Goal: Information Seeking & Learning: Check status

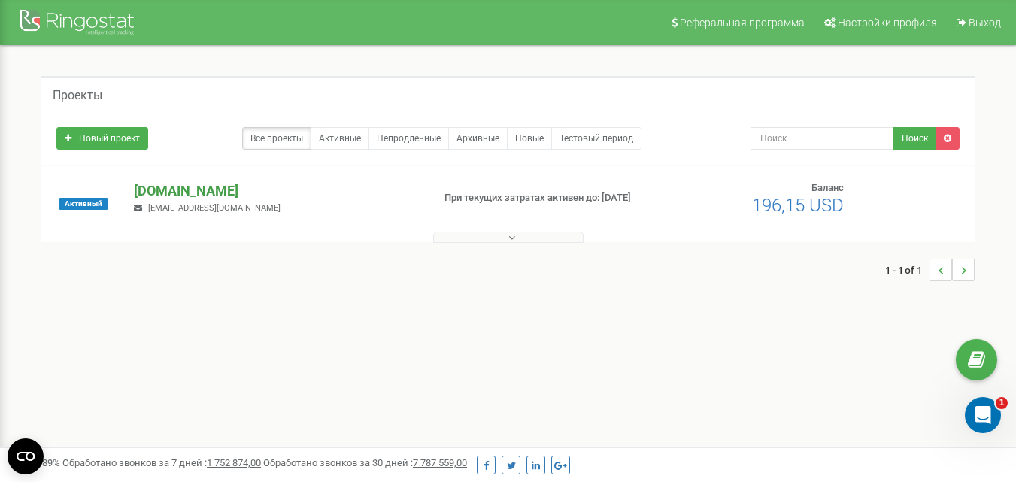
click at [181, 189] on p "[DOMAIN_NAME]" at bounding box center [277, 191] width 286 height 20
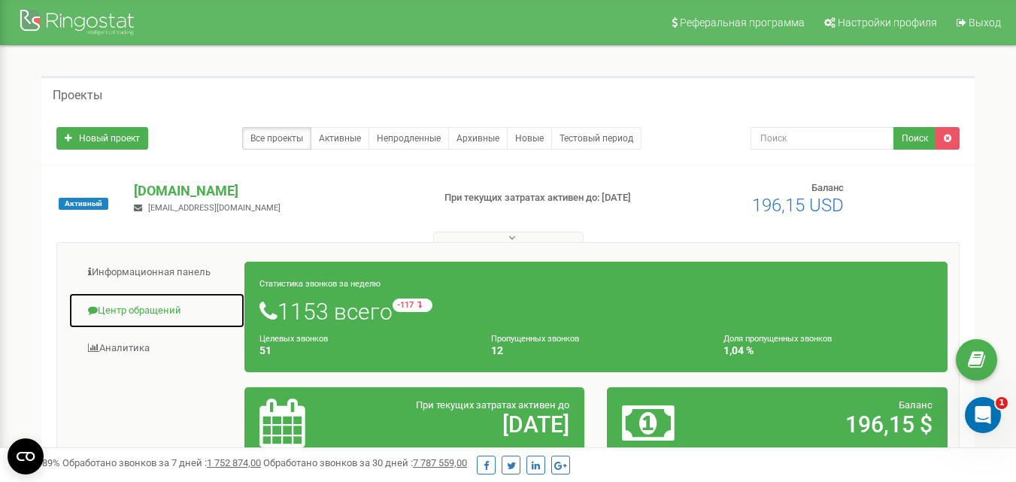
click at [158, 311] on link "Центр обращений" at bounding box center [156, 310] width 177 height 37
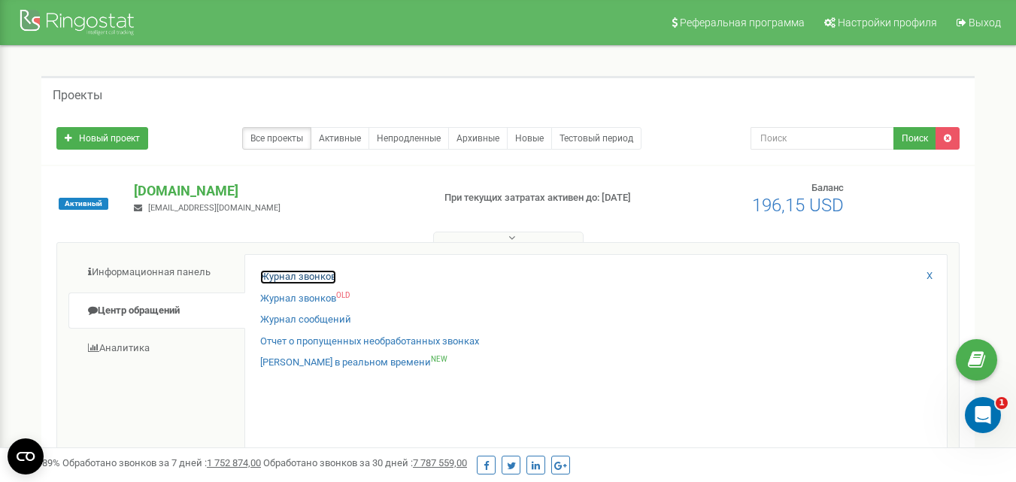
click at [328, 275] on link "Журнал звонков" at bounding box center [298, 277] width 76 height 14
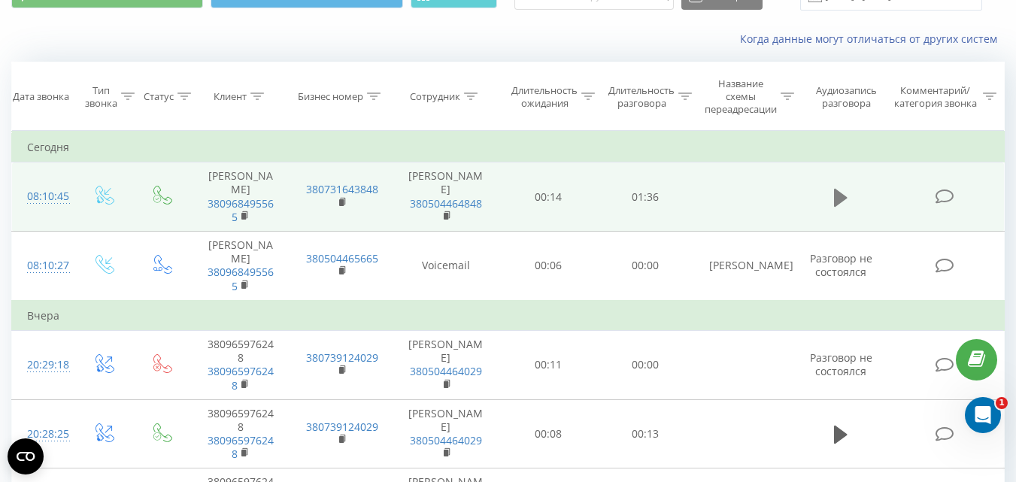
click at [843, 201] on icon at bounding box center [841, 197] width 14 height 18
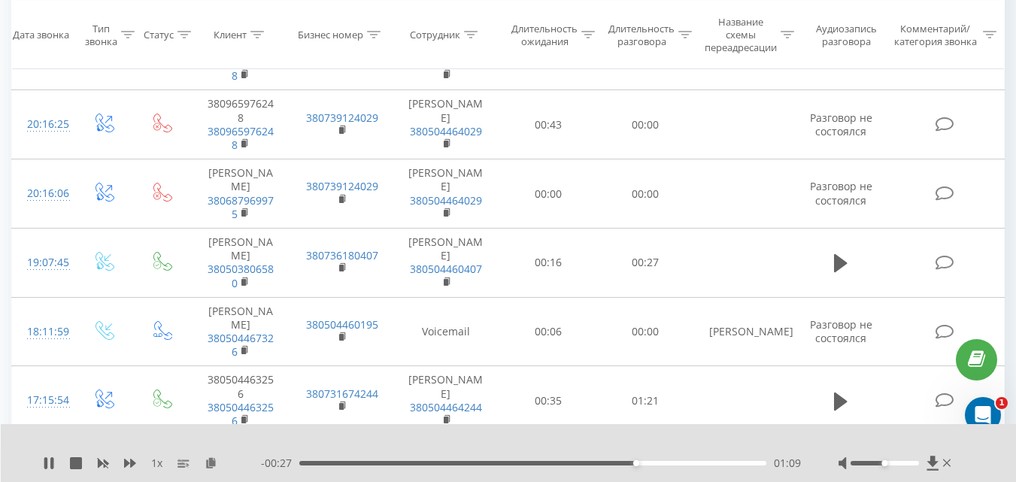
scroll to position [451, 0]
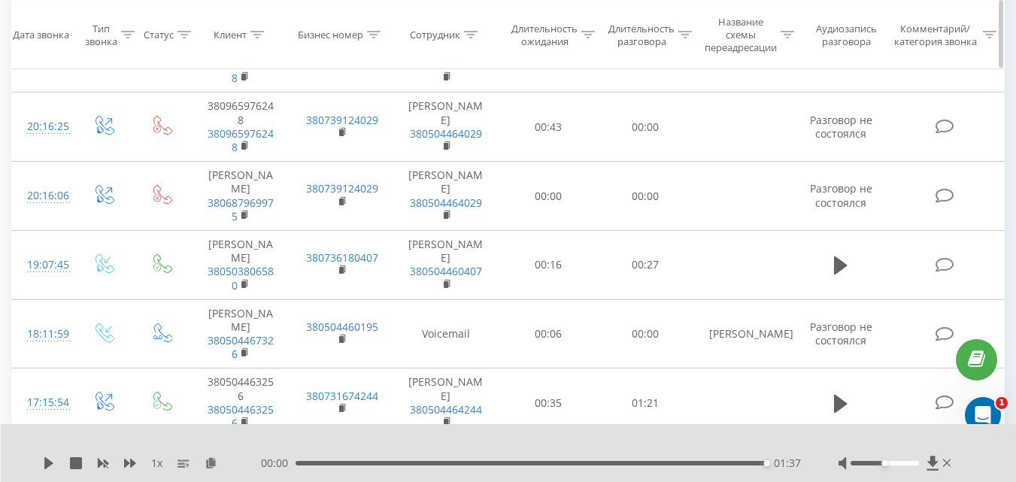
click at [840, 274] on icon at bounding box center [841, 265] width 14 height 18
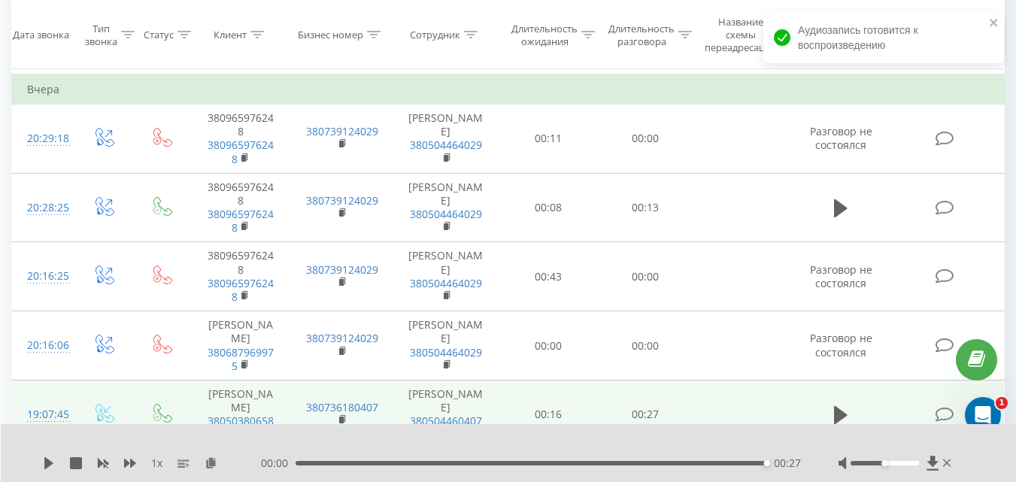
scroll to position [301, 0]
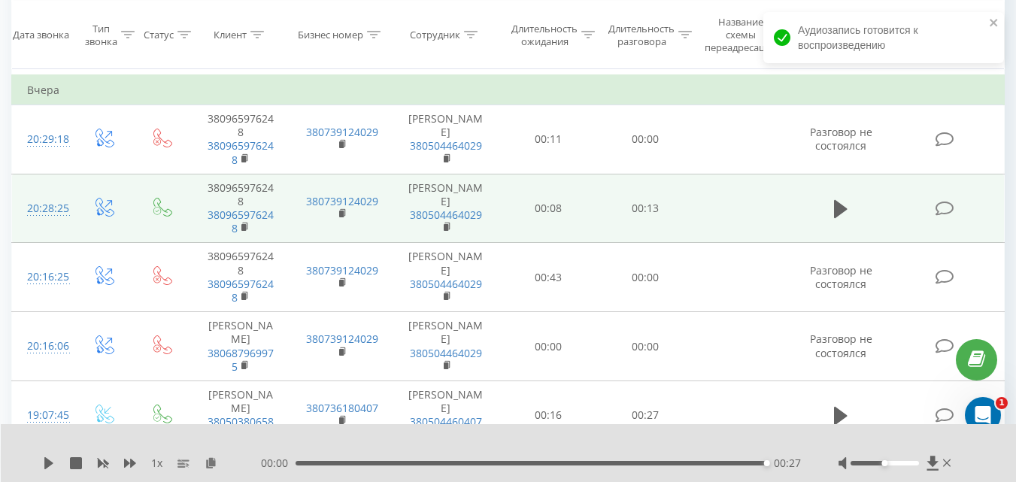
click at [841, 223] on td at bounding box center [841, 208] width 93 height 69
click at [837, 218] on icon at bounding box center [841, 209] width 14 height 18
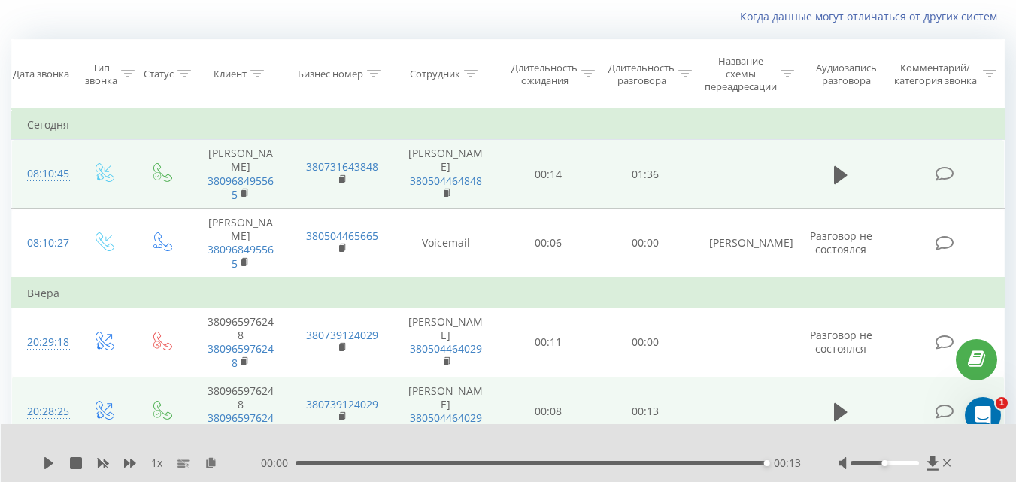
scroll to position [75, 0]
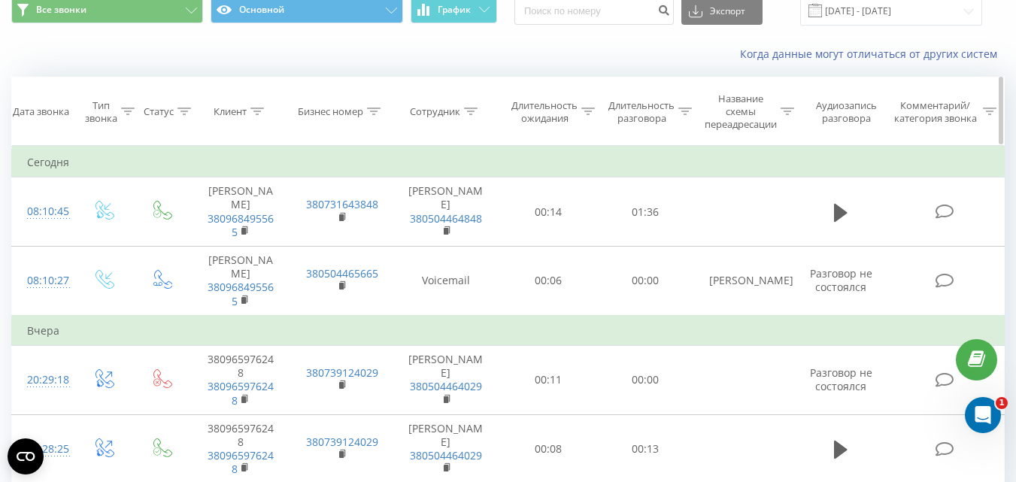
scroll to position [75, 0]
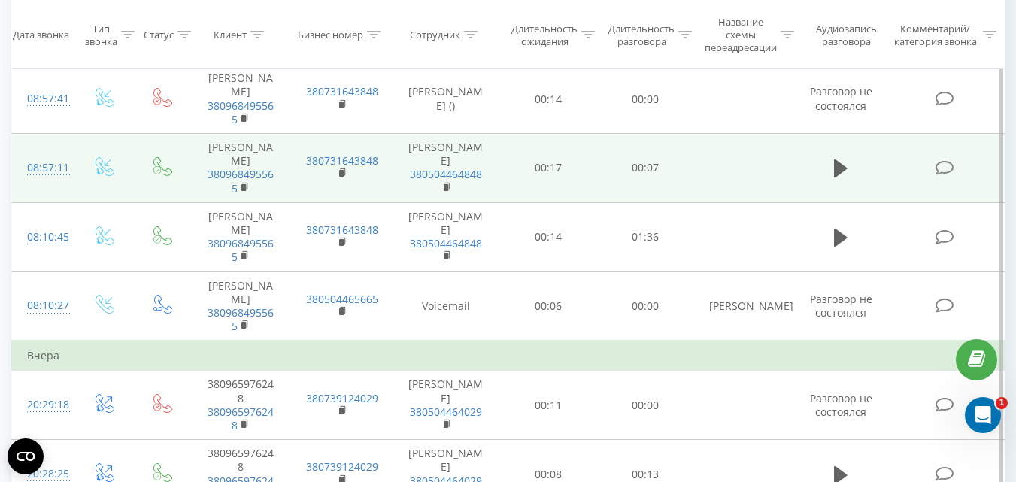
scroll to position [150, 0]
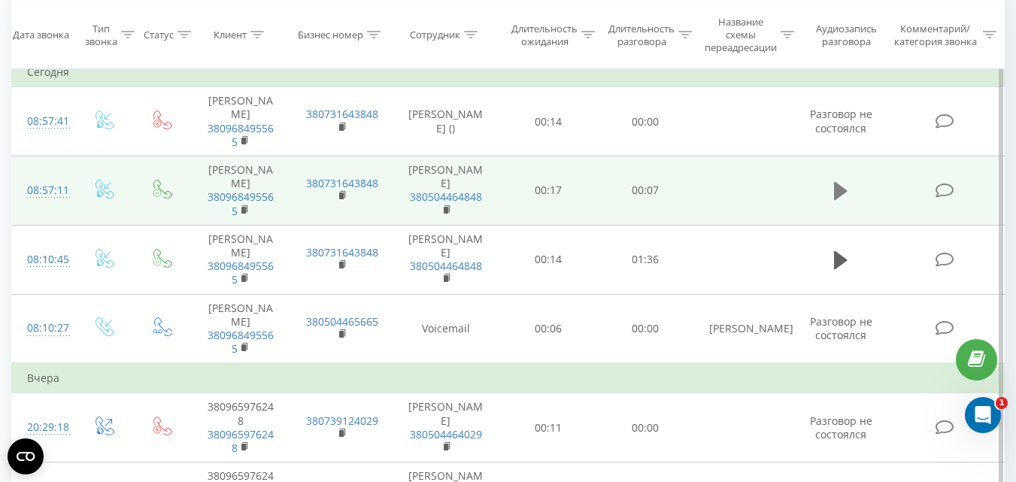
click at [842, 200] on icon at bounding box center [841, 191] width 14 height 18
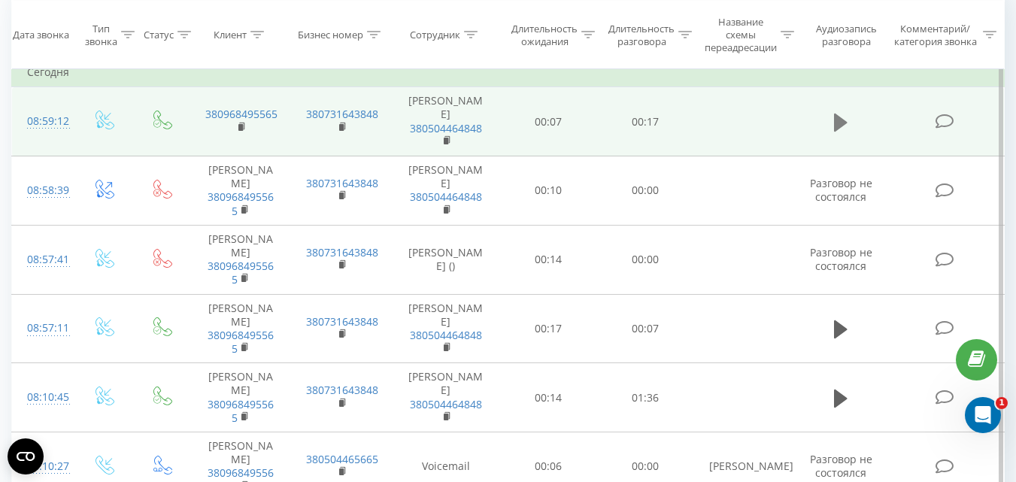
click at [836, 124] on icon at bounding box center [841, 122] width 14 height 18
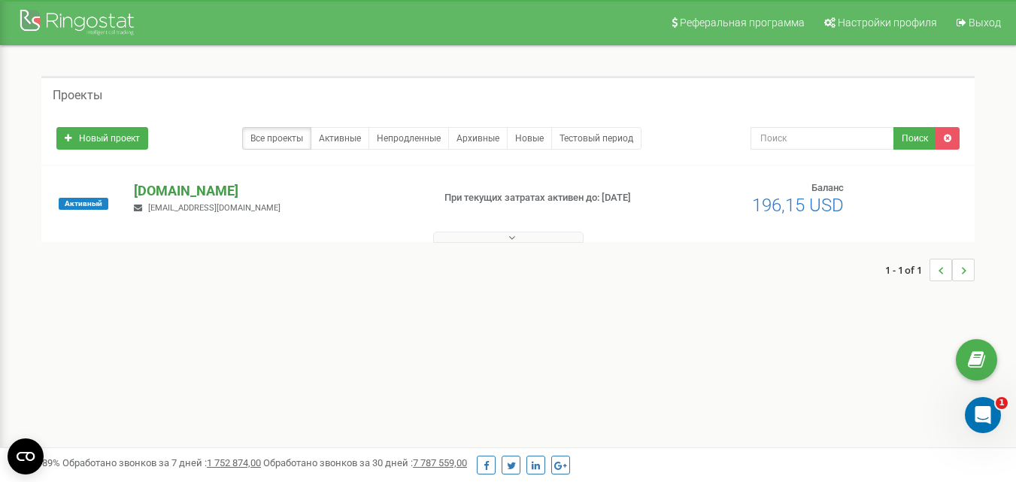
click at [175, 185] on p "[DOMAIN_NAME]" at bounding box center [277, 191] width 286 height 20
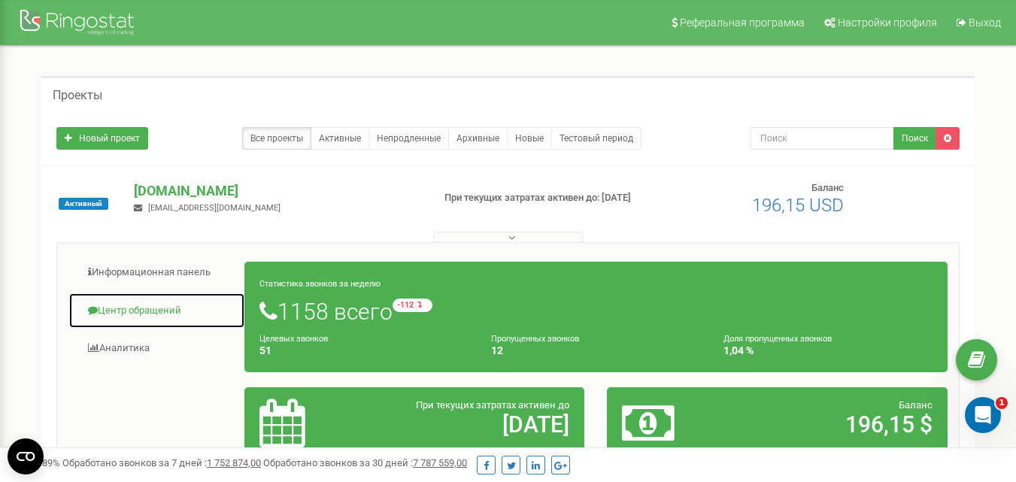
click at [151, 315] on link "Центр обращений" at bounding box center [156, 310] width 177 height 37
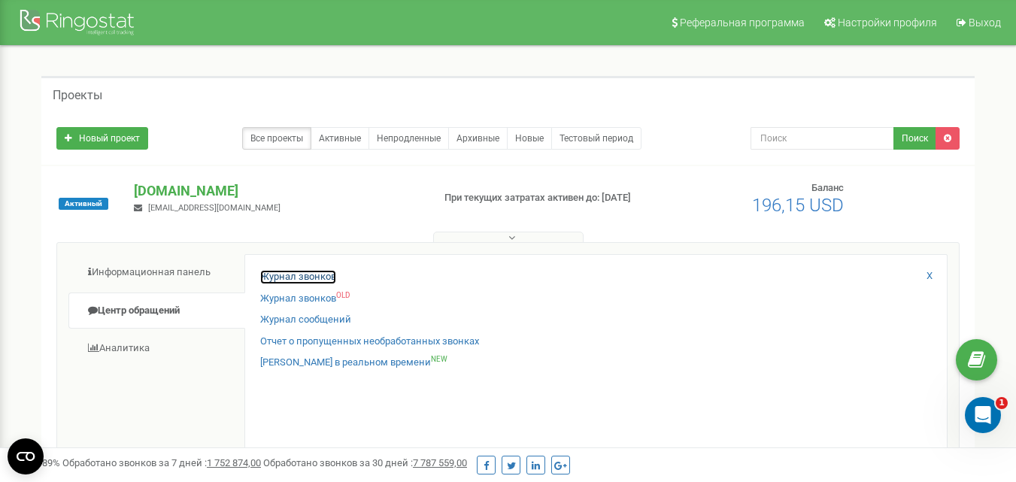
click at [265, 278] on link "Журнал звонков" at bounding box center [298, 277] width 76 height 14
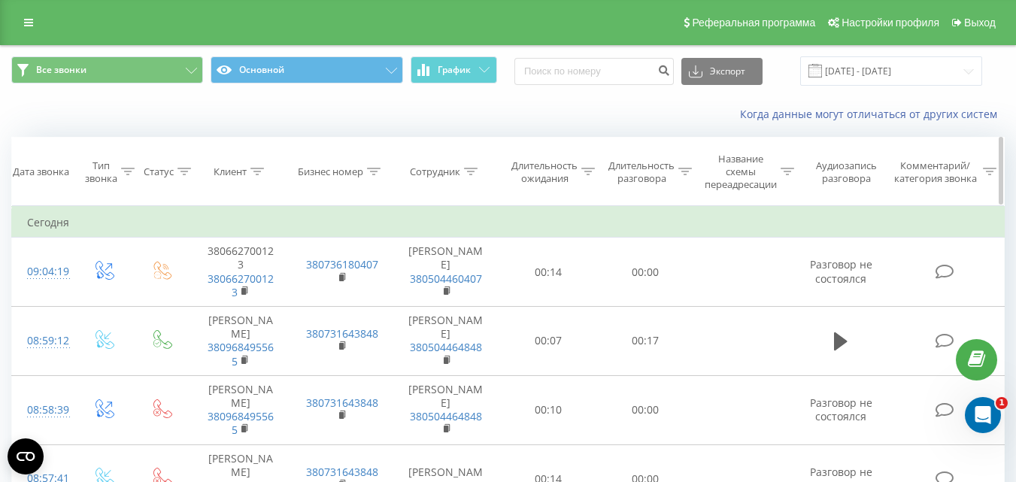
click at [470, 171] on icon at bounding box center [471, 172] width 14 height 8
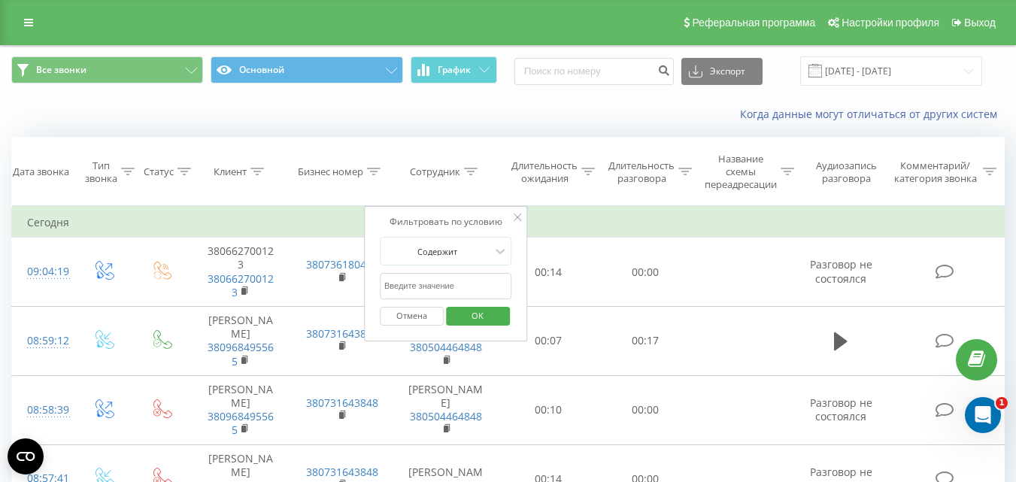
click at [431, 286] on input "text" at bounding box center [446, 286] width 132 height 26
type input "безсмертна"
click at [471, 308] on span "OK" at bounding box center [477, 315] width 42 height 23
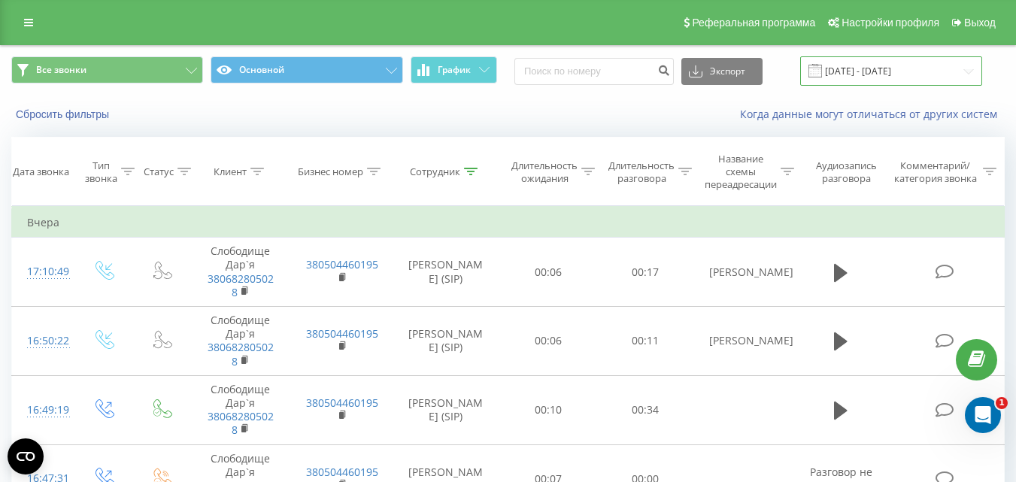
click at [918, 60] on input "[DATE] - [DATE]" at bounding box center [891, 70] width 182 height 29
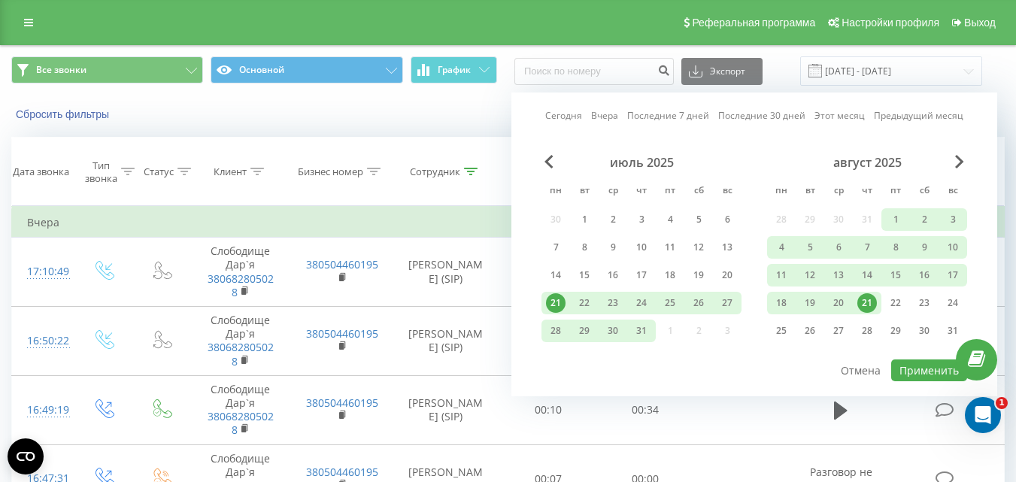
click at [865, 304] on div "21" at bounding box center [867, 303] width 20 height 20
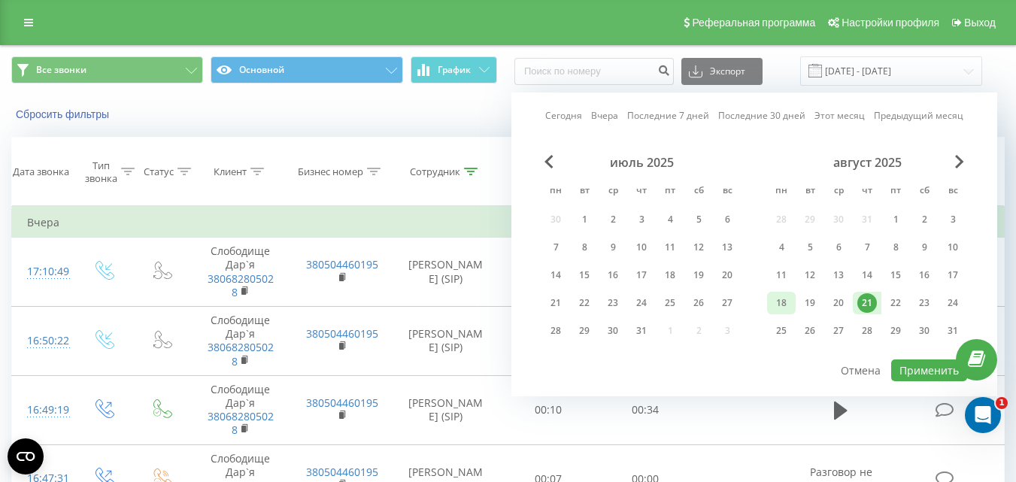
click at [786, 305] on div "18" at bounding box center [781, 303] width 20 height 20
click at [916, 362] on button "Применить" at bounding box center [929, 370] width 76 height 22
type input "18.08.2025 - 21.08.2025"
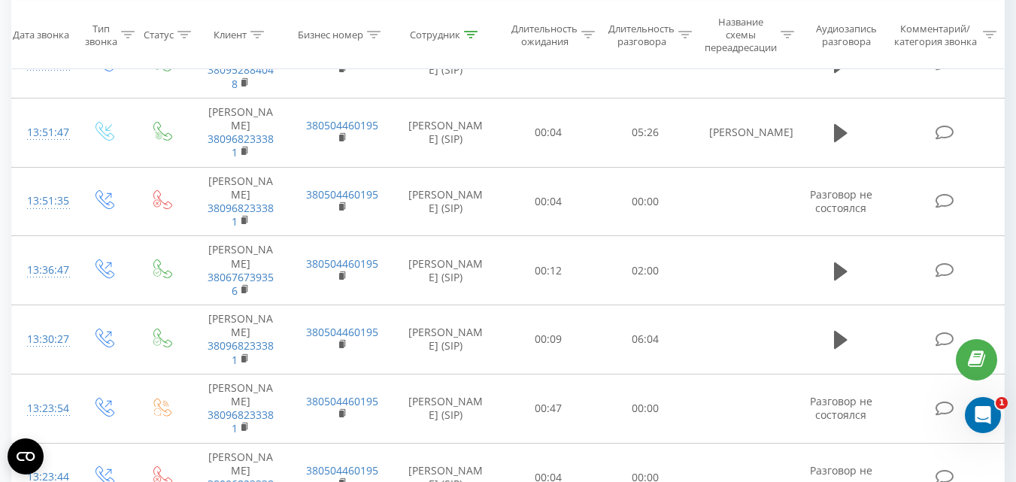
scroll to position [1428, 0]
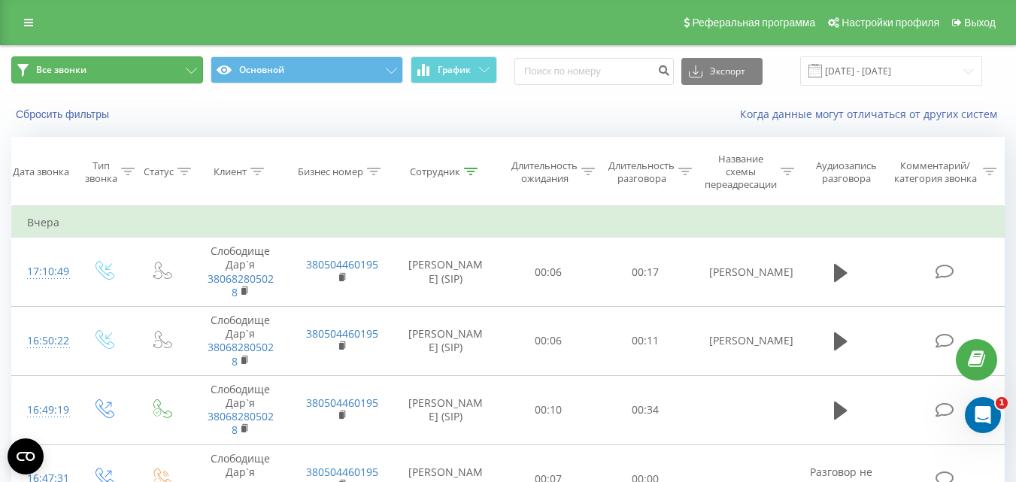
click at [138, 74] on button "Все звонки" at bounding box center [107, 69] width 192 height 27
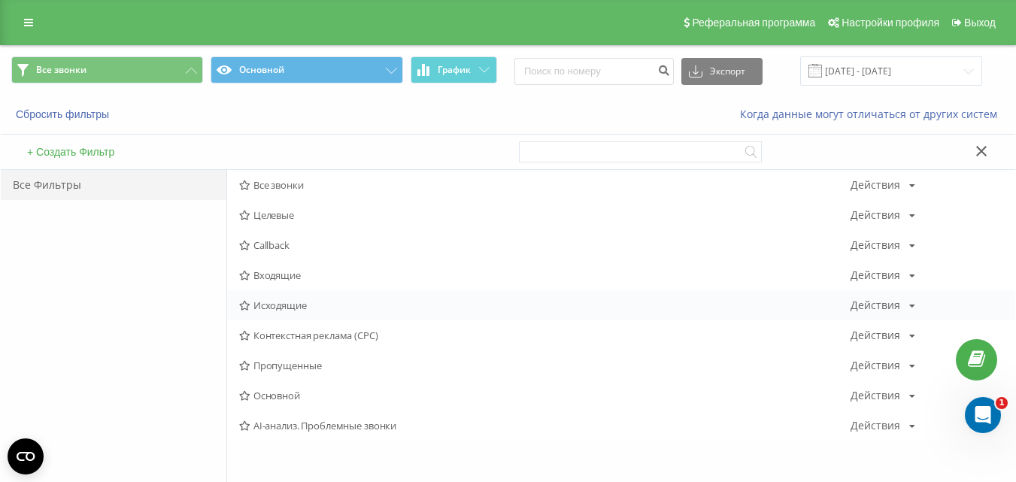
click at [285, 305] on span "Исходящие" at bounding box center [544, 305] width 611 height 11
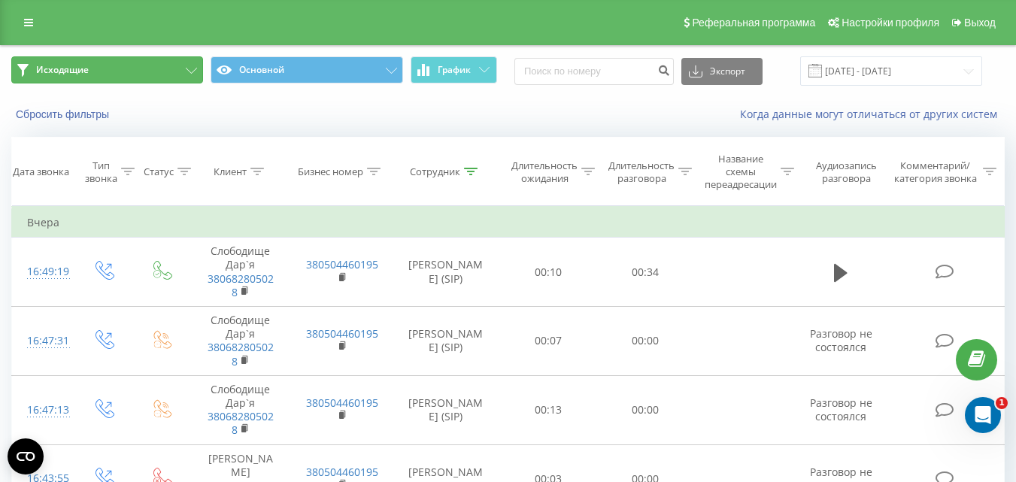
click at [118, 67] on button "Исходящие" at bounding box center [107, 69] width 192 height 27
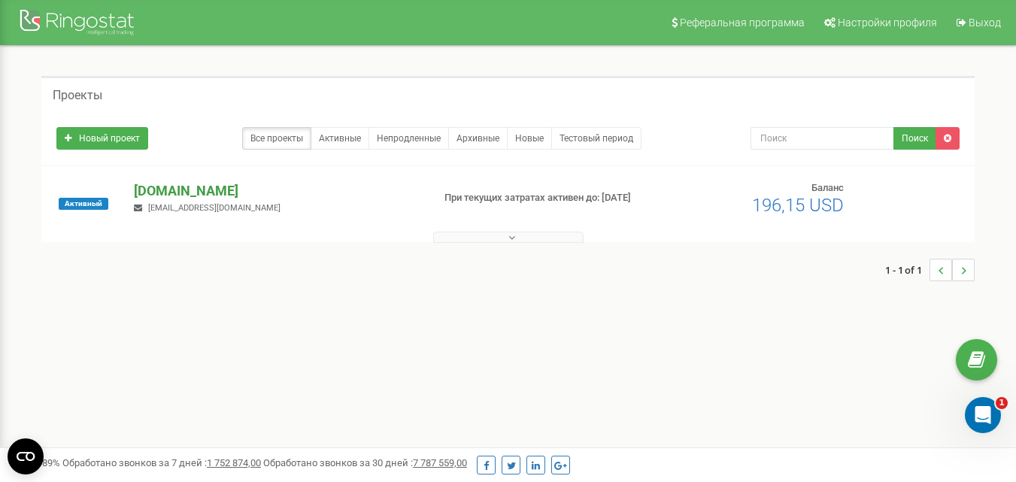
click at [156, 193] on p "[DOMAIN_NAME]" at bounding box center [277, 191] width 286 height 20
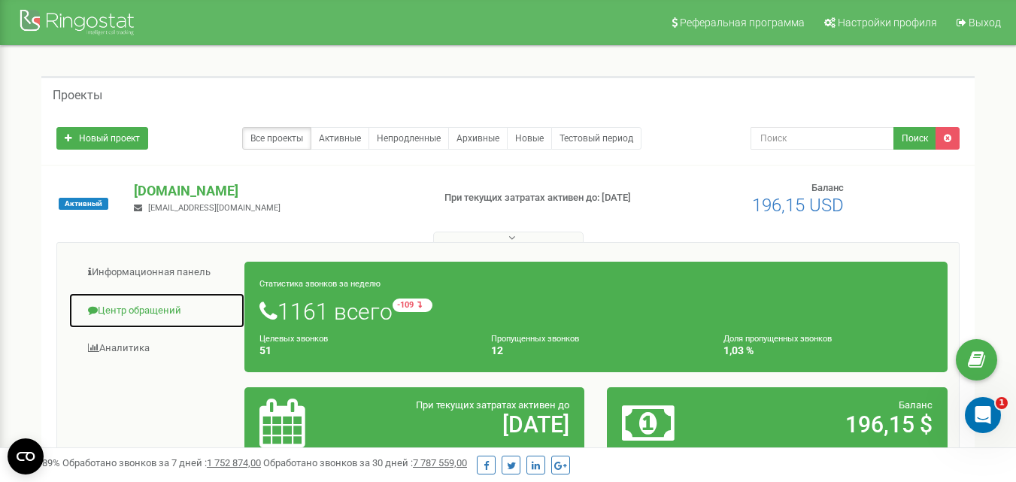
click at [162, 316] on link "Центр обращений" at bounding box center [156, 310] width 177 height 37
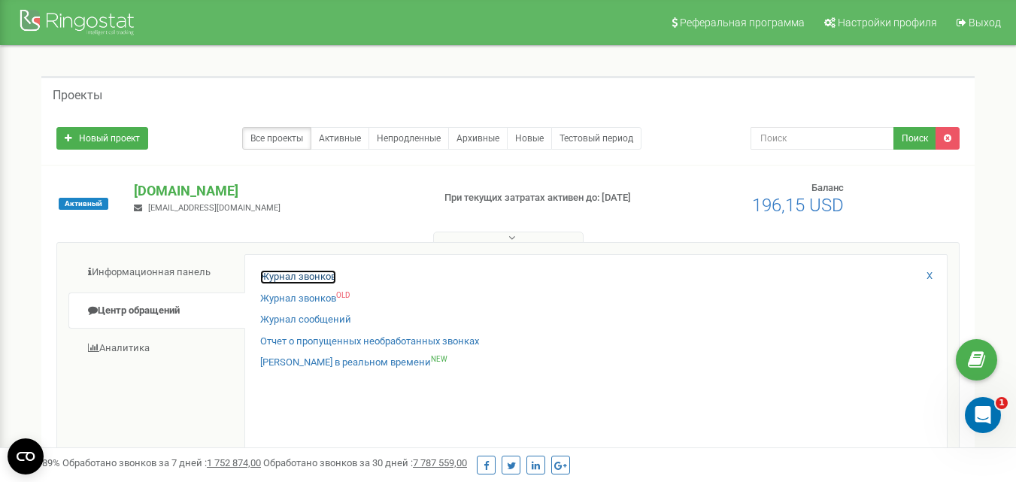
click at [320, 275] on link "Журнал звонков" at bounding box center [298, 277] width 76 height 14
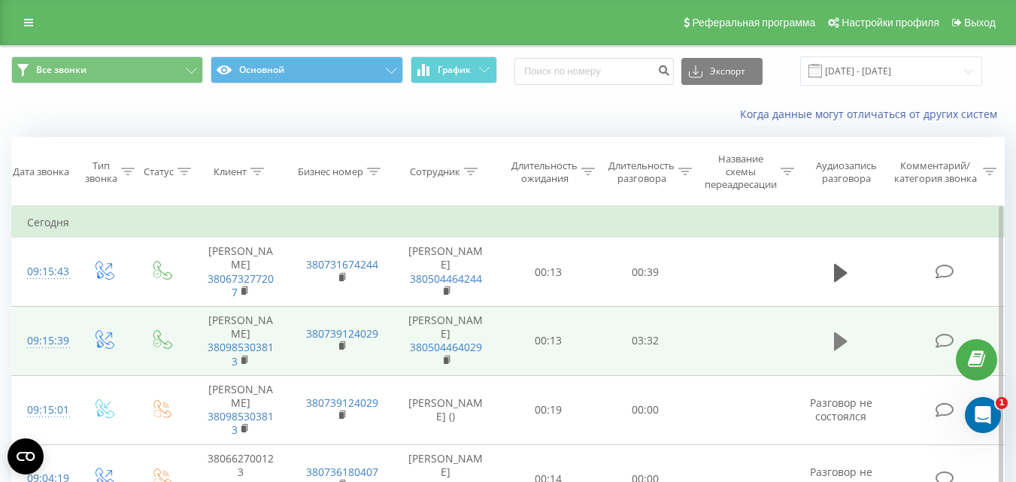
click at [835, 350] on icon at bounding box center [841, 341] width 14 height 18
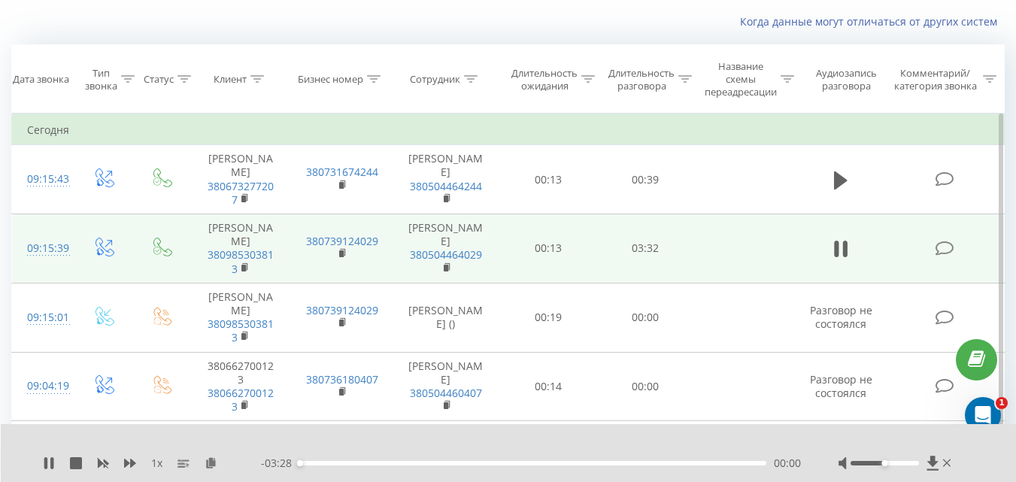
scroll to position [75, 0]
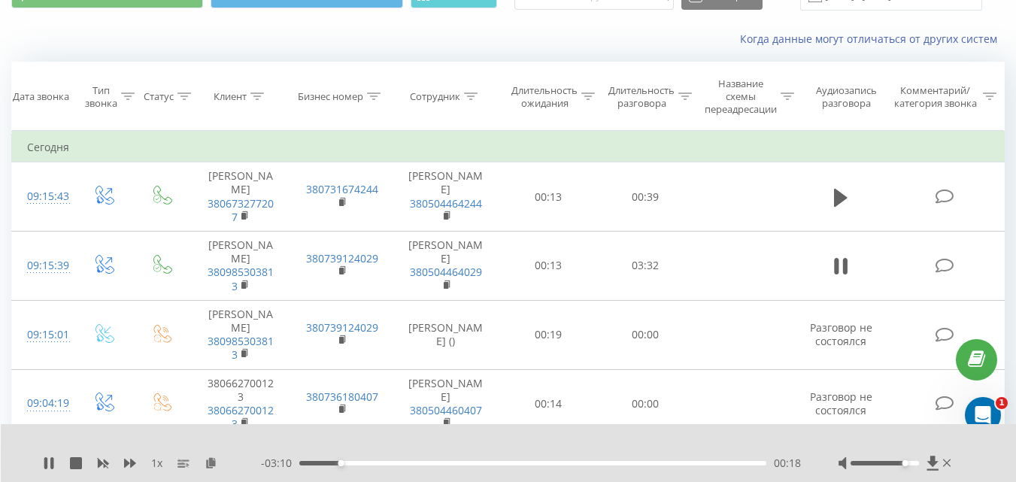
click at [906, 464] on div at bounding box center [884, 463] width 68 height 5
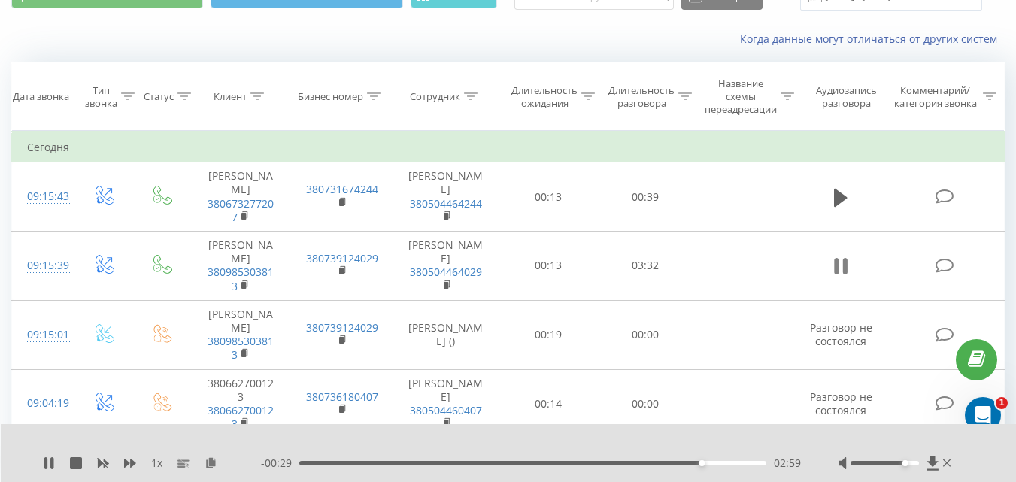
click at [852, 277] on button at bounding box center [840, 266] width 23 height 23
click at [49, 463] on icon at bounding box center [48, 463] width 9 height 12
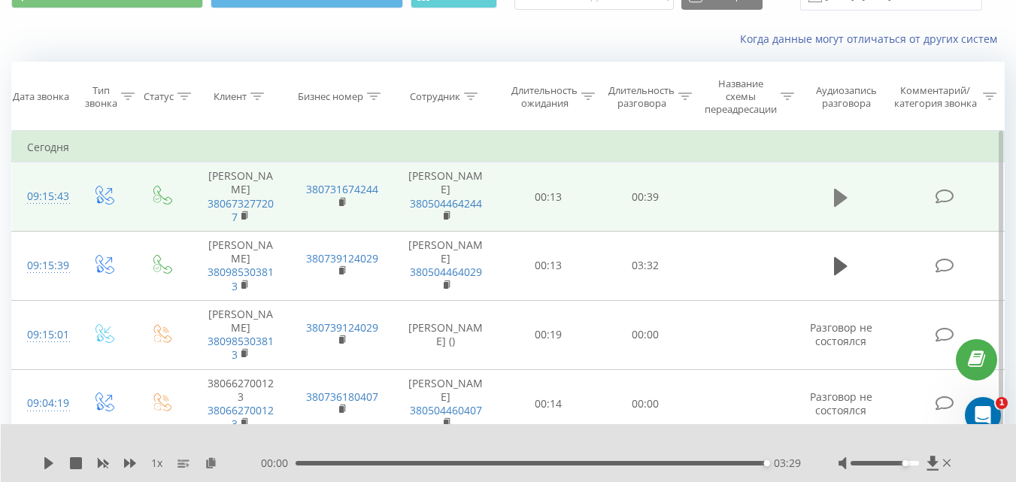
click at [837, 203] on icon at bounding box center [841, 197] width 14 height 18
click at [838, 192] on icon at bounding box center [841, 197] width 14 height 18
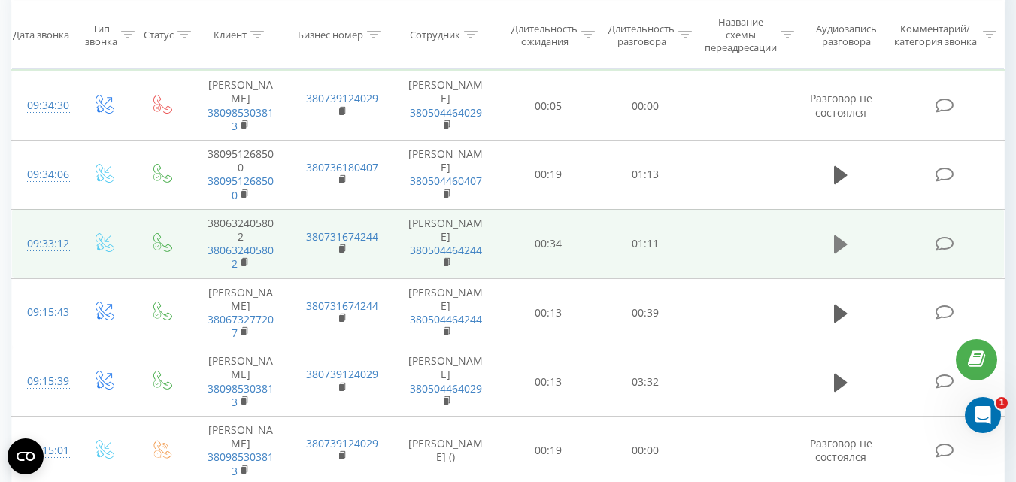
scroll to position [150, 0]
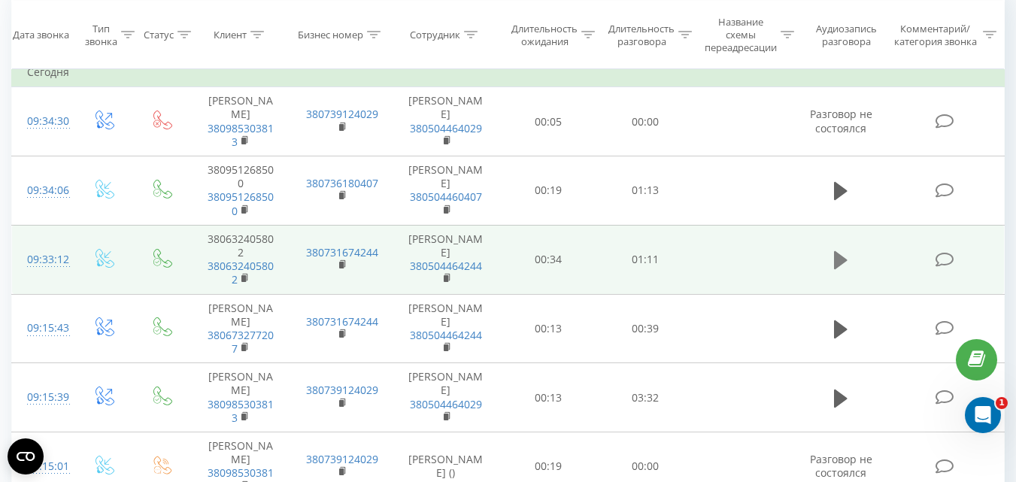
click at [845, 271] on icon at bounding box center [841, 260] width 14 height 21
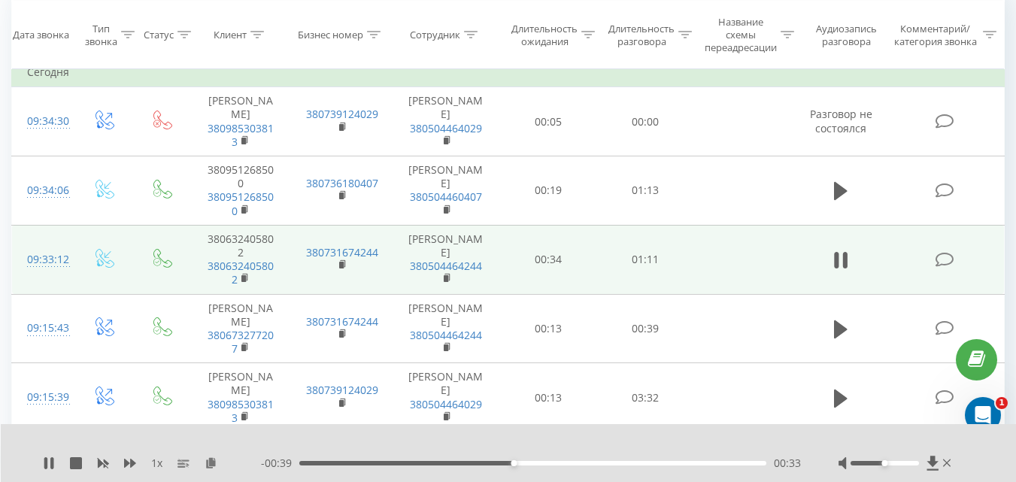
click at [301, 462] on div "00:33" at bounding box center [532, 463] width 467 height 5
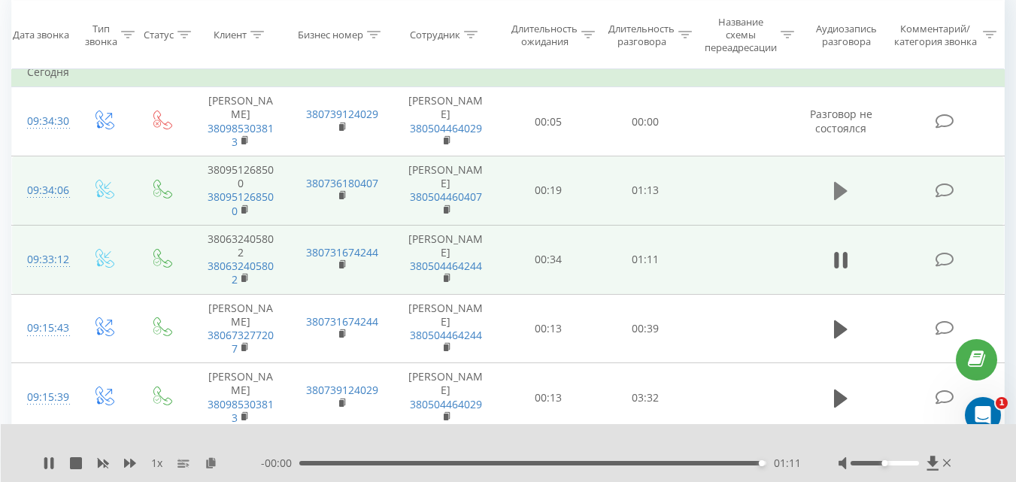
click at [845, 201] on icon at bounding box center [841, 190] width 14 height 21
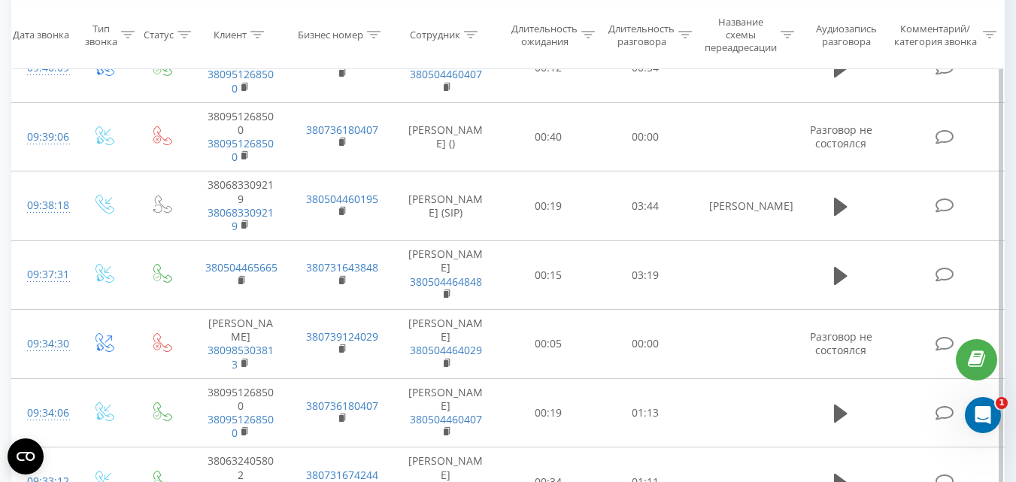
scroll to position [376, 0]
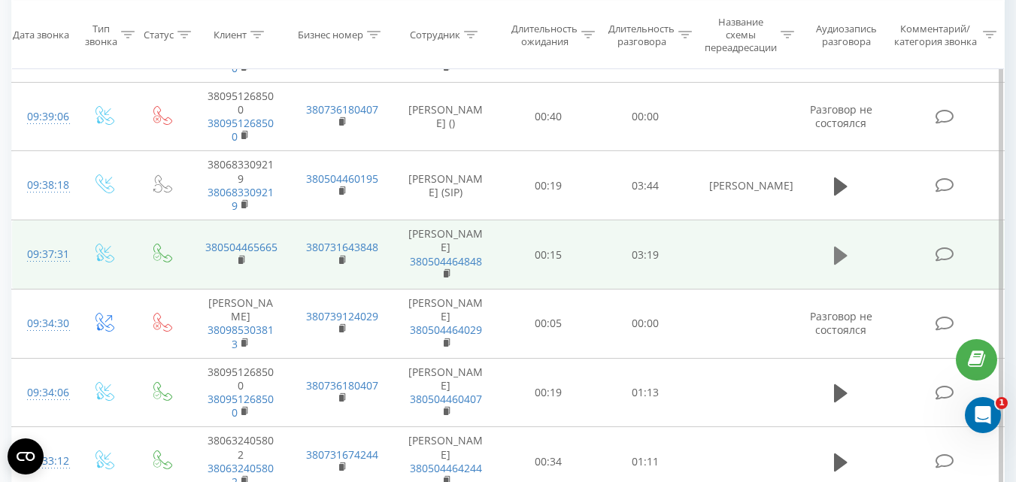
click at [837, 264] on icon at bounding box center [841, 255] width 14 height 18
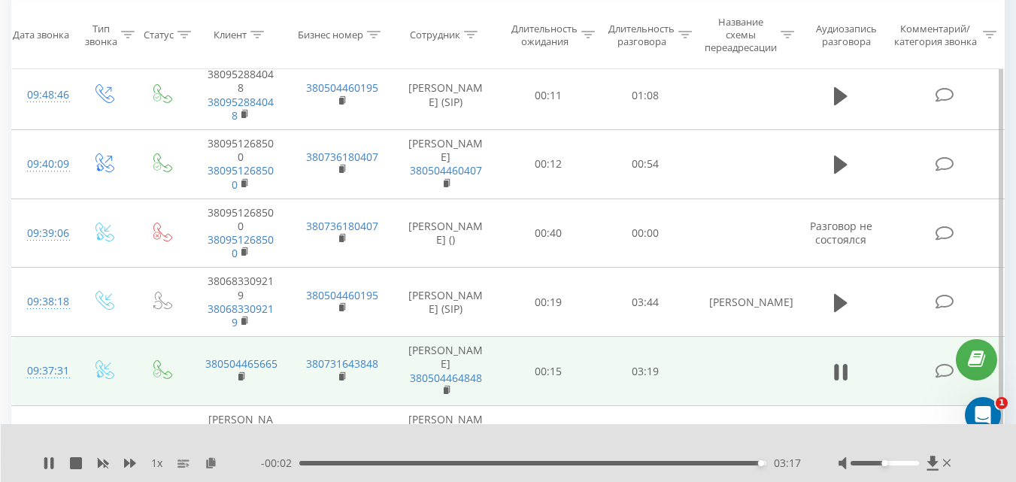
scroll to position [226, 0]
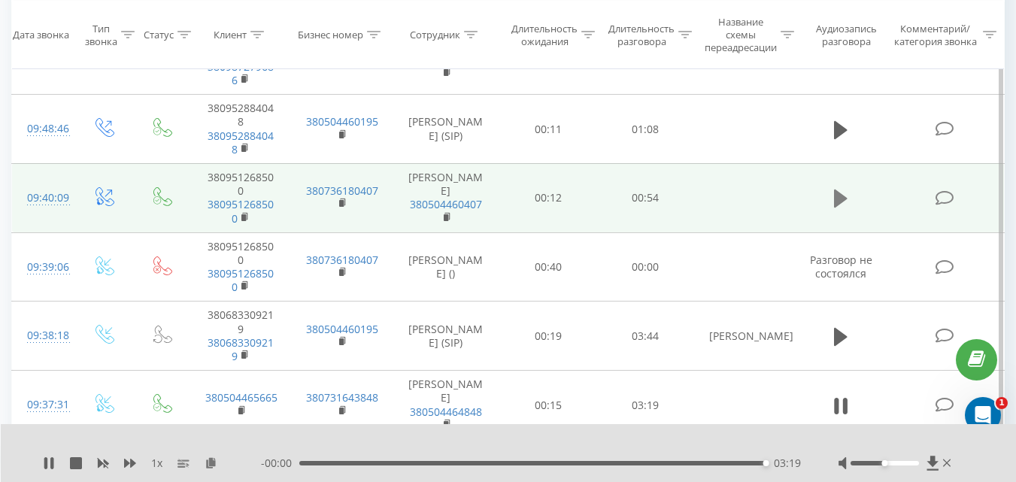
click at [831, 210] on button at bounding box center [840, 198] width 23 height 23
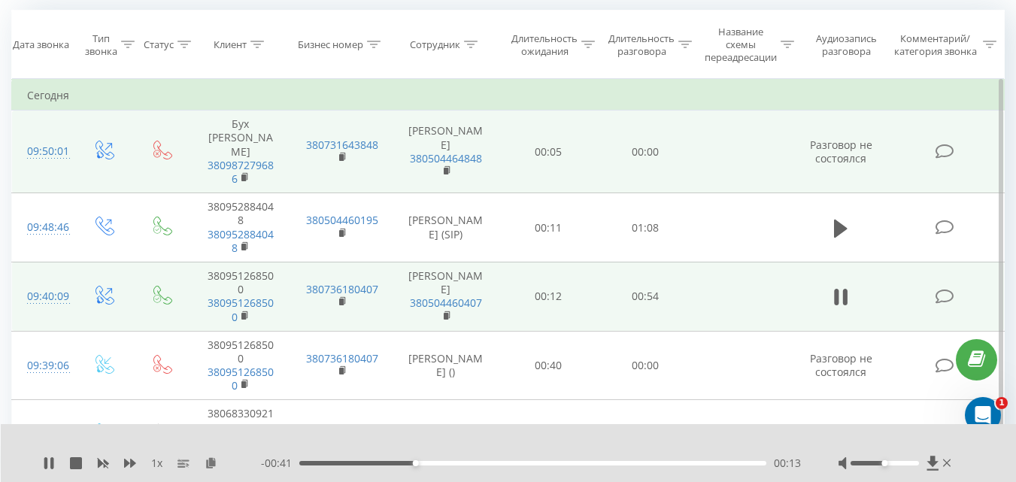
scroll to position [150, 0]
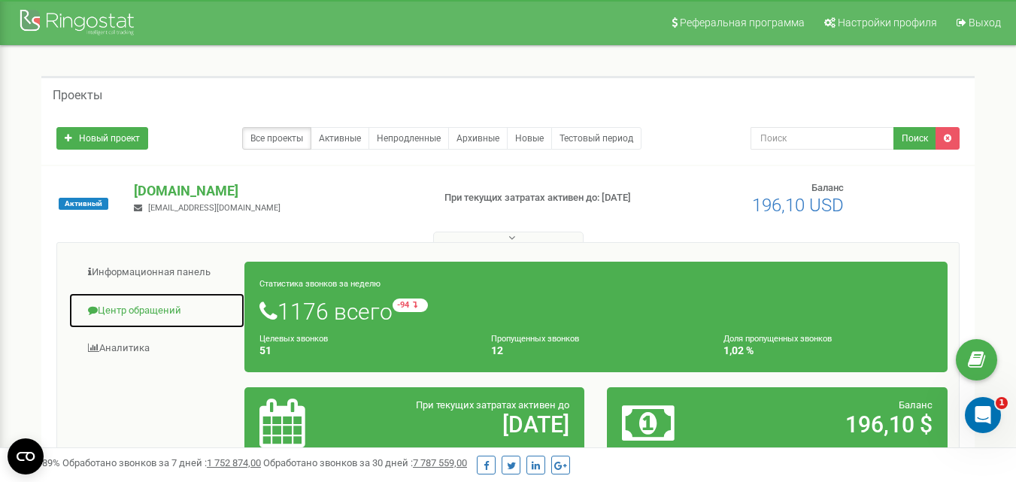
click at [138, 315] on link "Центр обращений" at bounding box center [156, 310] width 177 height 37
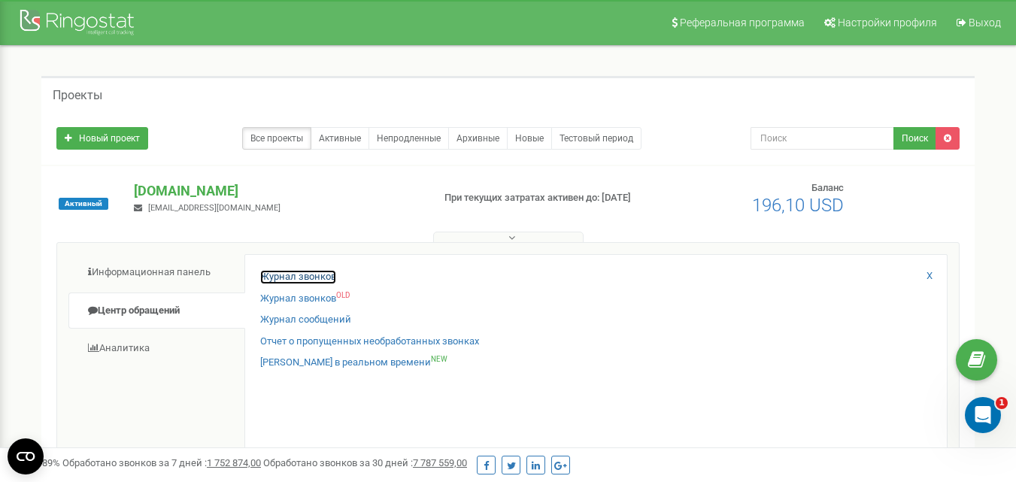
click at [296, 282] on link "Журнал звонков" at bounding box center [298, 277] width 76 height 14
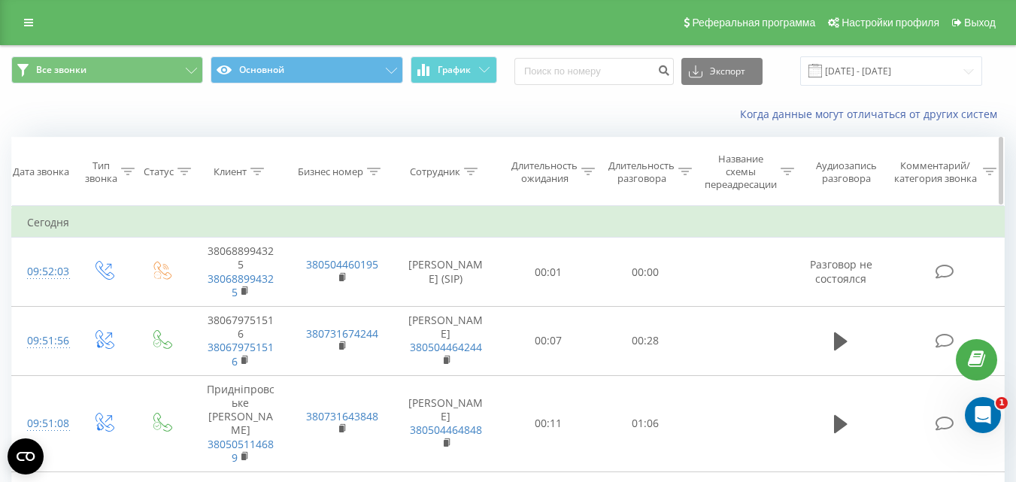
click at [377, 167] on div at bounding box center [374, 171] width 14 height 13
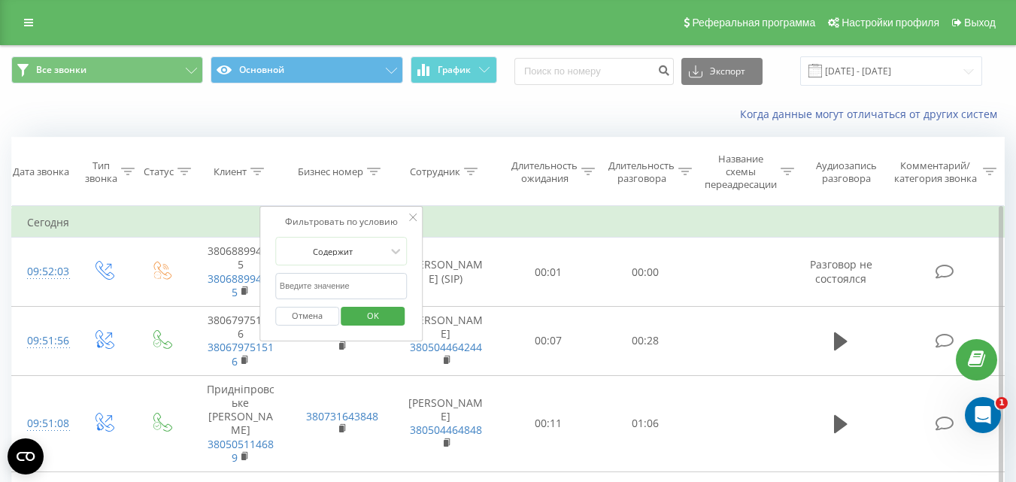
click at [321, 281] on input "text" at bounding box center [341, 286] width 132 height 26
type input "безсмертна"
click at [378, 314] on span "OK" at bounding box center [373, 315] width 42 height 23
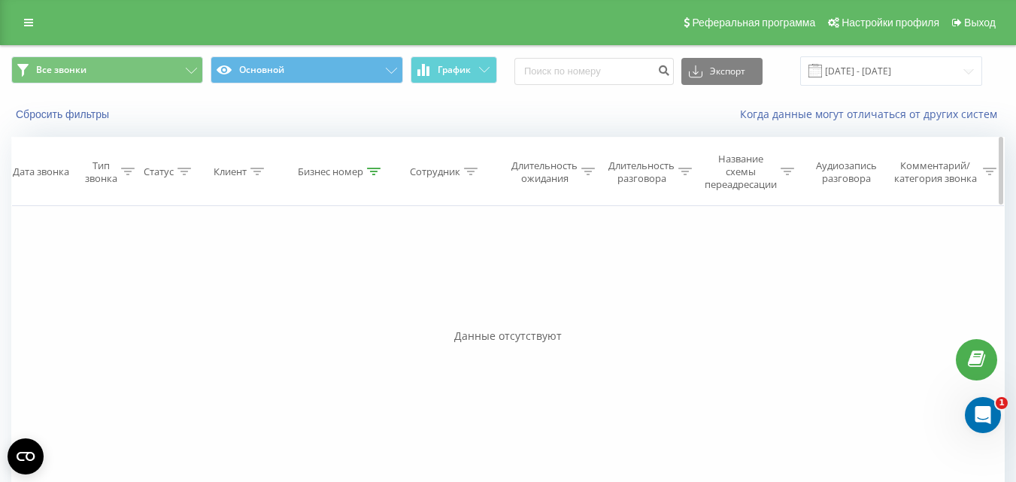
click at [472, 171] on icon at bounding box center [471, 172] width 14 height 8
click at [376, 170] on icon at bounding box center [374, 172] width 14 height 8
click at [327, 299] on div "Отмена OK" at bounding box center [341, 316] width 132 height 34
drag, startPoint x: 333, startPoint y: 283, endPoint x: 247, endPoint y: 285, distance: 85.7
click at [247, 285] on div "Фильтровать по условию Равно Введите значение Отмена OK Фильтровать по условию …" at bounding box center [507, 375] width 993 height 338
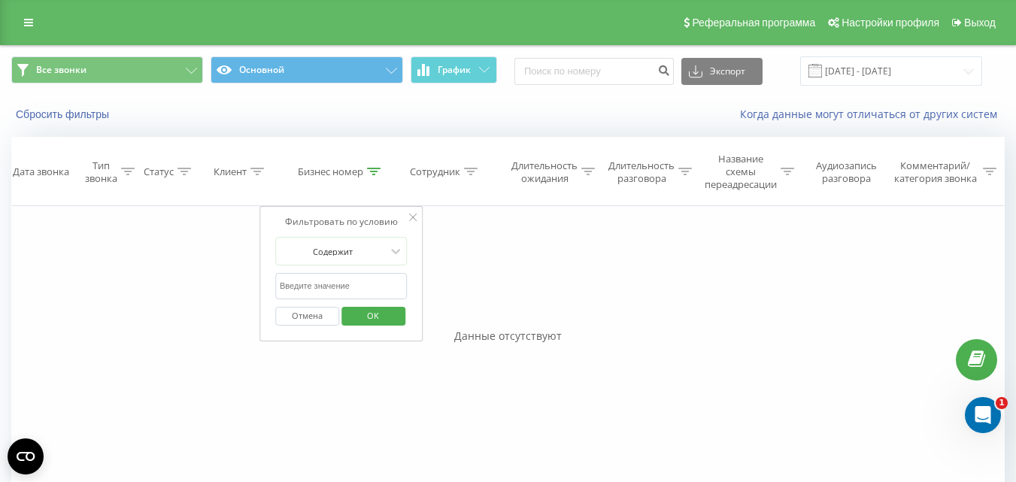
click at [362, 327] on div "Отмена OK" at bounding box center [341, 316] width 132 height 34
click at [367, 316] on span "OK" at bounding box center [373, 315] width 42 height 23
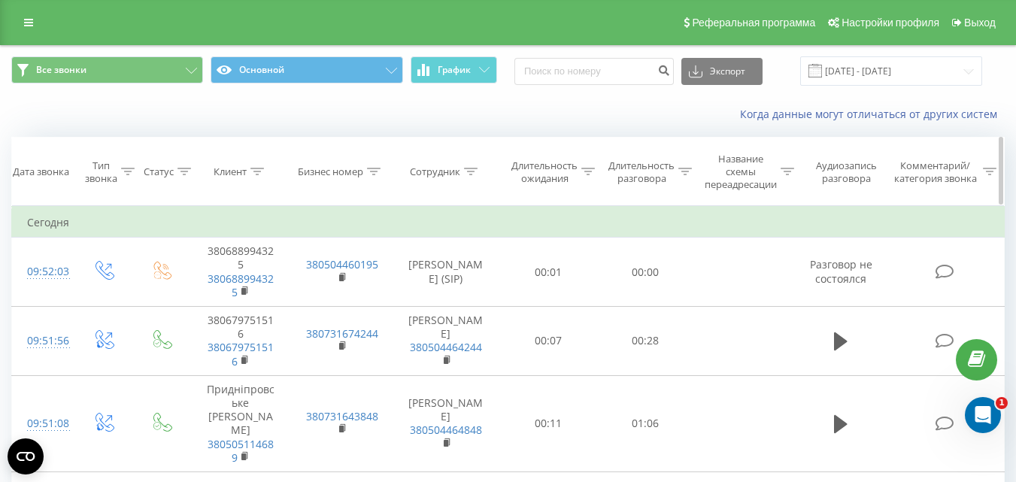
click at [471, 169] on icon at bounding box center [472, 172] width 14 height 8
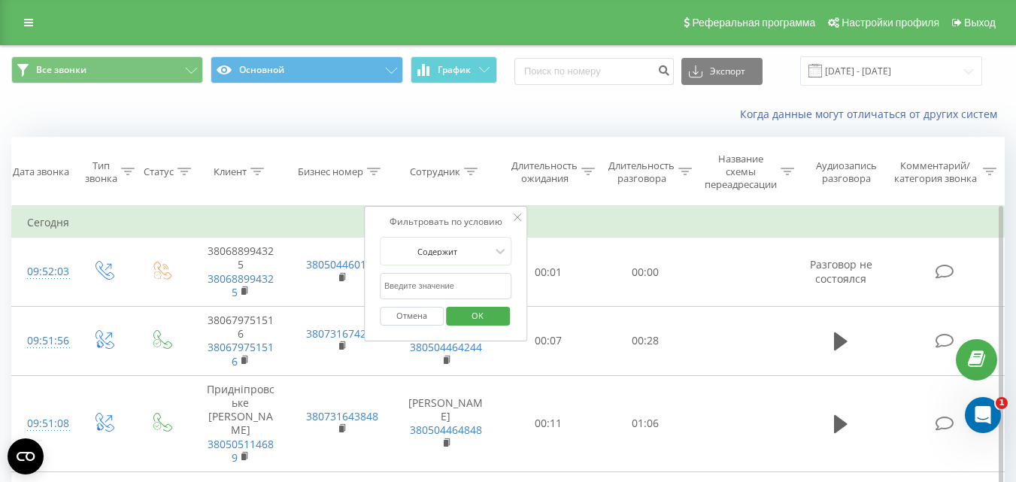
click at [423, 287] on input "text" at bounding box center [446, 286] width 132 height 26
type input "безсмертна"
click at [481, 313] on span "OK" at bounding box center [477, 315] width 42 height 23
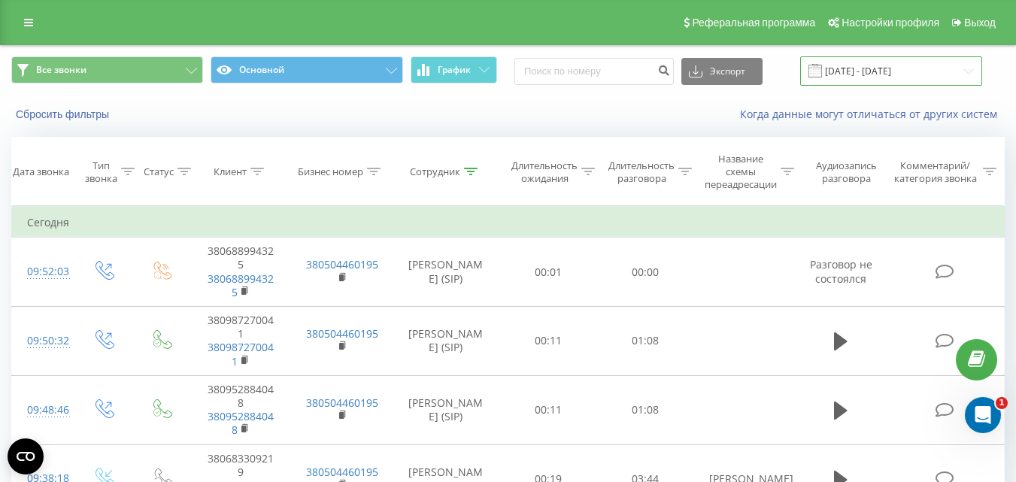
click at [892, 71] on input "[DATE] - [DATE]" at bounding box center [891, 70] width 182 height 29
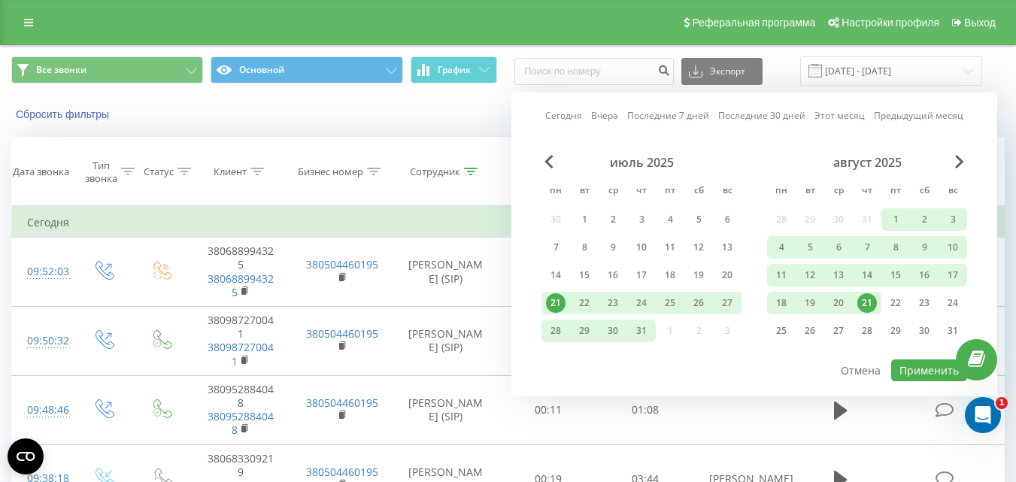
click at [868, 297] on div "21" at bounding box center [867, 303] width 20 height 20
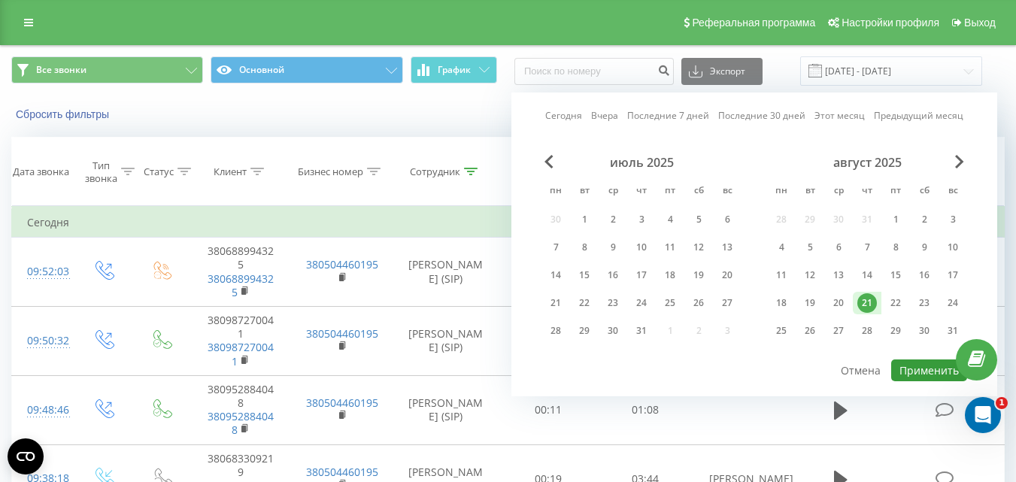
click at [926, 368] on button "Применить" at bounding box center [929, 370] width 76 height 22
type input "21.08.2025 - 21.08.2025"
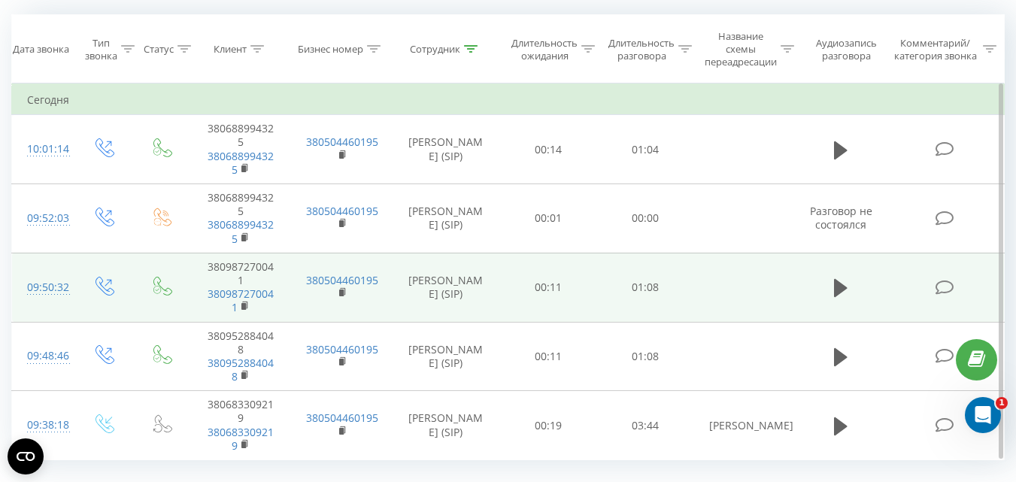
scroll to position [157, 0]
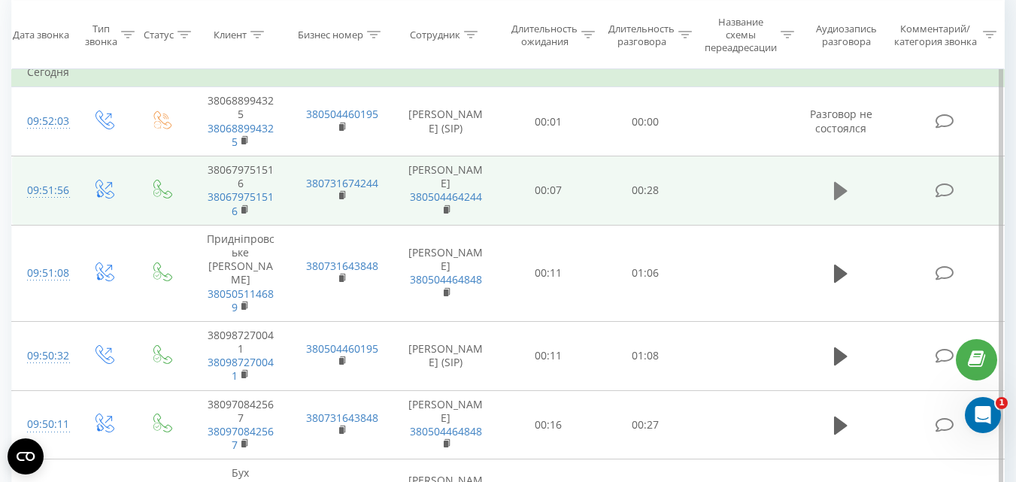
click at [829, 188] on td at bounding box center [841, 190] width 93 height 69
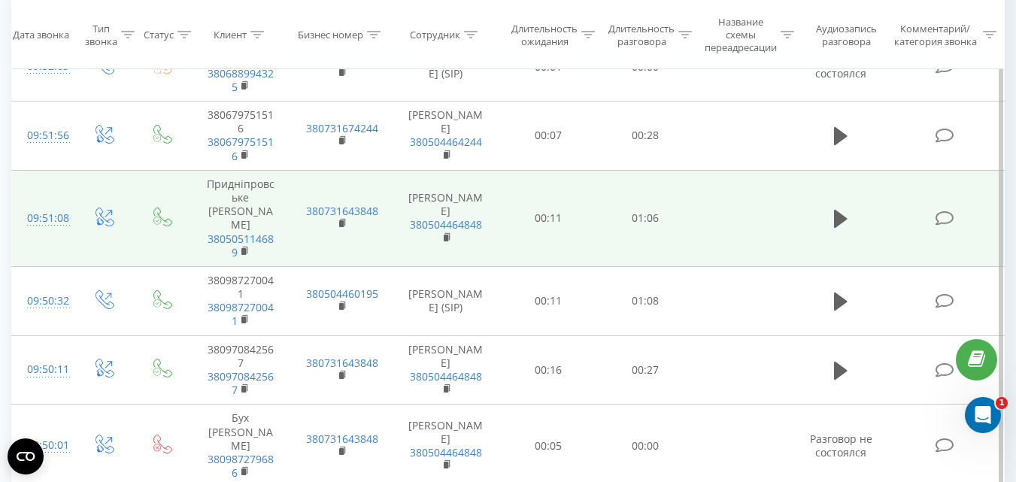
scroll to position [226, 0]
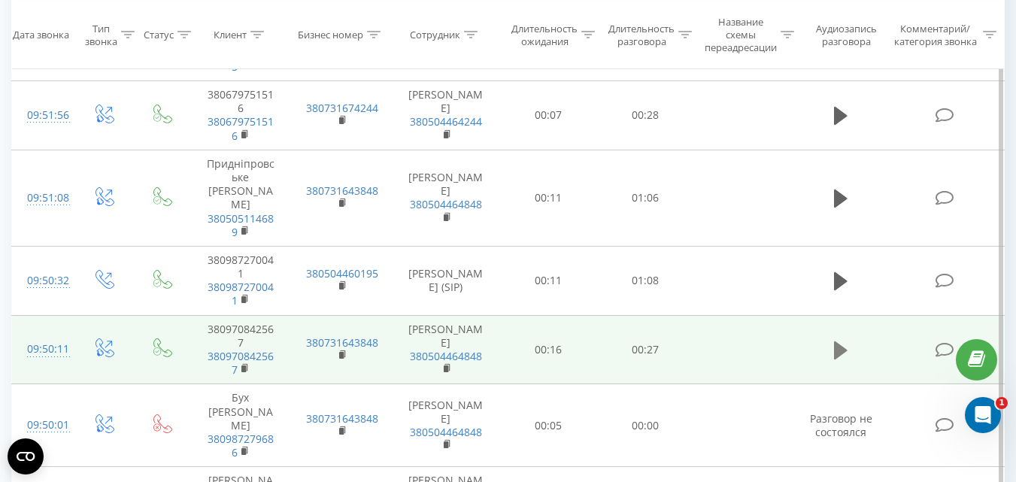
click at [837, 341] on icon at bounding box center [841, 350] width 14 height 18
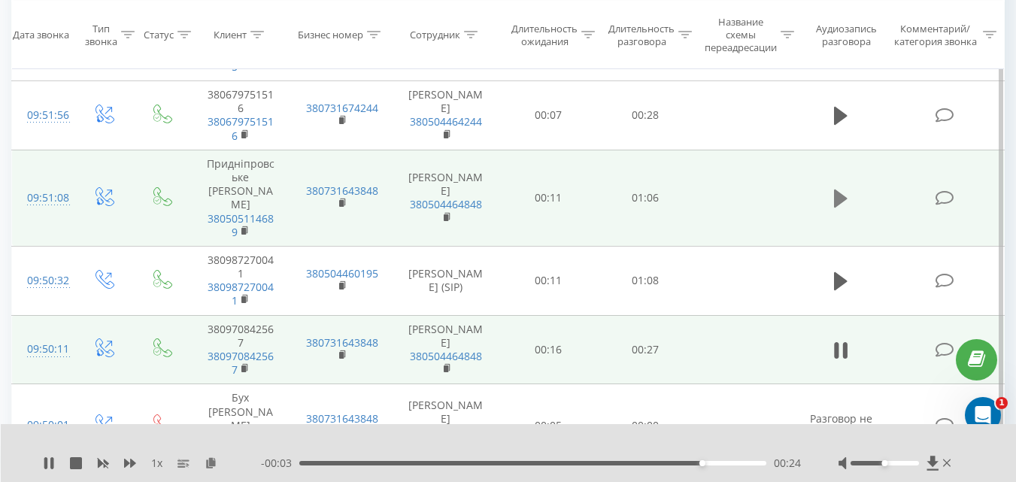
click at [834, 189] on icon at bounding box center [841, 198] width 14 height 18
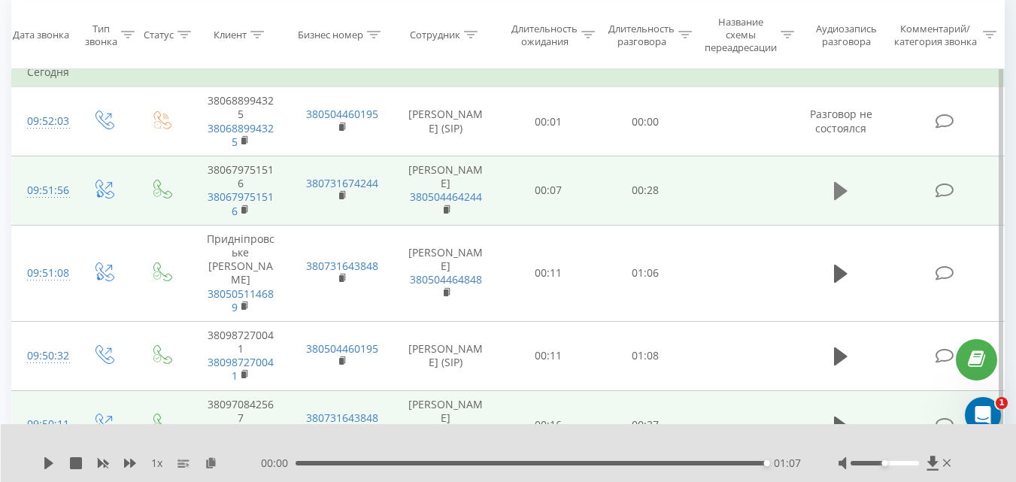
click at [840, 194] on icon at bounding box center [841, 191] width 14 height 18
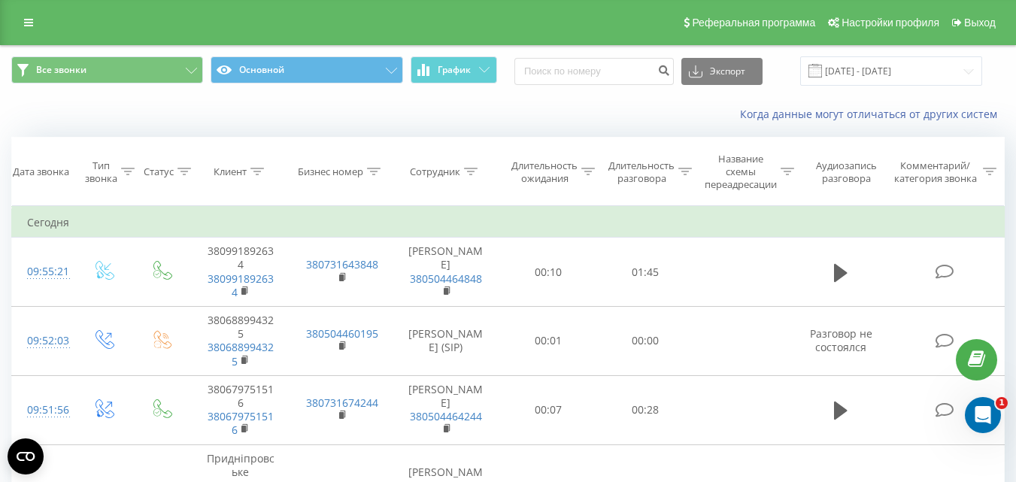
scroll to position [75, 0]
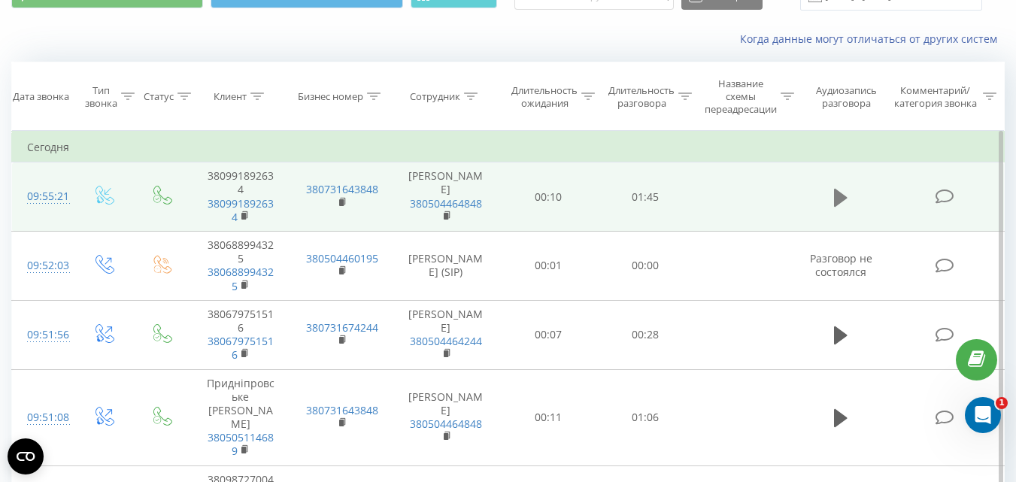
click at [837, 198] on icon at bounding box center [841, 197] width 14 height 18
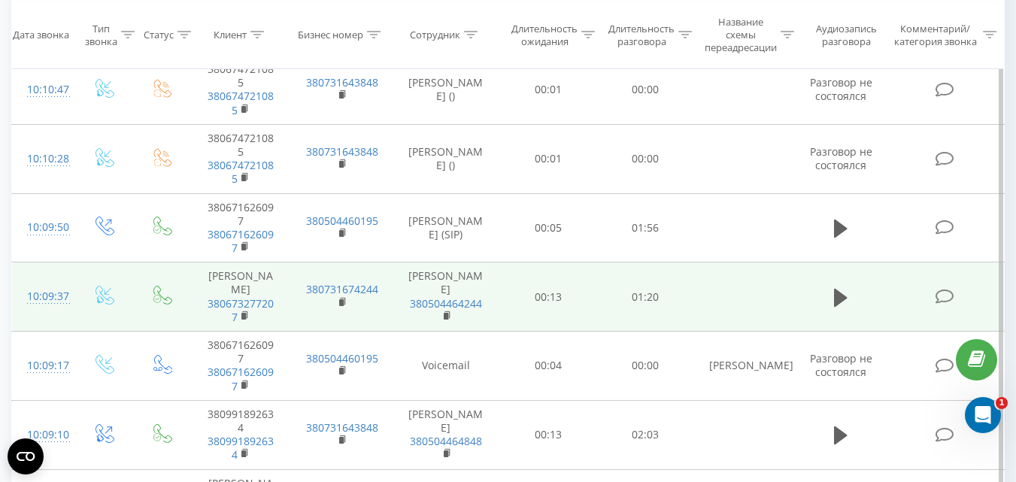
scroll to position [150, 0]
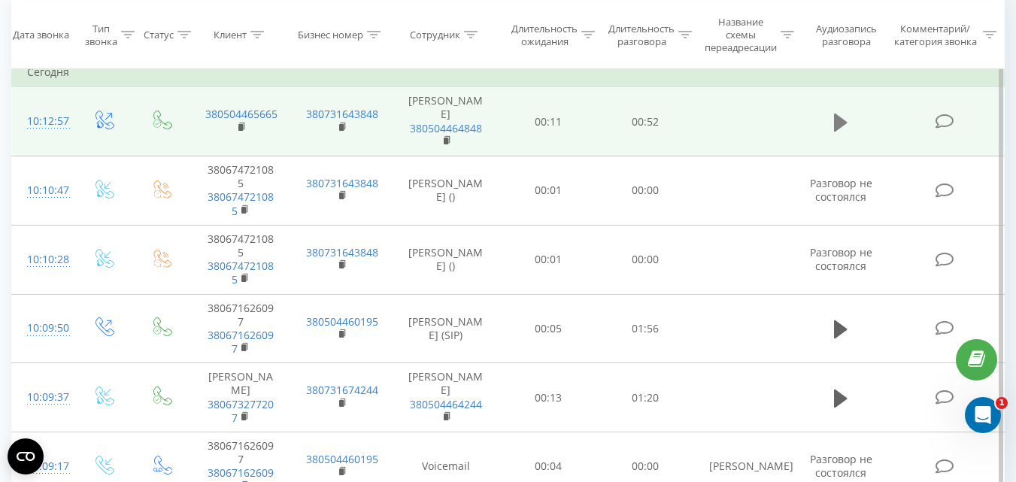
click at [840, 119] on icon at bounding box center [841, 122] width 14 height 18
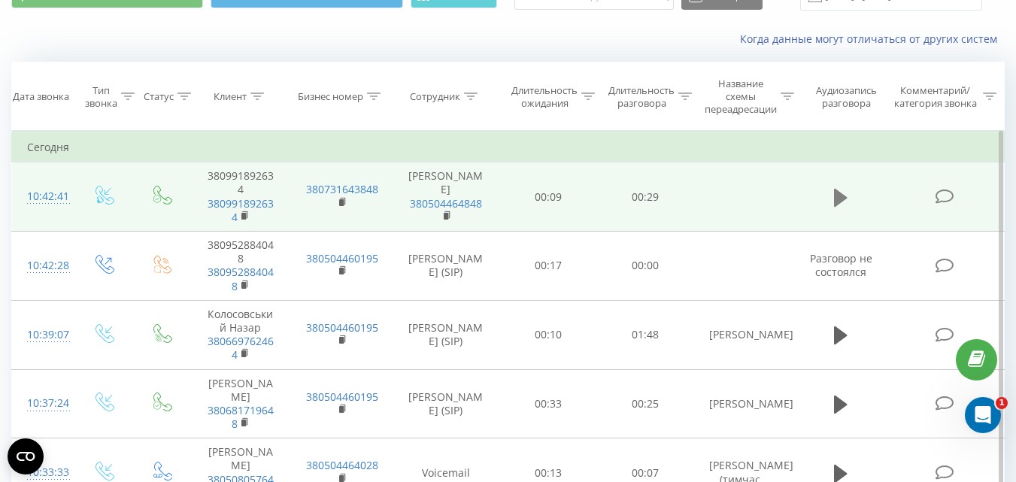
click at [833, 195] on button at bounding box center [840, 197] width 23 height 23
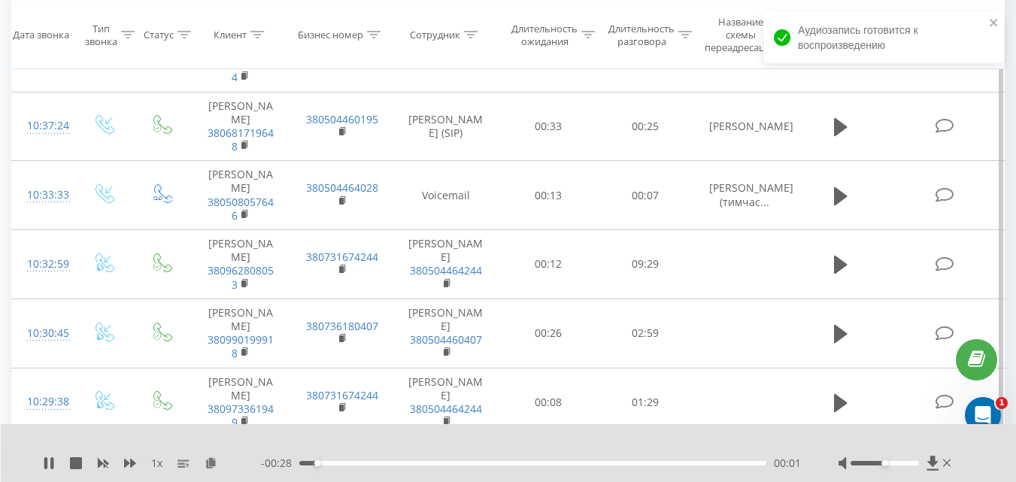
scroll to position [376, 0]
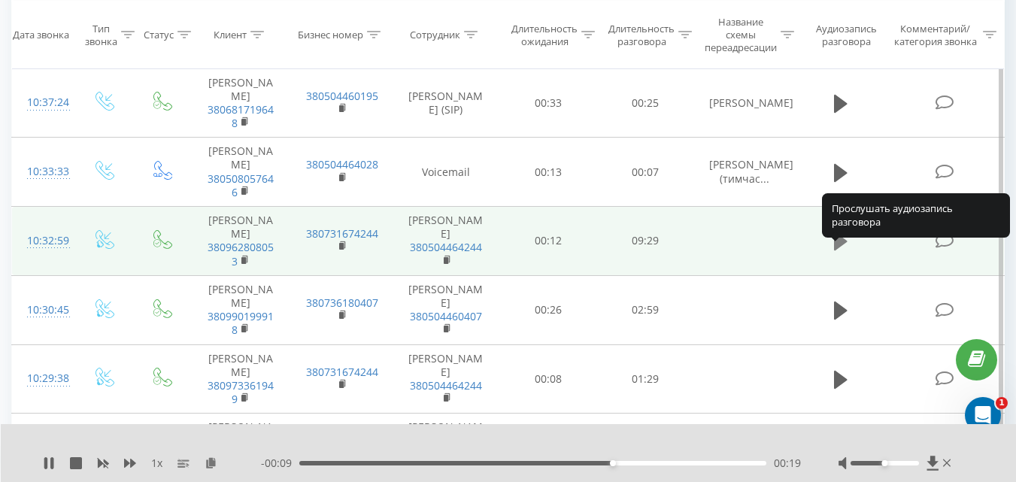
click at [830, 253] on button at bounding box center [840, 241] width 23 height 23
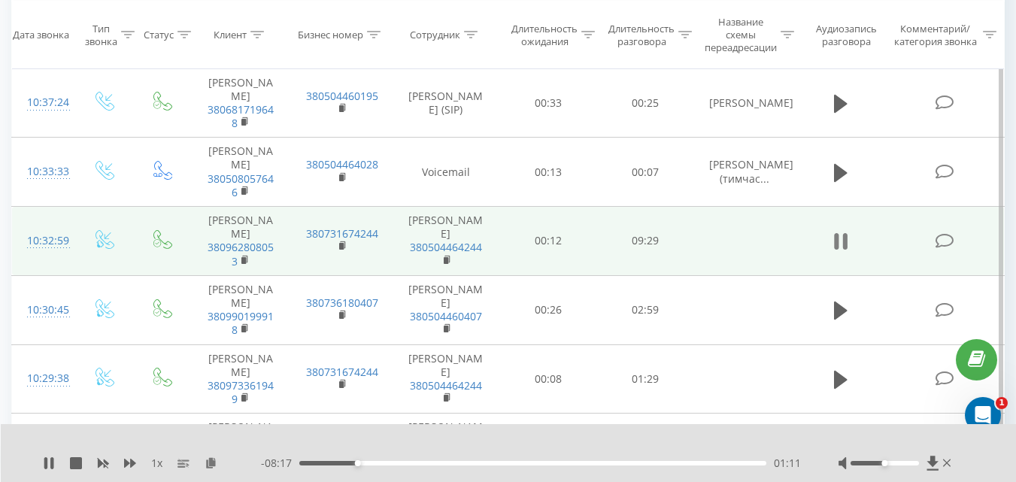
click at [846, 249] on icon at bounding box center [845, 241] width 5 height 17
click at [53, 461] on icon at bounding box center [49, 463] width 12 height 12
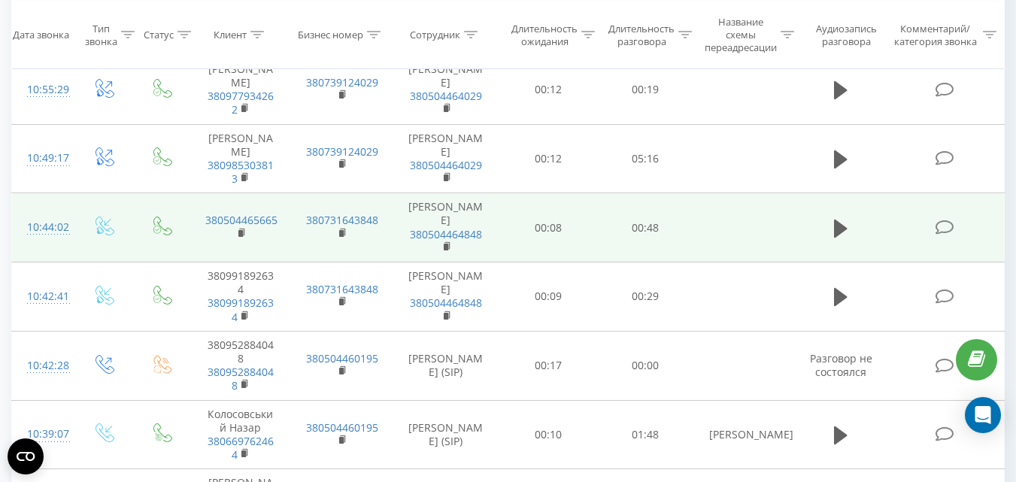
scroll to position [226, 0]
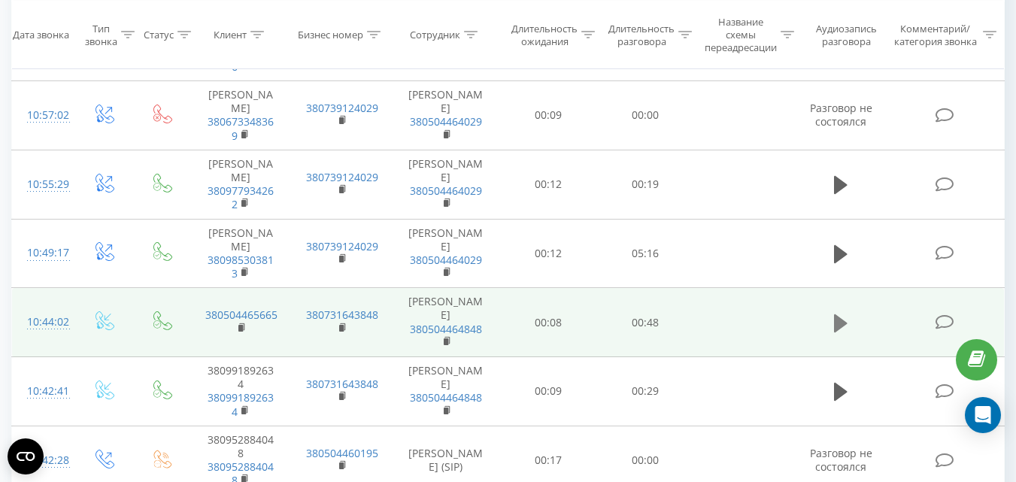
click at [836, 332] on icon at bounding box center [841, 322] width 14 height 18
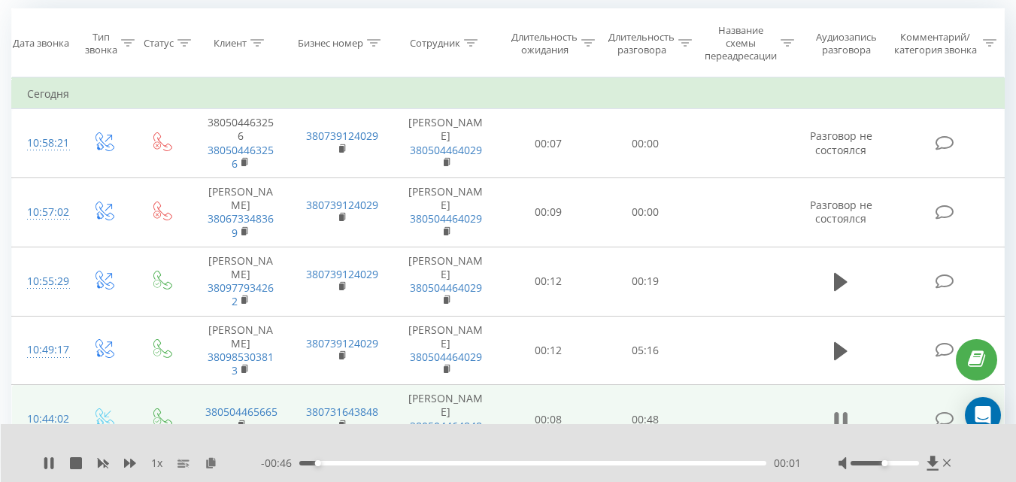
scroll to position [150, 0]
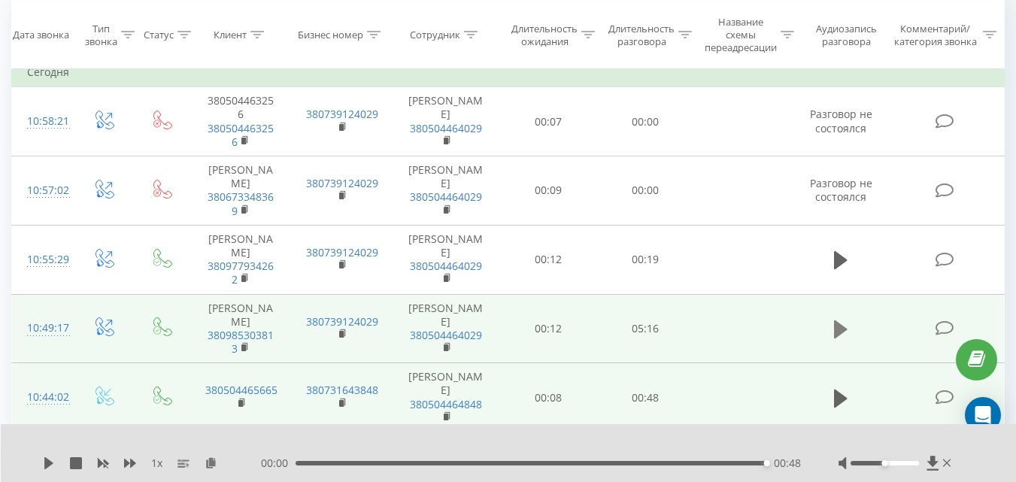
click at [836, 338] on icon at bounding box center [841, 329] width 14 height 18
click at [50, 466] on icon at bounding box center [49, 463] width 12 height 12
click at [47, 463] on icon at bounding box center [48, 463] width 9 height 12
click at [847, 338] on icon at bounding box center [845, 329] width 5 height 17
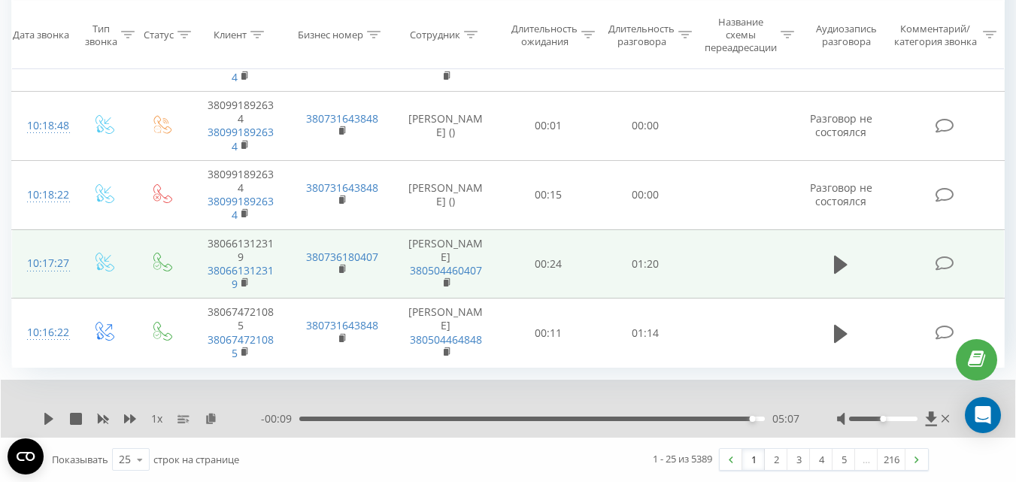
scroll to position [1622, 0]
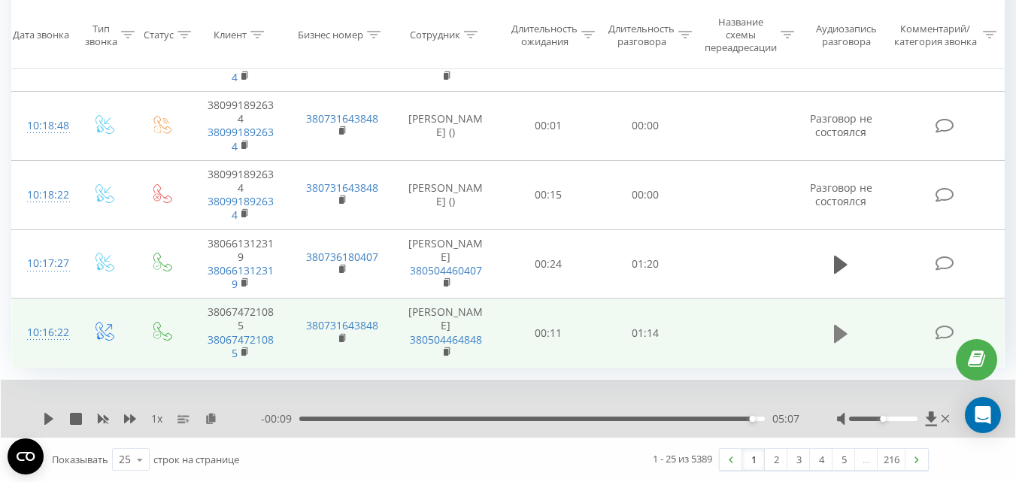
click at [845, 335] on icon at bounding box center [841, 333] width 14 height 18
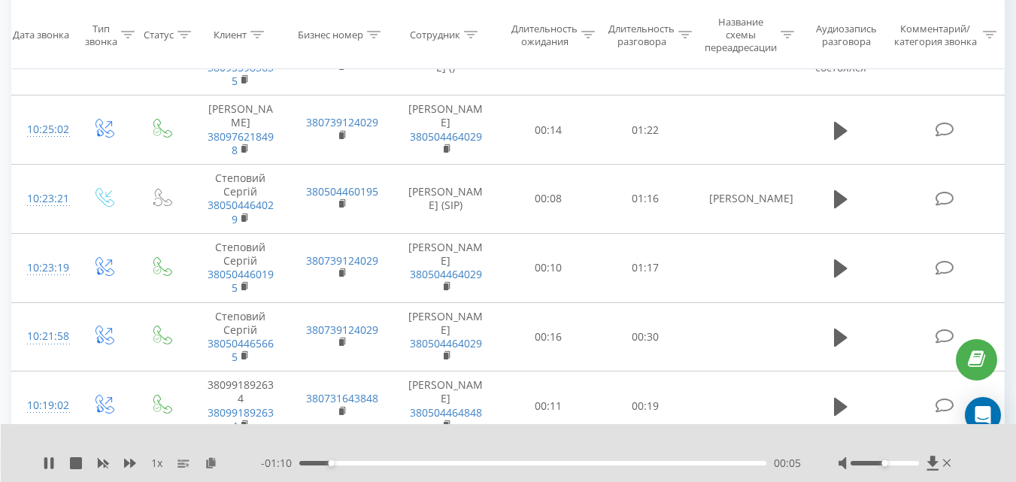
scroll to position [1171, 0]
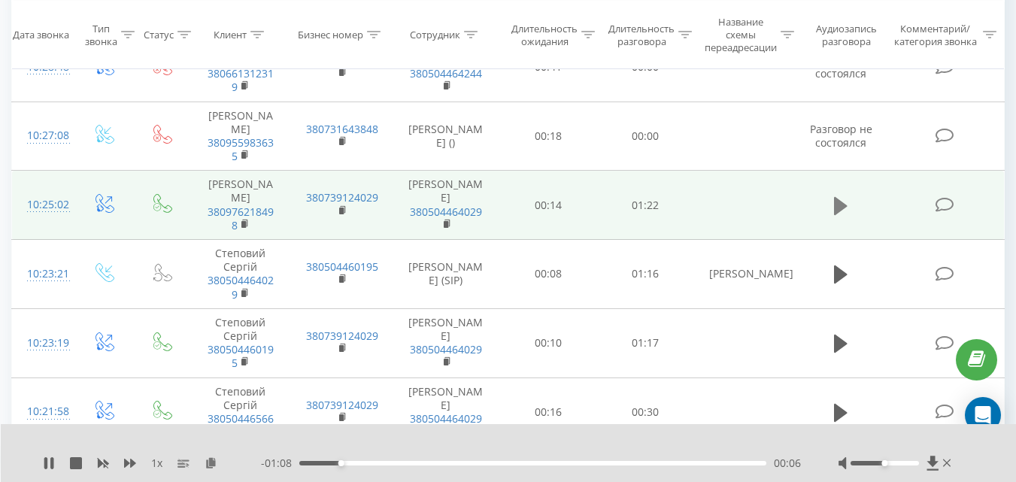
click at [834, 217] on icon at bounding box center [841, 205] width 14 height 21
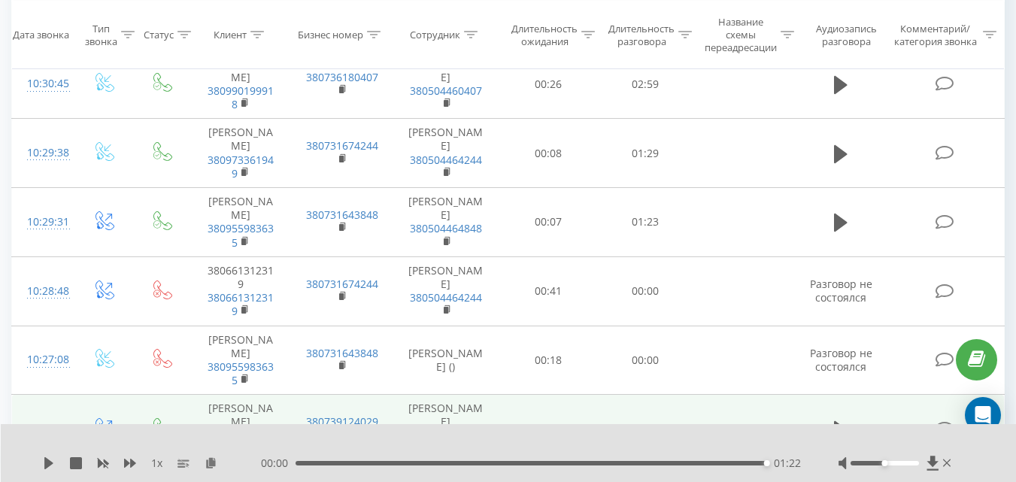
scroll to position [945, 0]
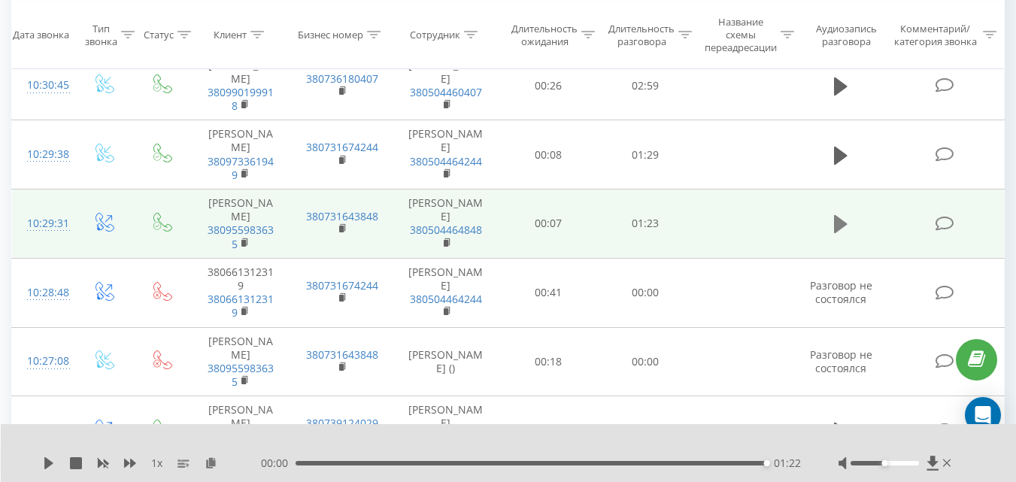
click at [834, 235] on icon at bounding box center [841, 224] width 14 height 21
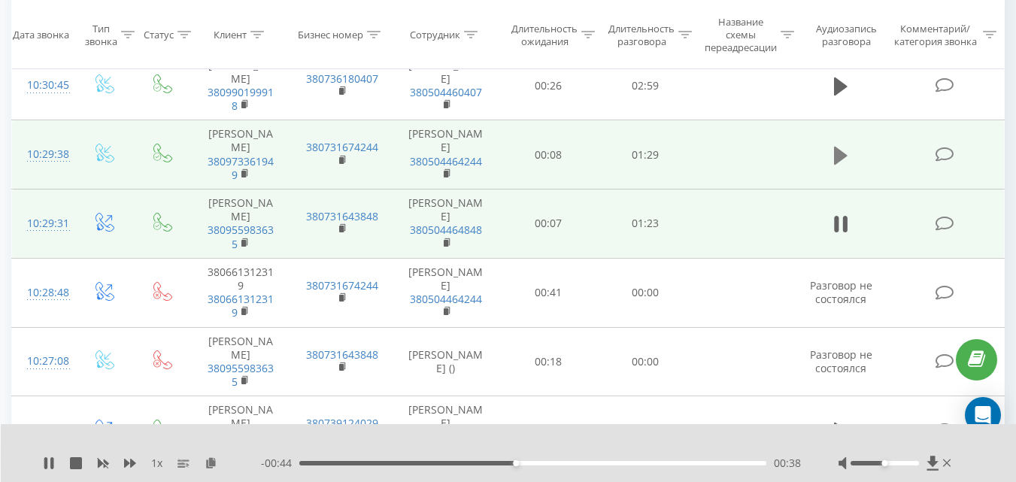
click at [844, 166] on icon at bounding box center [841, 155] width 14 height 21
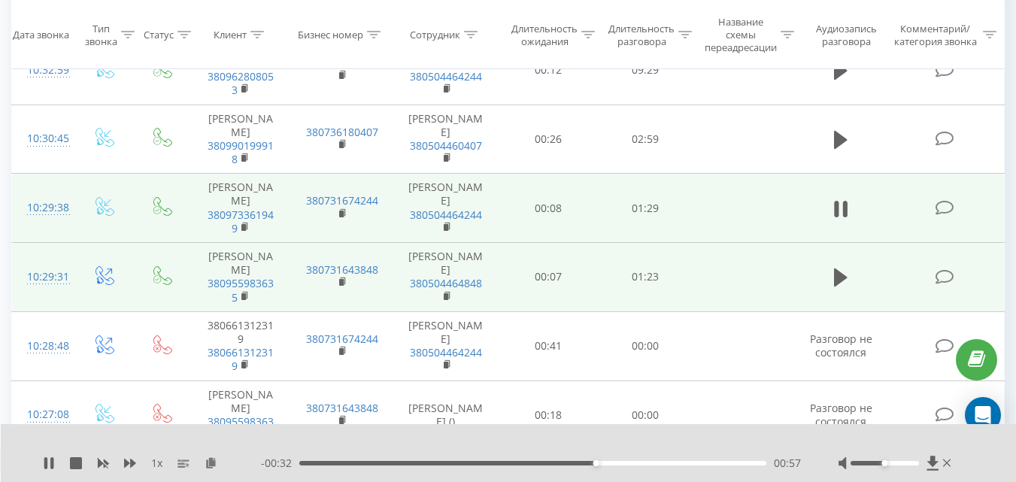
scroll to position [870, 0]
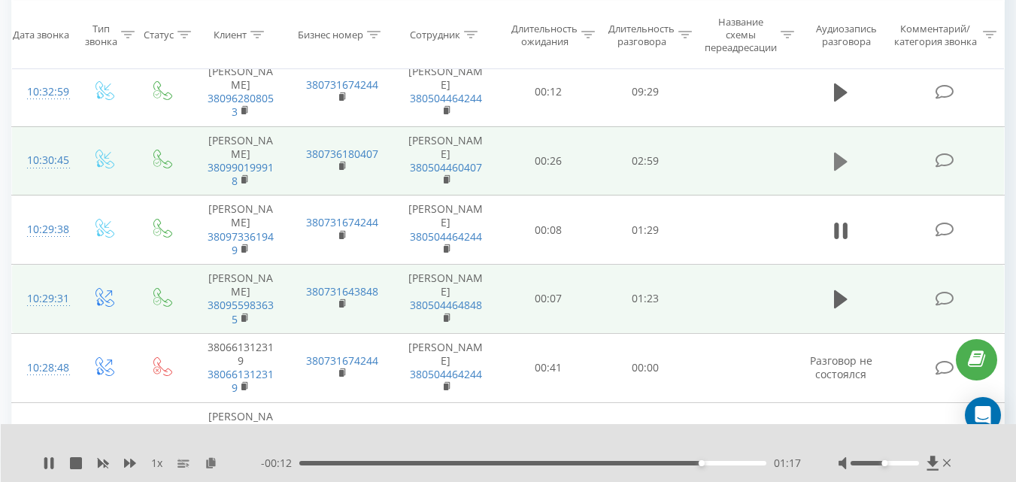
click at [838, 171] on icon at bounding box center [841, 162] width 14 height 18
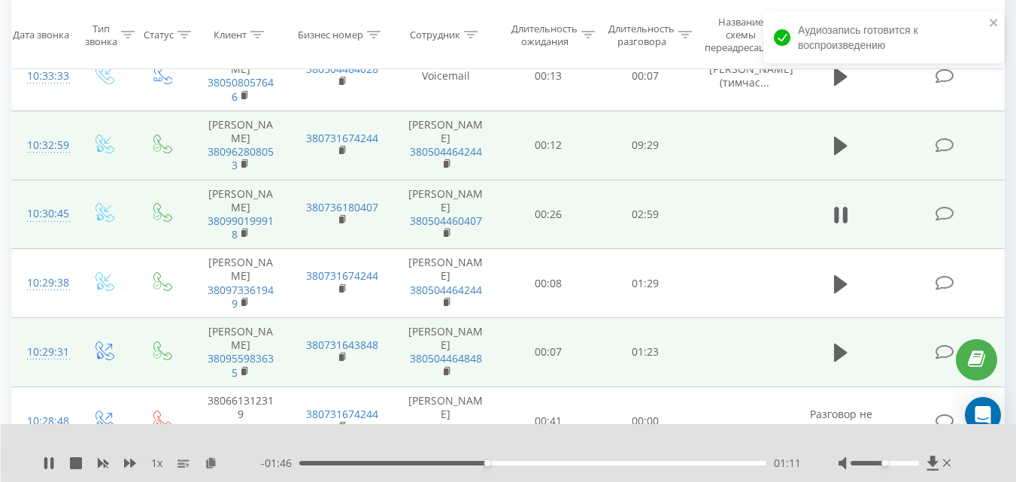
scroll to position [795, 0]
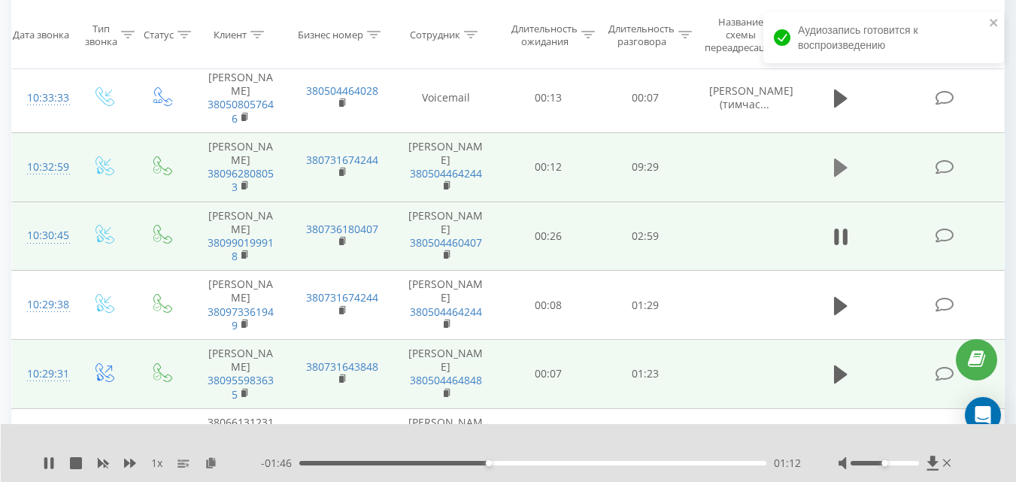
click at [835, 177] on icon at bounding box center [841, 168] width 14 height 18
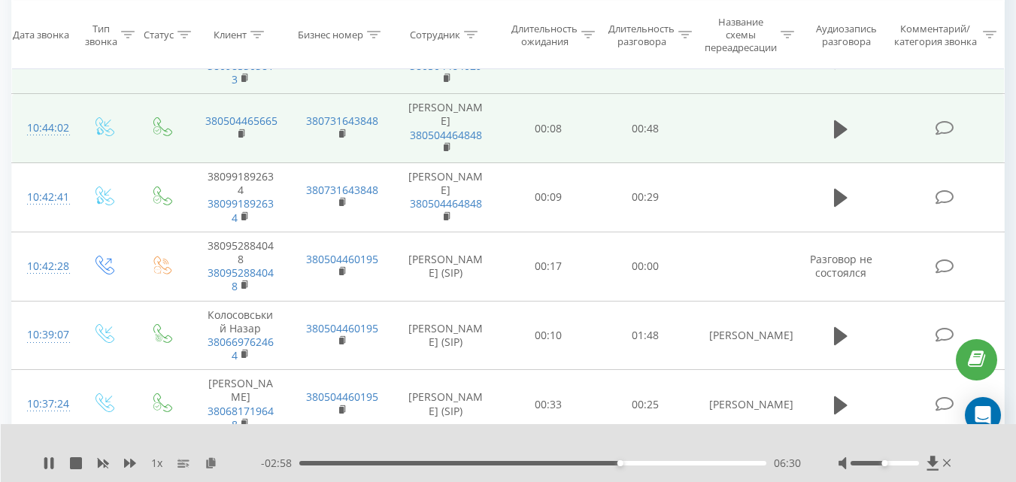
scroll to position [419, 0]
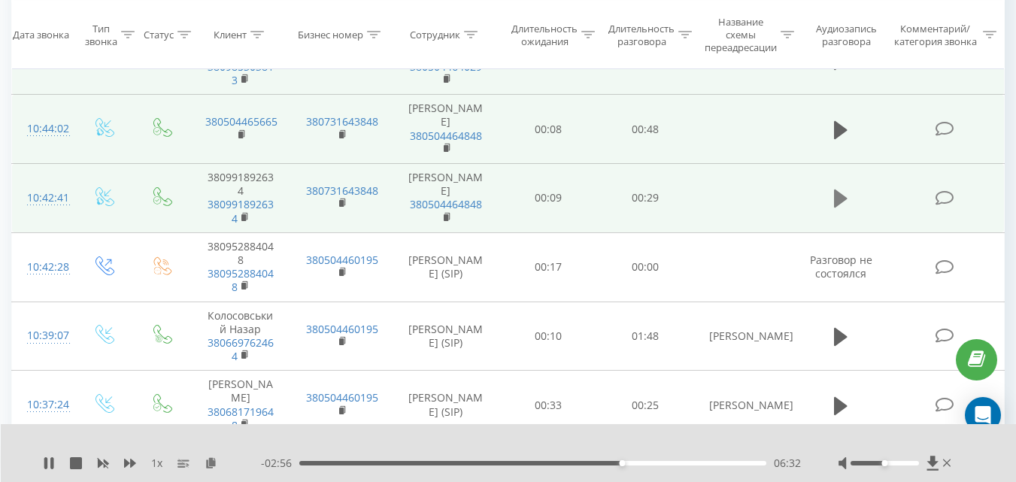
click at [840, 209] on icon at bounding box center [841, 198] width 14 height 21
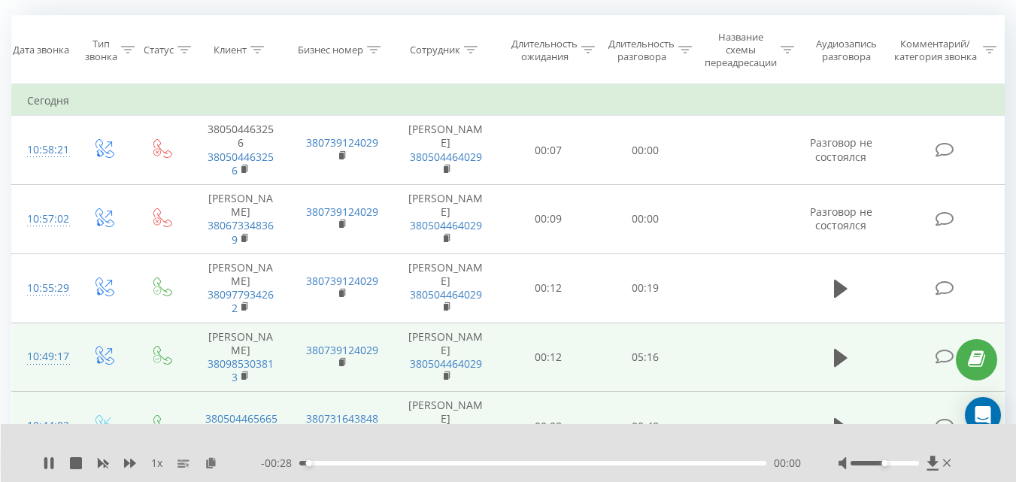
scroll to position [118, 0]
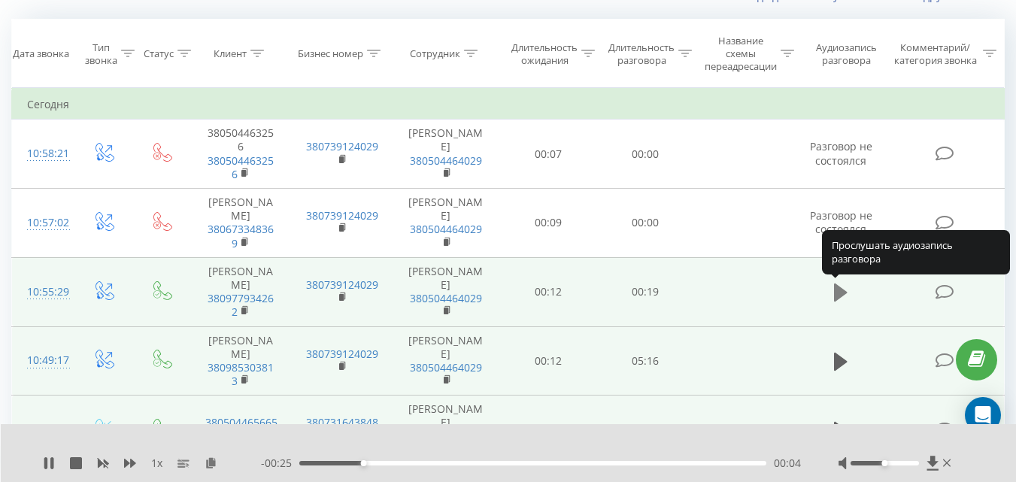
click at [839, 285] on icon at bounding box center [841, 292] width 14 height 21
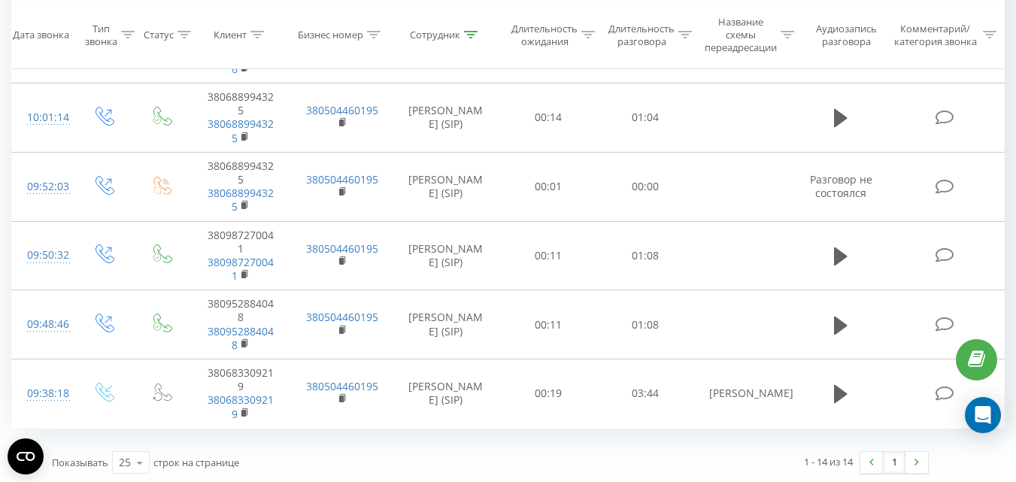
scroll to position [778, 0]
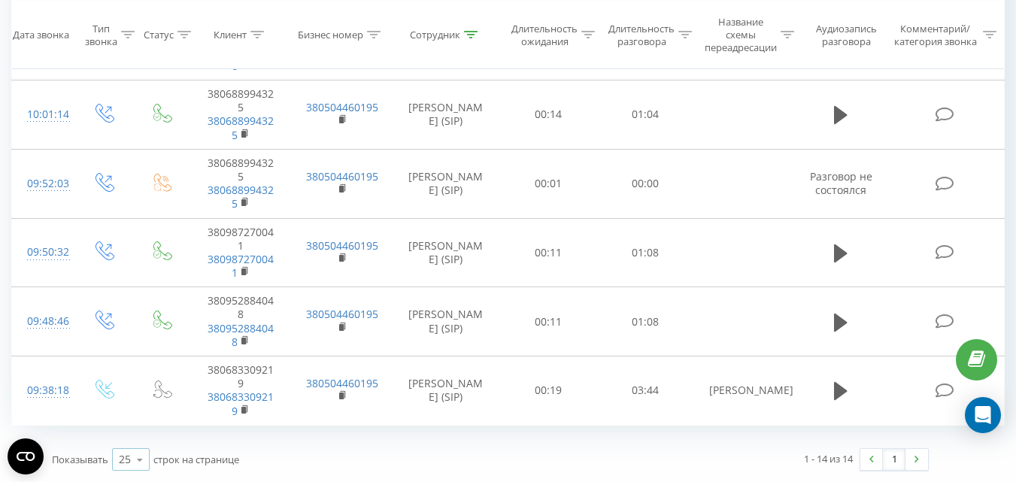
click at [134, 462] on icon at bounding box center [140, 459] width 23 height 29
click at [130, 431] on span "100" at bounding box center [128, 438] width 18 height 14
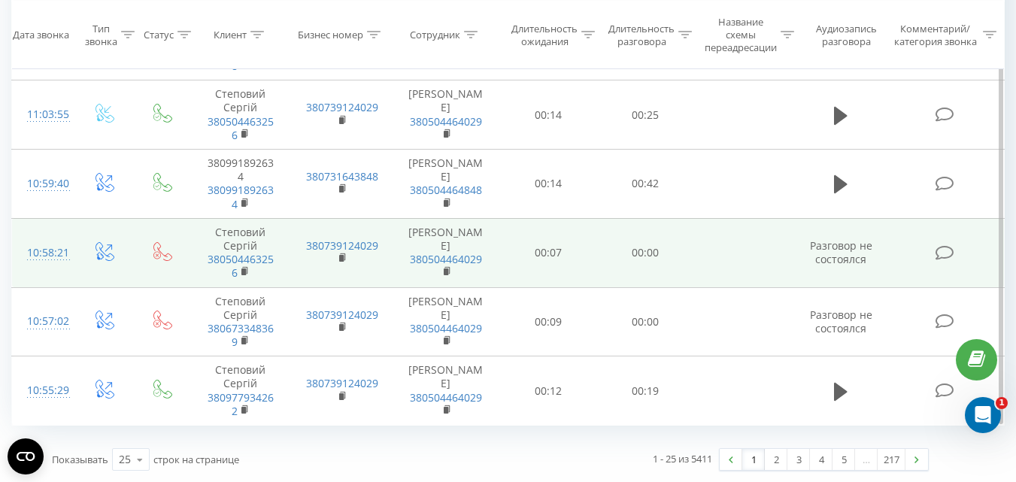
scroll to position [1461, 0]
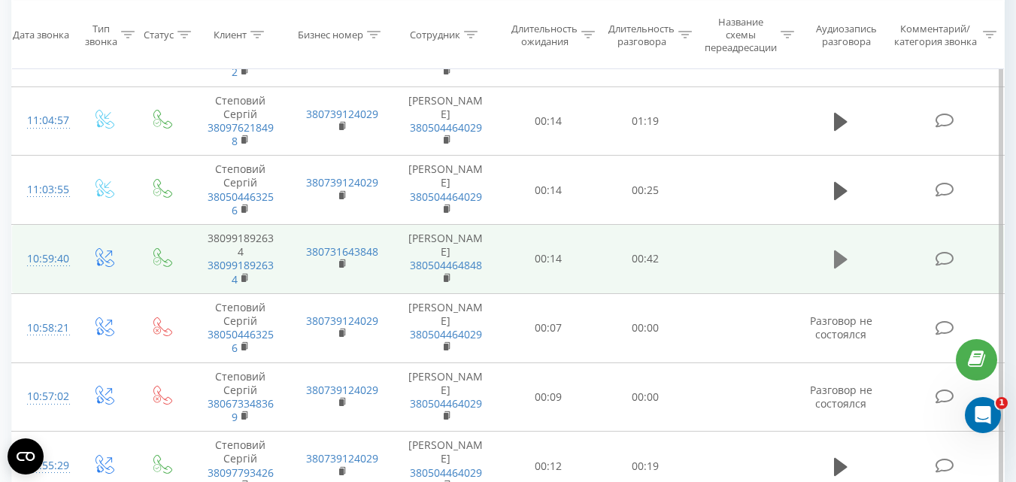
click at [841, 258] on icon at bounding box center [841, 259] width 14 height 18
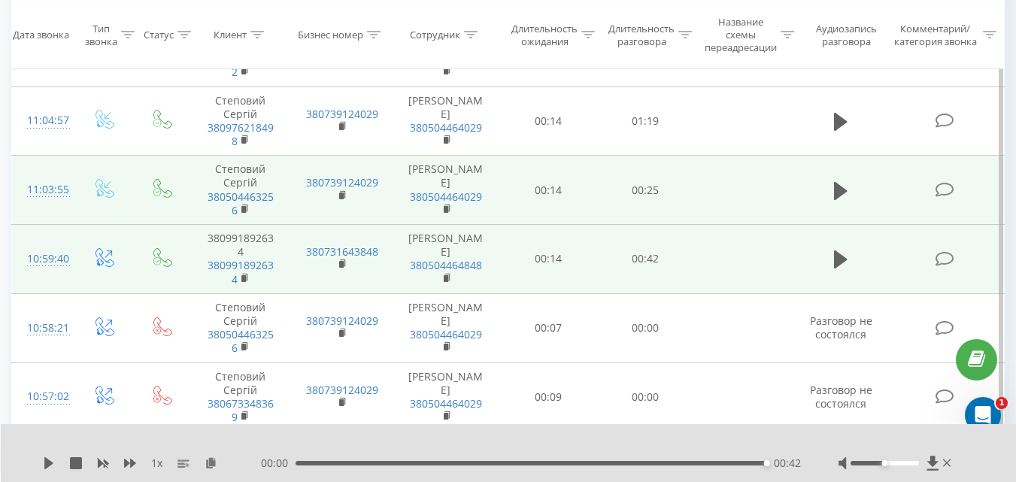
click at [853, 196] on td at bounding box center [841, 190] width 93 height 69
click at [844, 190] on icon at bounding box center [841, 190] width 14 height 18
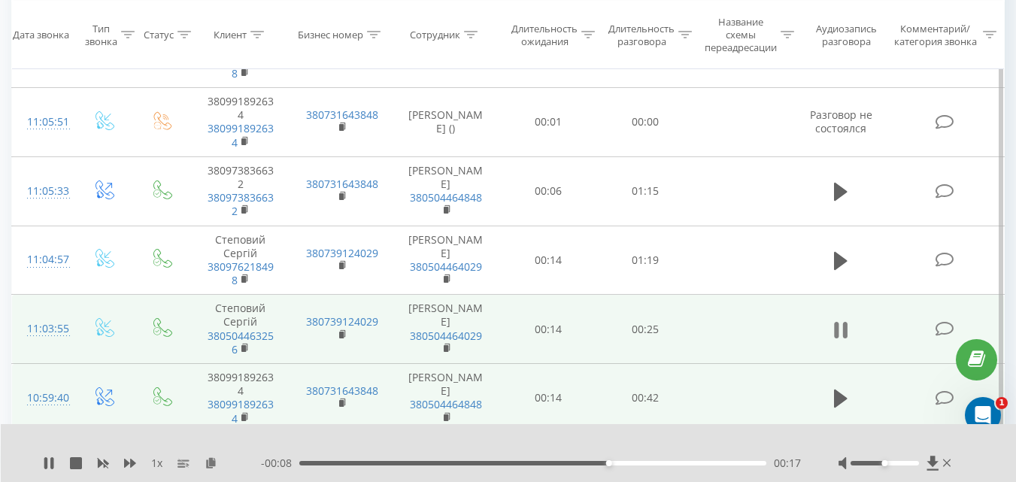
scroll to position [1311, 0]
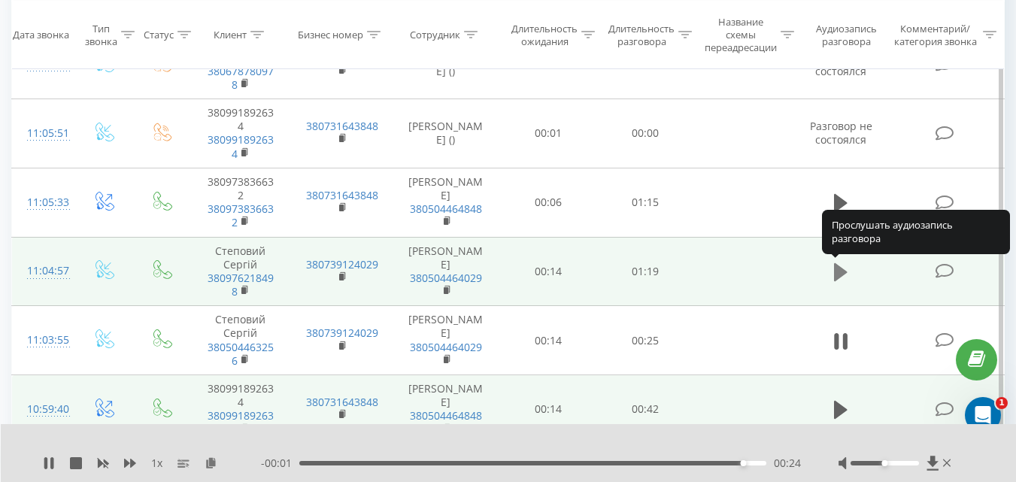
click at [841, 270] on icon at bounding box center [841, 272] width 14 height 18
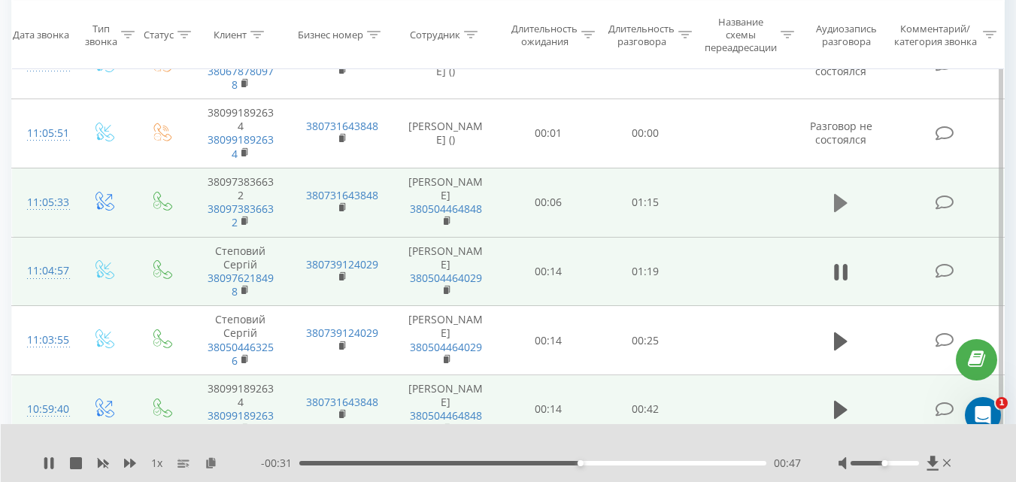
click at [836, 201] on icon at bounding box center [841, 203] width 14 height 18
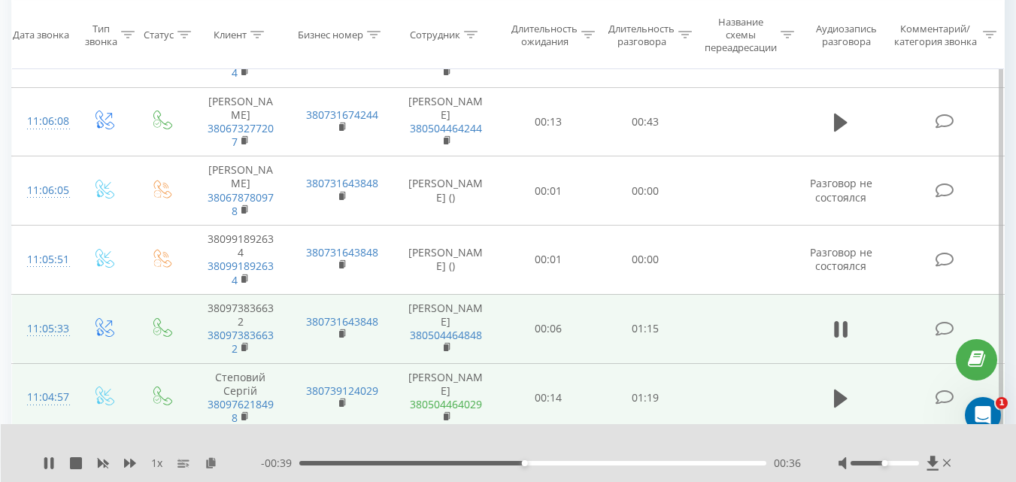
scroll to position [1161, 0]
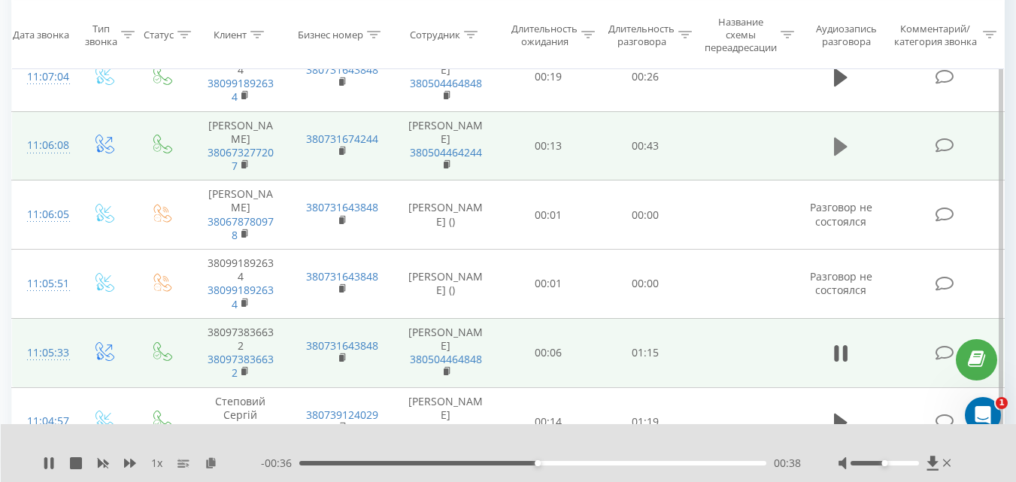
click at [839, 150] on icon at bounding box center [841, 147] width 14 height 18
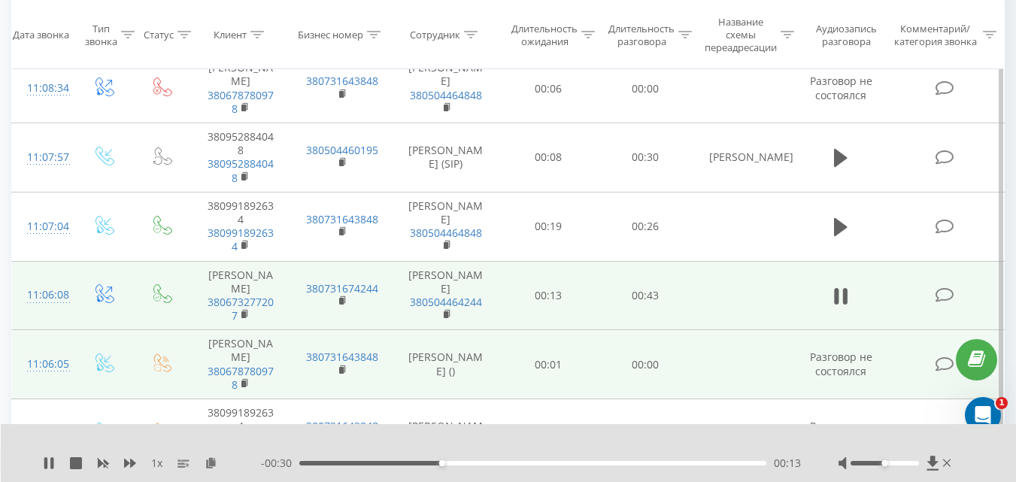
scroll to position [1010, 0]
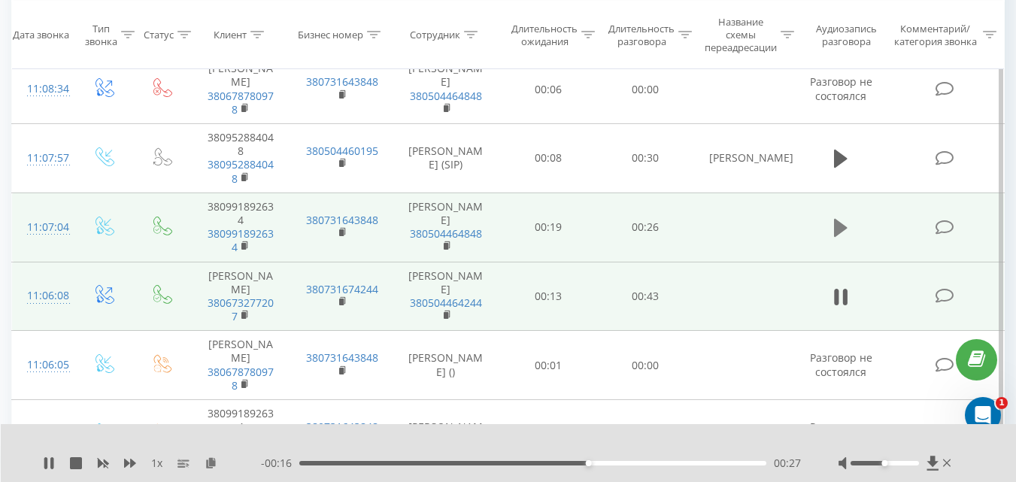
click at [841, 227] on icon at bounding box center [841, 228] width 14 height 18
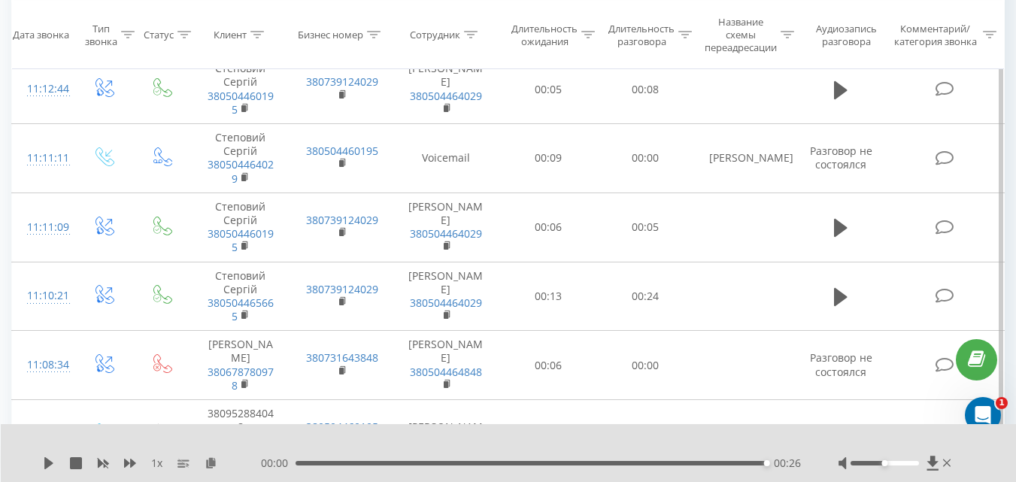
scroll to position [710, 0]
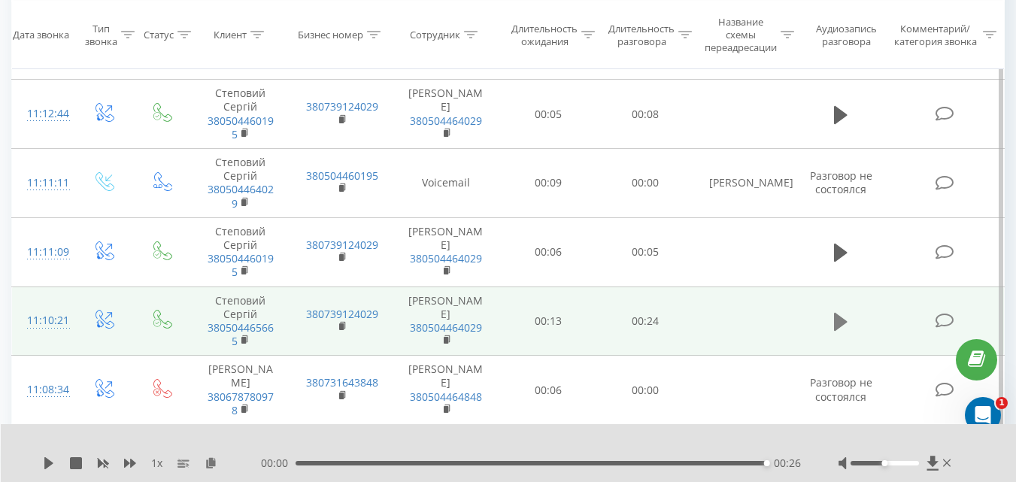
click at [841, 325] on icon at bounding box center [841, 322] width 14 height 18
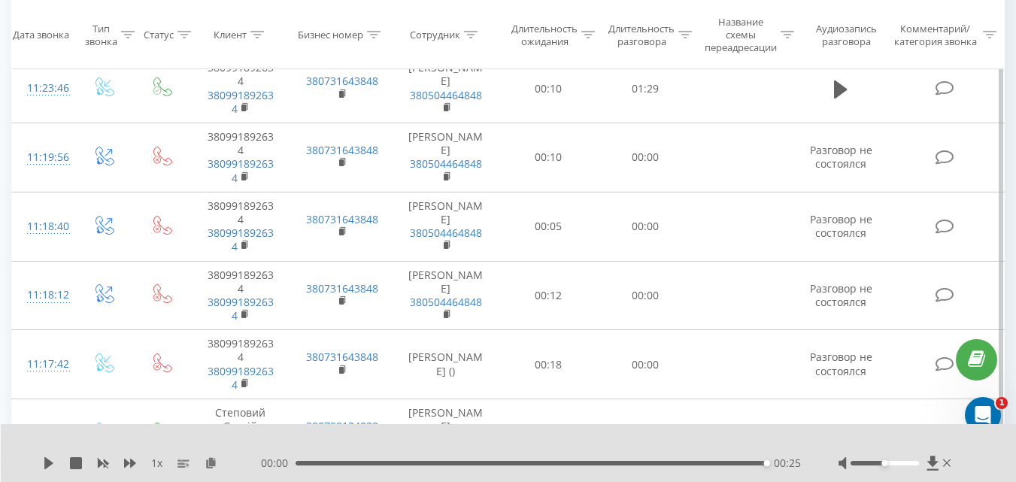
scroll to position [108, 0]
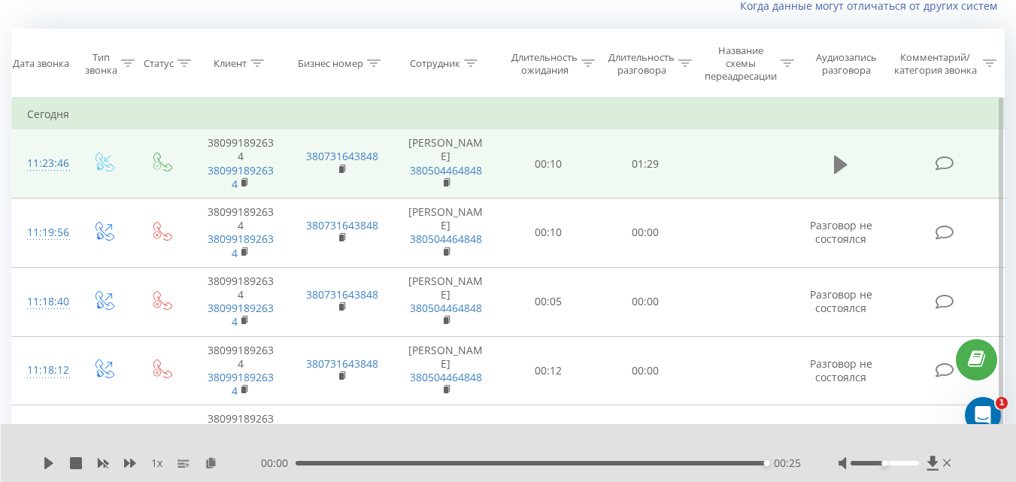
click at [844, 170] on icon at bounding box center [841, 164] width 14 height 21
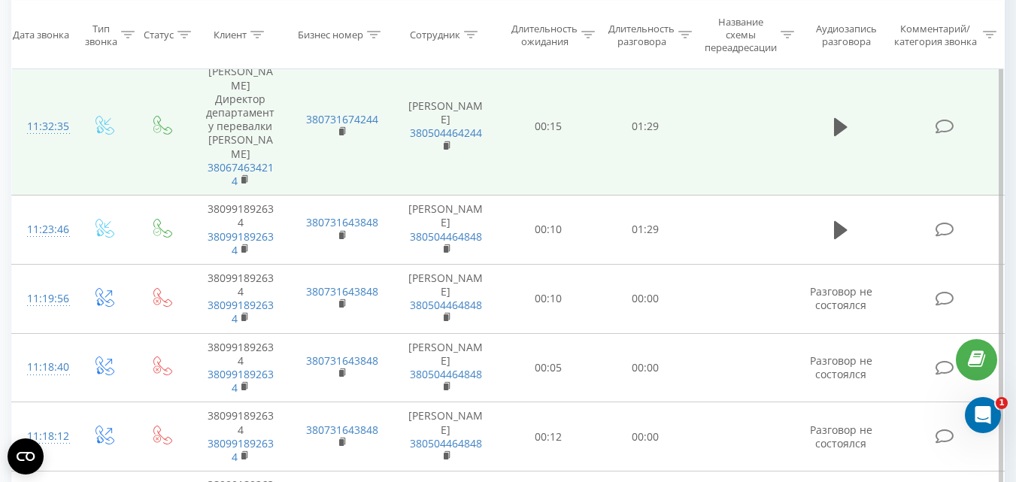
scroll to position [150, 0]
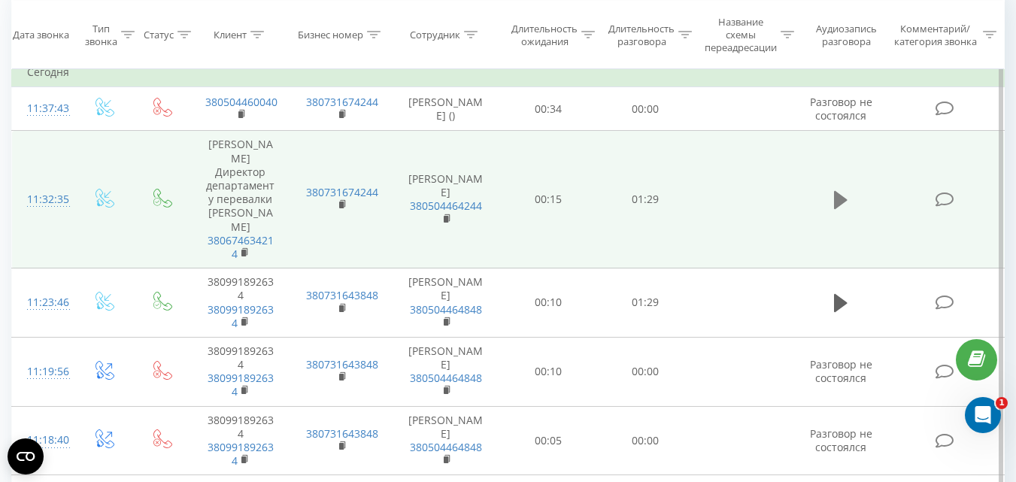
click at [834, 189] on icon at bounding box center [841, 199] width 14 height 21
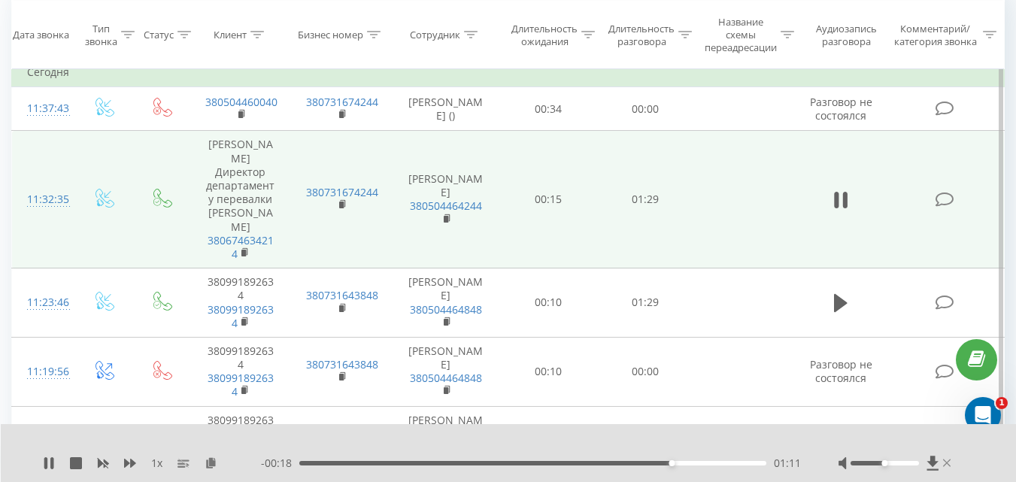
click at [944, 461] on icon at bounding box center [947, 463] width 8 height 8
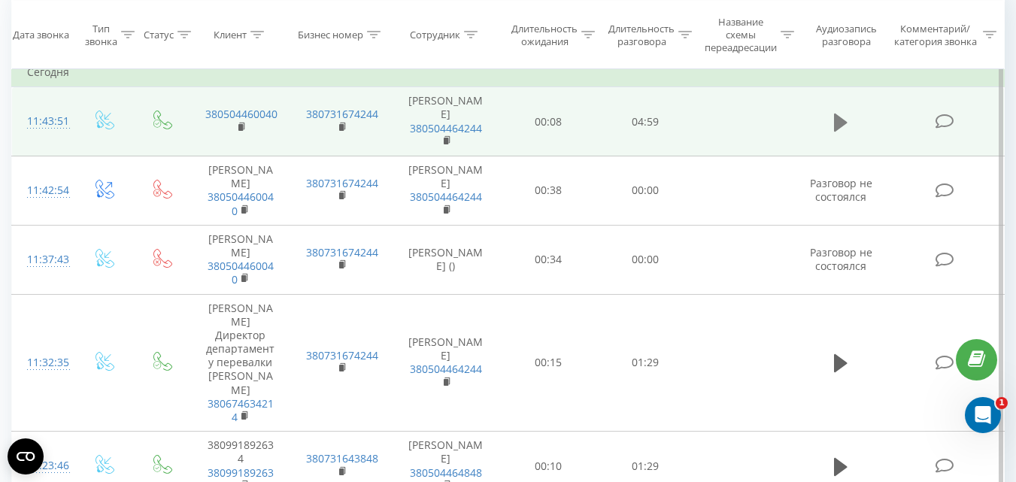
click at [831, 121] on button at bounding box center [840, 122] width 23 height 23
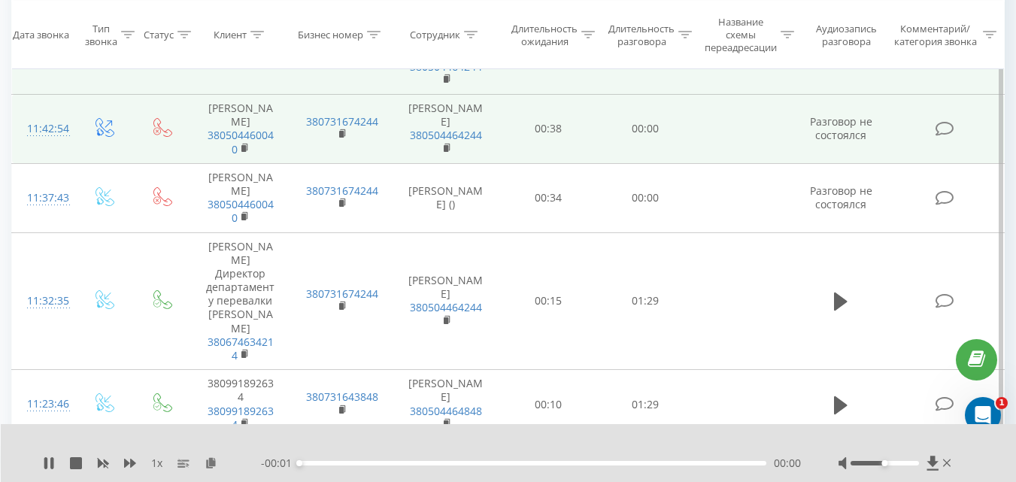
scroll to position [150, 0]
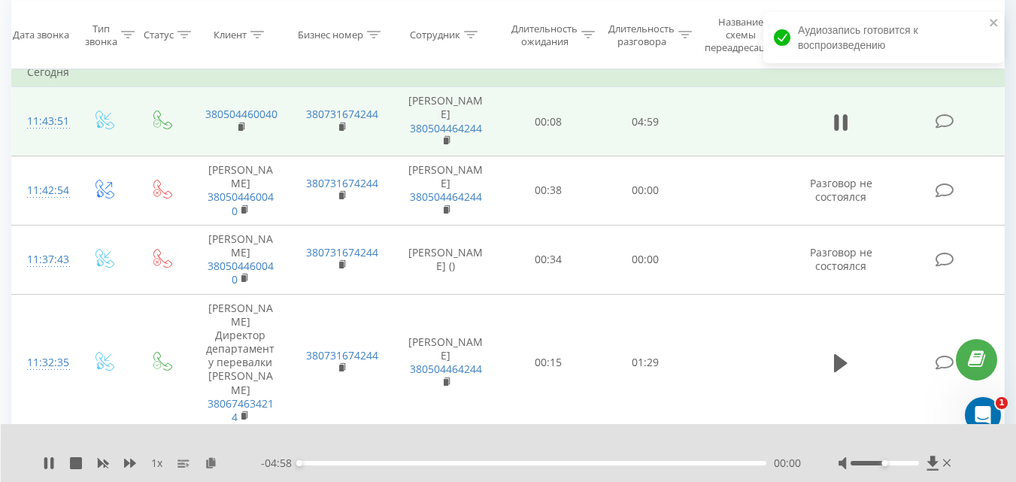
click at [876, 461] on div at bounding box center [884, 463] width 68 height 5
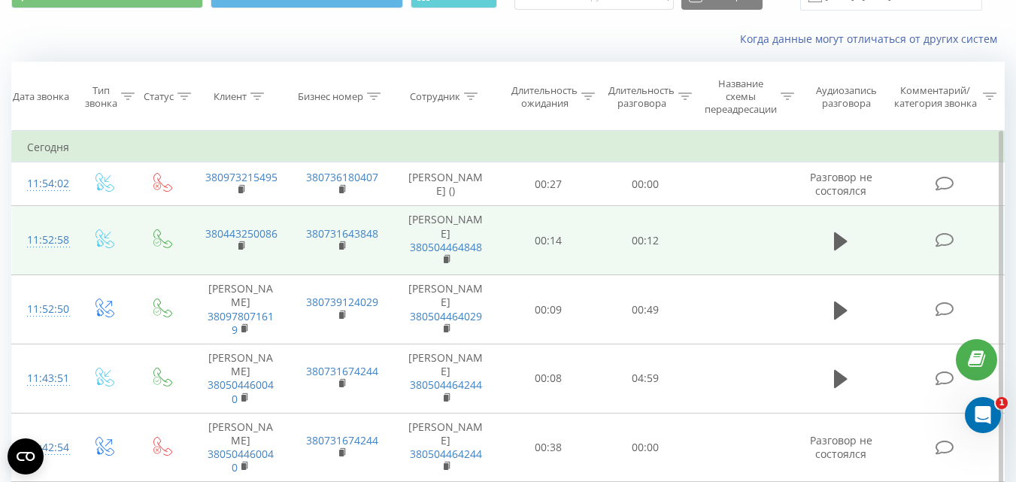
scroll to position [150, 0]
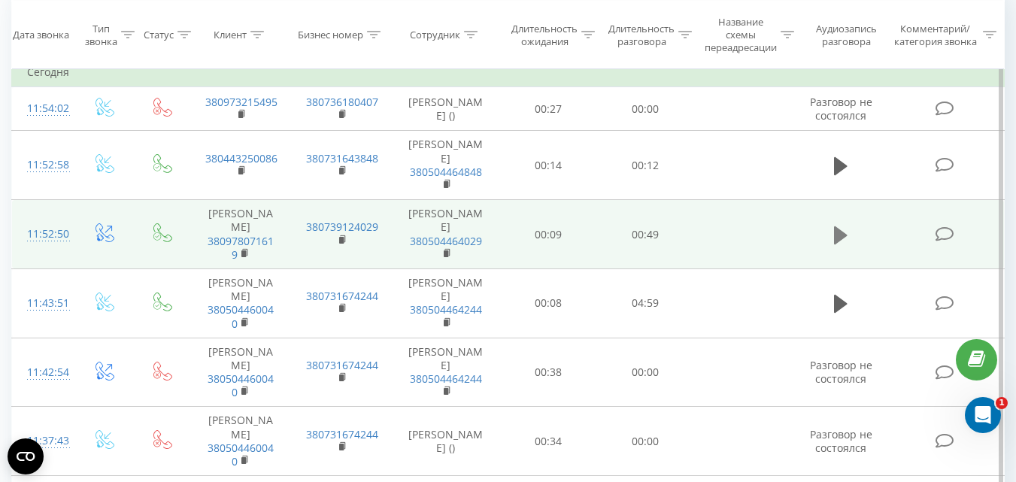
click at [839, 238] on icon at bounding box center [841, 235] width 14 height 18
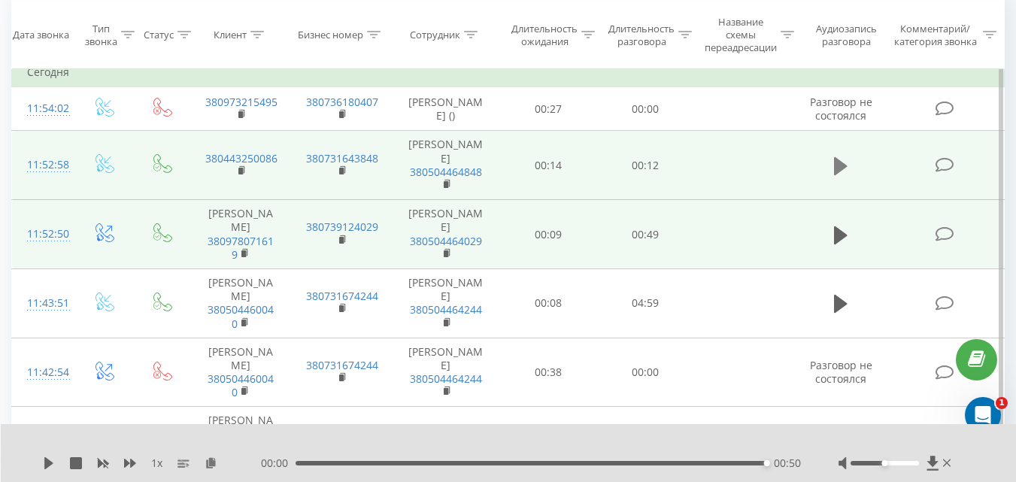
click at [844, 156] on icon at bounding box center [841, 166] width 14 height 21
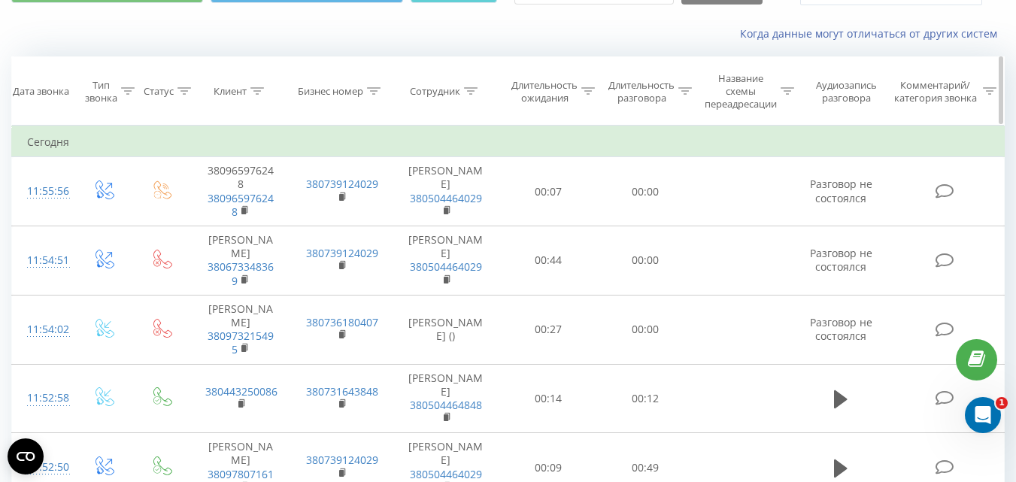
scroll to position [75, 0]
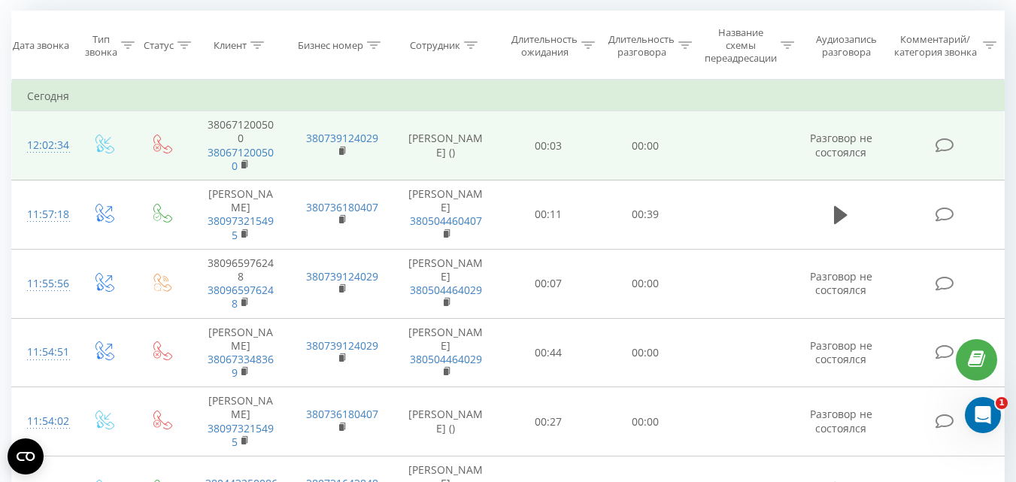
scroll to position [150, 0]
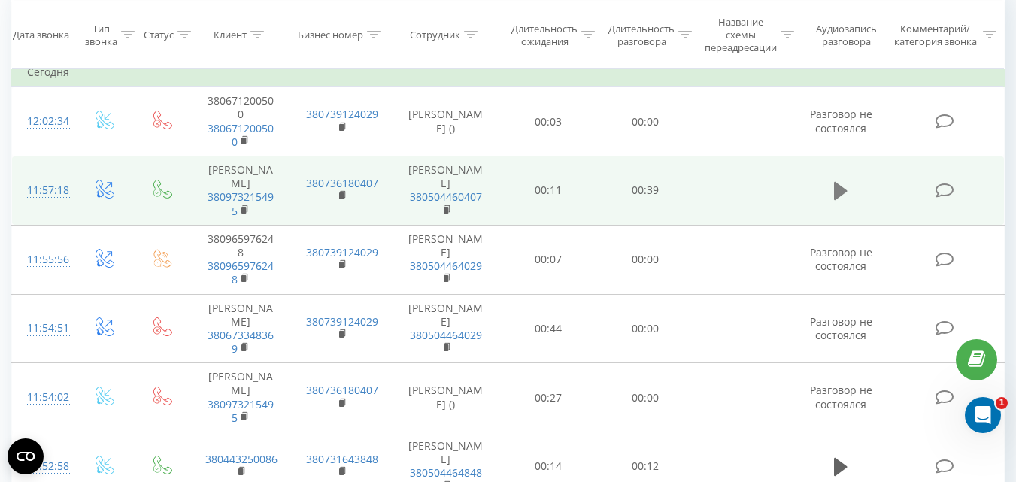
click at [842, 187] on icon at bounding box center [841, 191] width 14 height 18
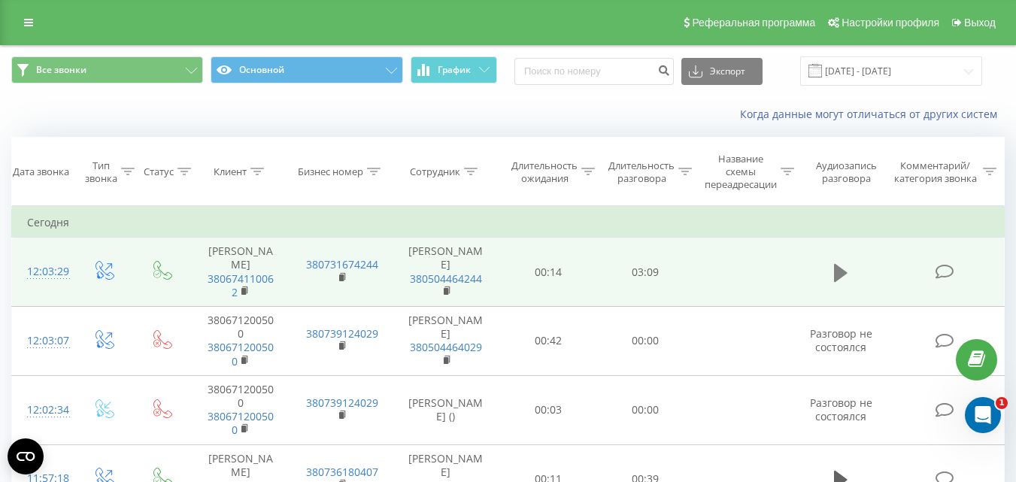
click at [842, 275] on icon at bounding box center [841, 272] width 14 height 18
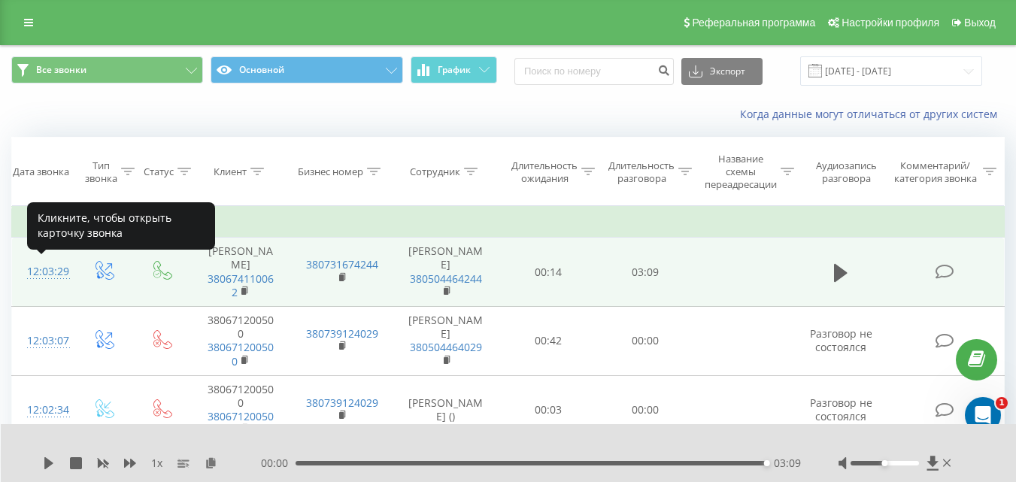
click at [56, 270] on div "12:03:29" at bounding box center [43, 271] width 32 height 29
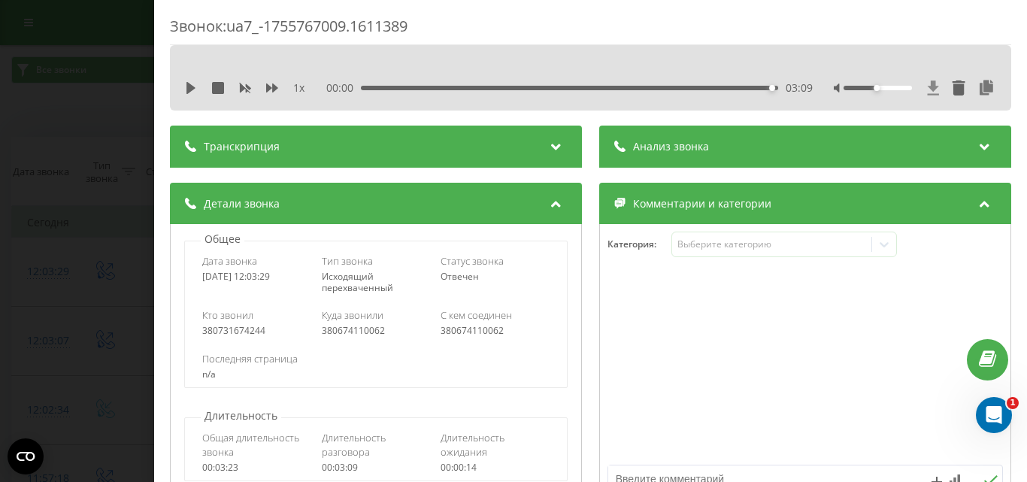
click at [928, 87] on icon at bounding box center [933, 87] width 11 height 14
click at [928, 88] on icon at bounding box center [933, 87] width 11 height 14
click at [100, 147] on div "Звонок : ua7_-1755767009.1611389 1 x 00:00 03:09 03:09 Транскрипция Для анализа…" at bounding box center [513, 241] width 1027 height 482
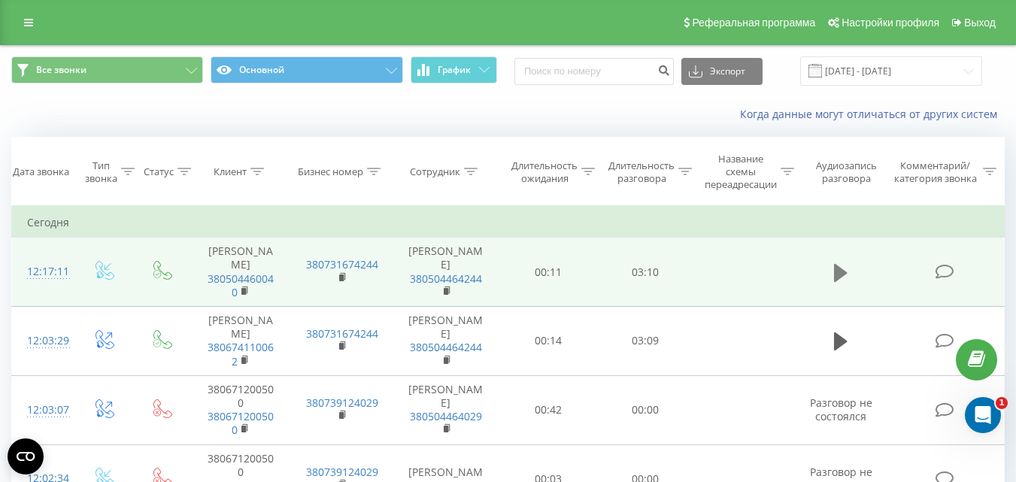
click at [835, 274] on icon at bounding box center [841, 272] width 14 height 18
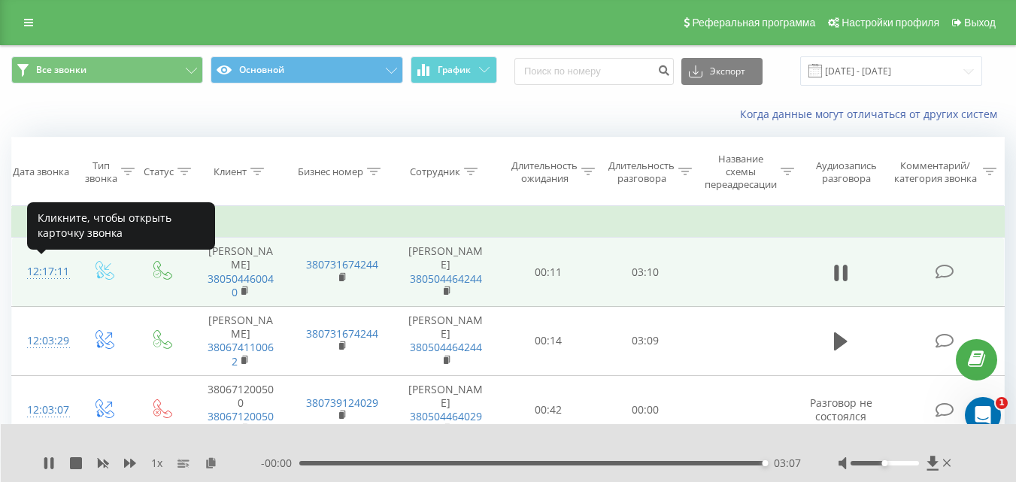
click at [46, 272] on div "12:17:11" at bounding box center [43, 271] width 32 height 29
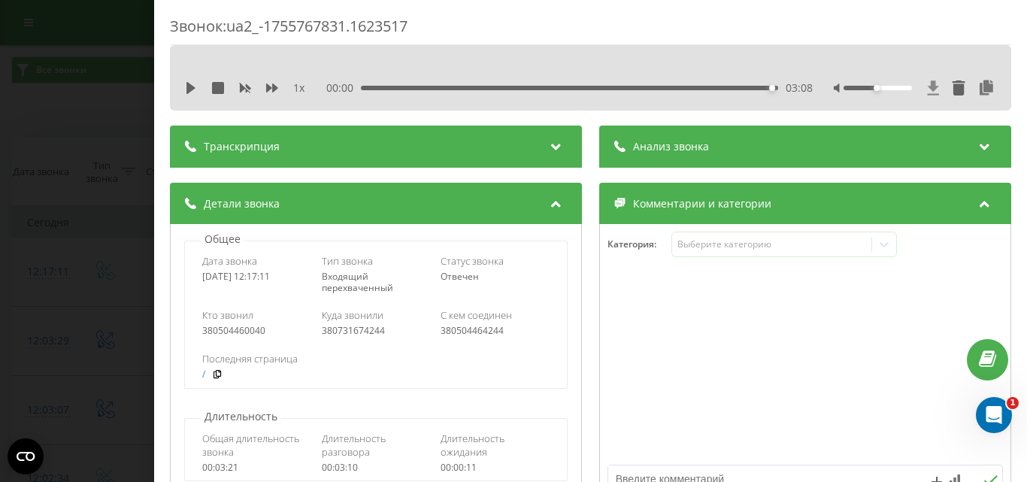
click at [928, 89] on icon at bounding box center [933, 87] width 11 height 14
click at [129, 161] on div "Звонок : ua2_-1755767831.1623517 1 x 00:00 03:08 03:08 Транскрипция Для анализа…" at bounding box center [513, 241] width 1027 height 482
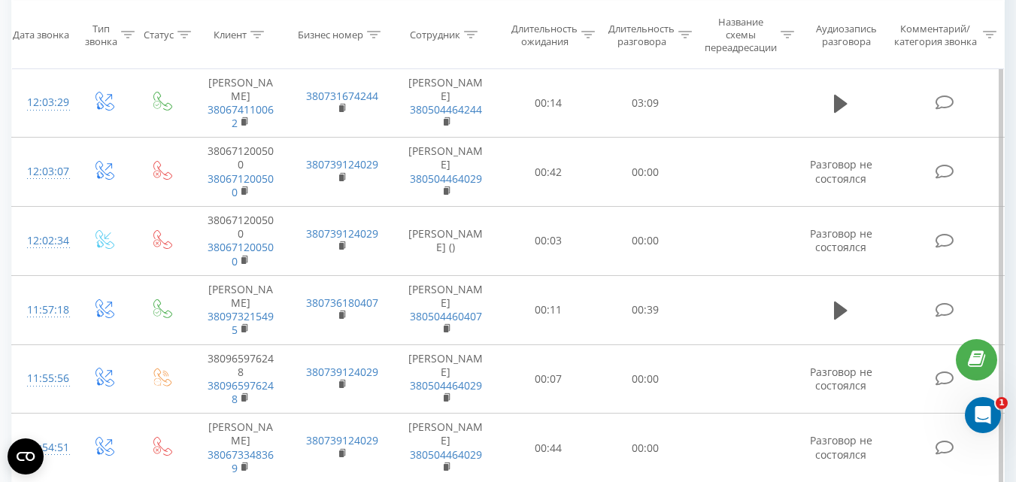
scroll to position [451, 0]
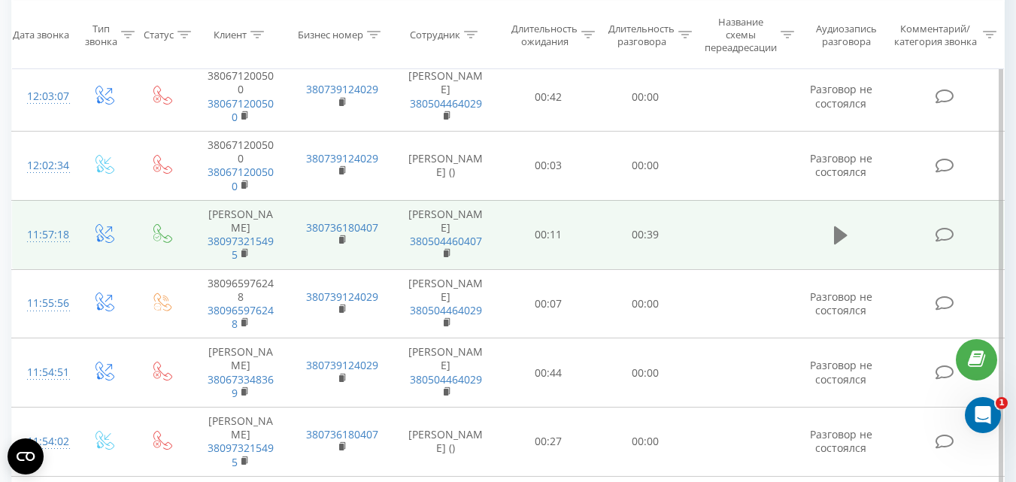
click at [838, 244] on icon at bounding box center [841, 235] width 14 height 18
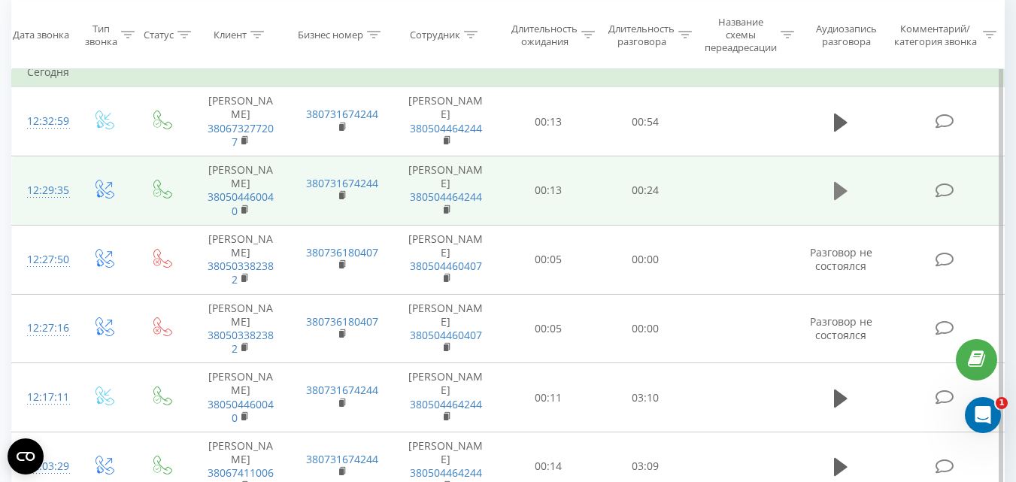
click at [841, 197] on icon at bounding box center [841, 190] width 14 height 21
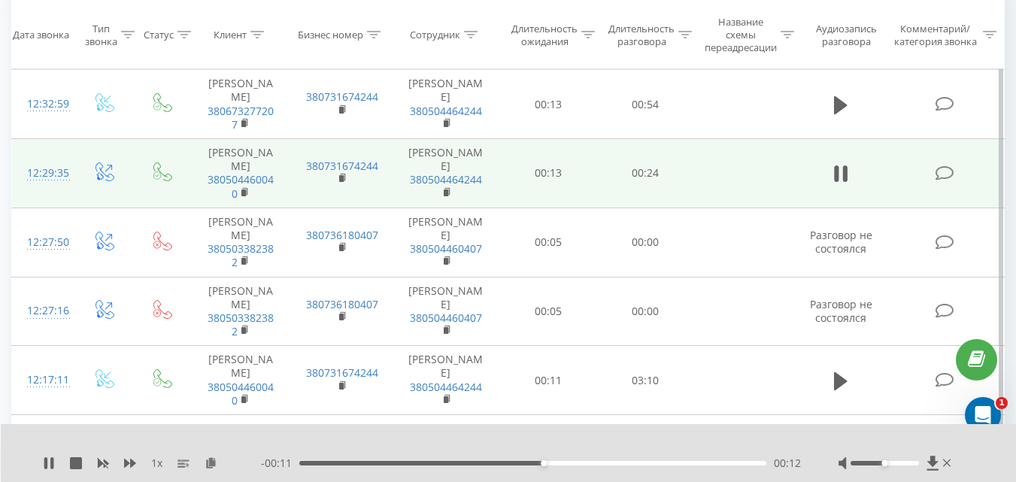
scroll to position [150, 0]
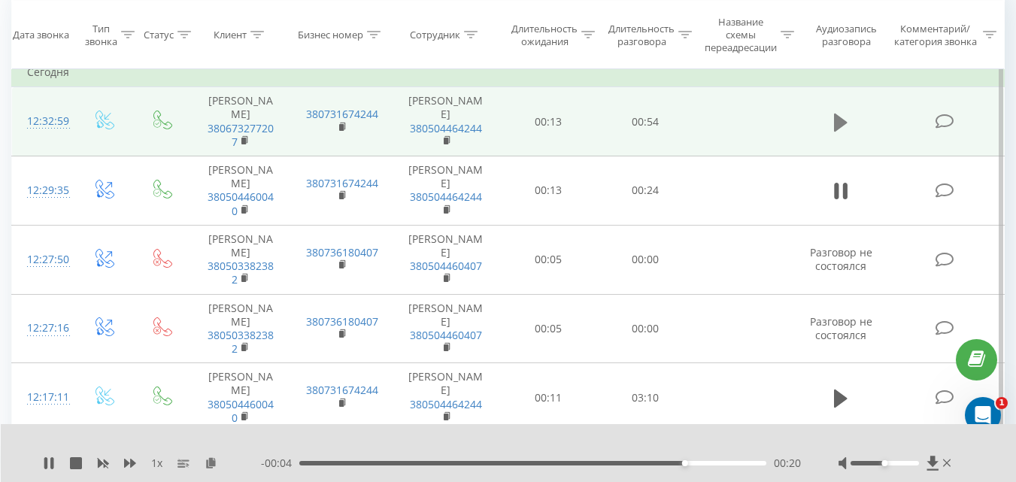
click at [845, 120] on icon at bounding box center [841, 122] width 14 height 21
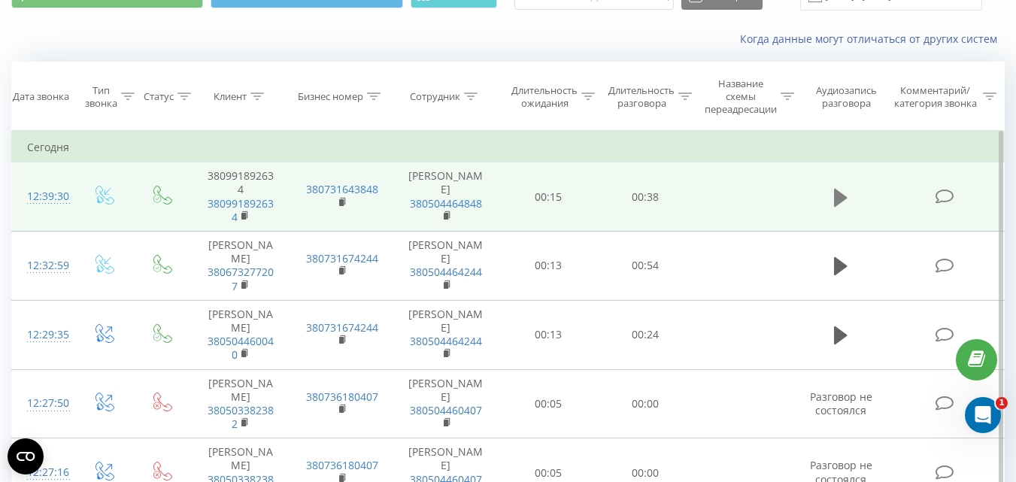
click at [833, 199] on button at bounding box center [840, 197] width 23 height 23
click at [837, 192] on icon at bounding box center [841, 197] width 14 height 18
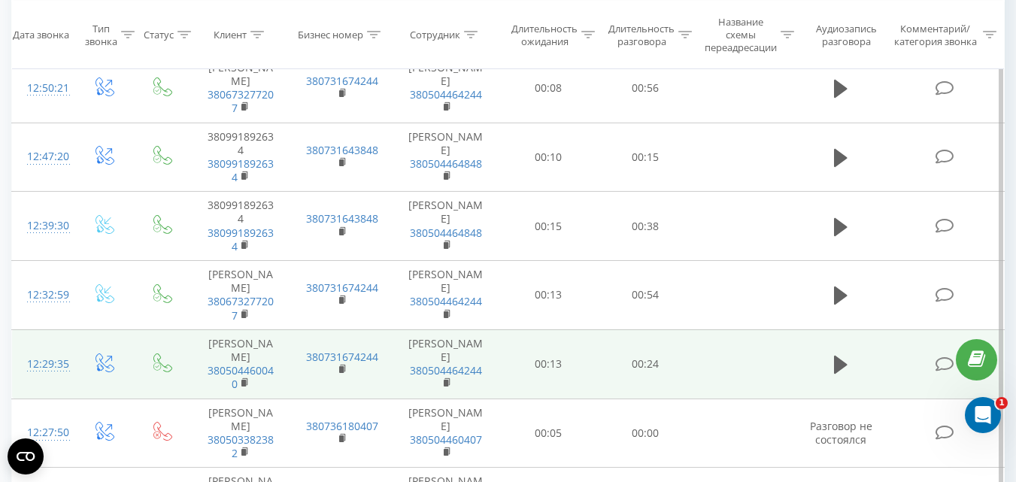
scroll to position [301, 0]
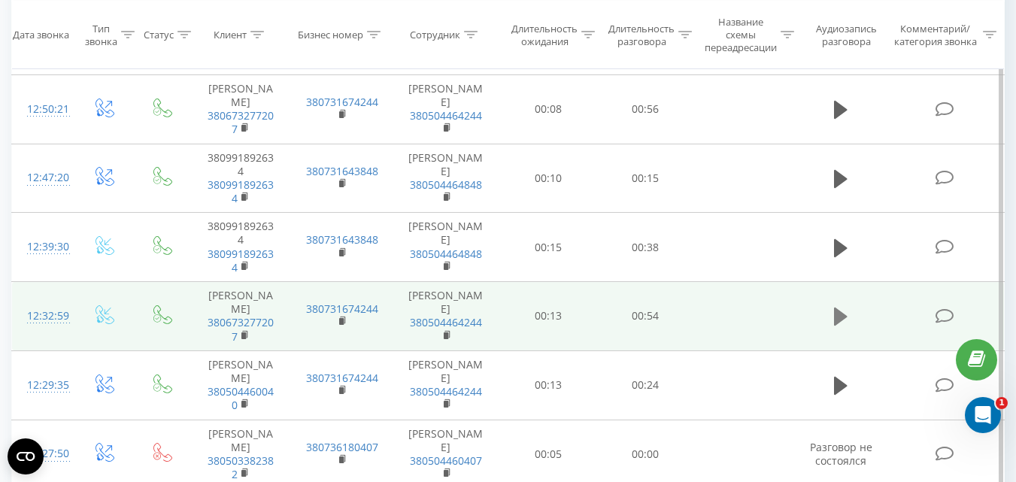
click at [846, 315] on icon at bounding box center [841, 316] width 14 height 21
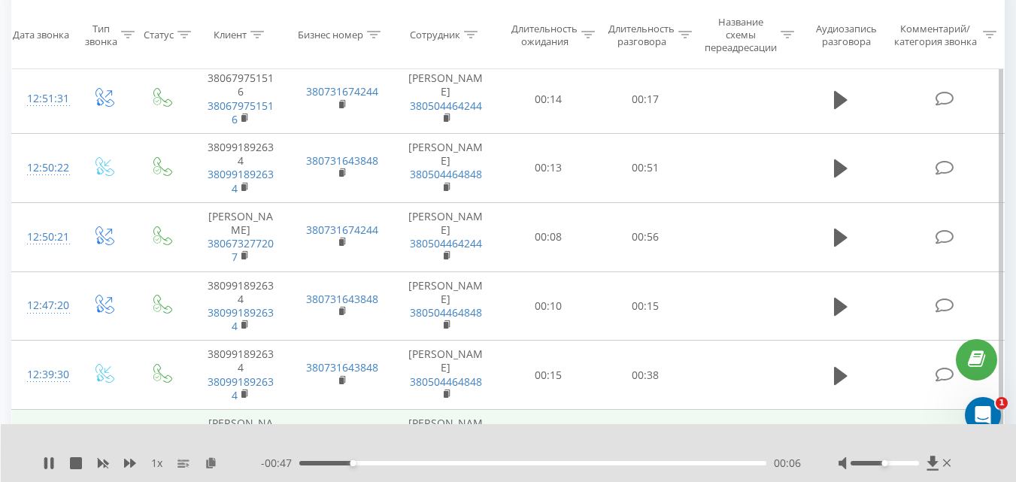
scroll to position [150, 0]
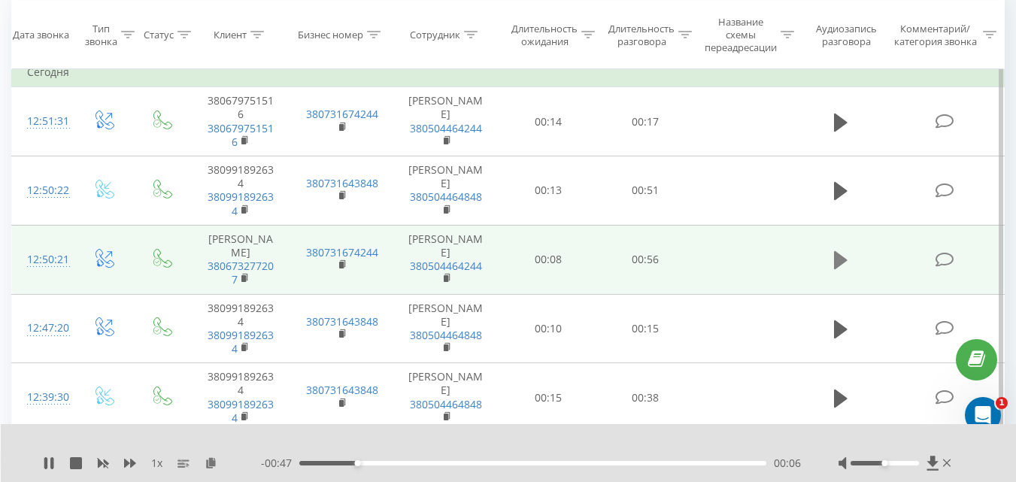
click at [838, 260] on icon at bounding box center [841, 260] width 14 height 18
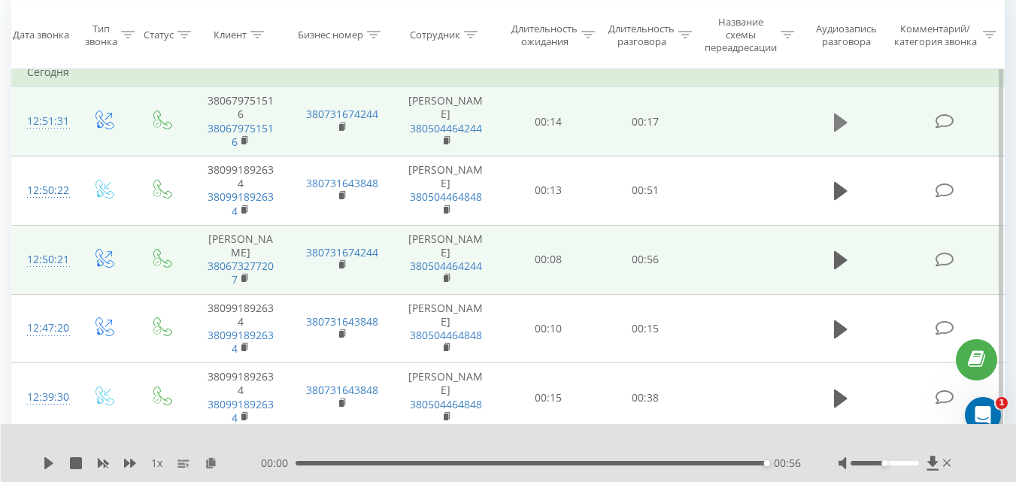
click at [840, 125] on icon at bounding box center [841, 122] width 14 height 18
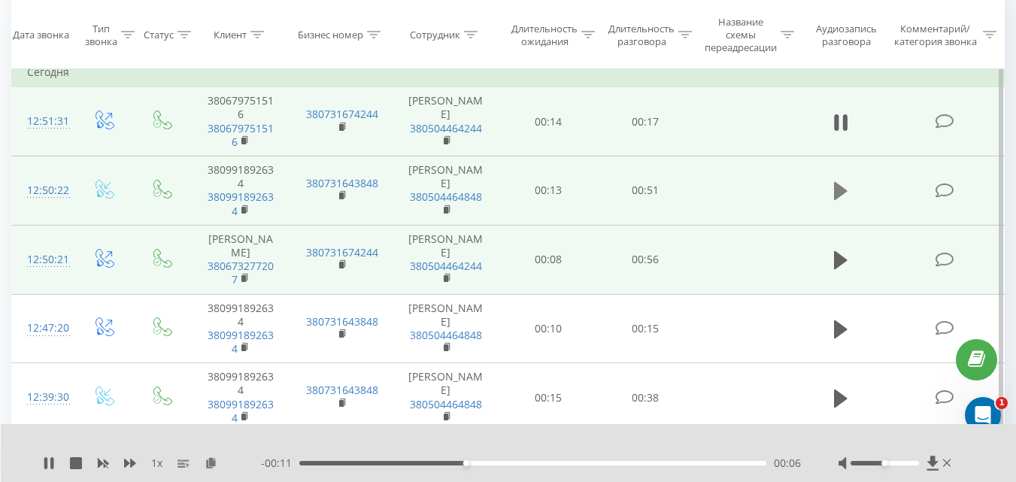
click at [840, 182] on icon at bounding box center [841, 190] width 14 height 21
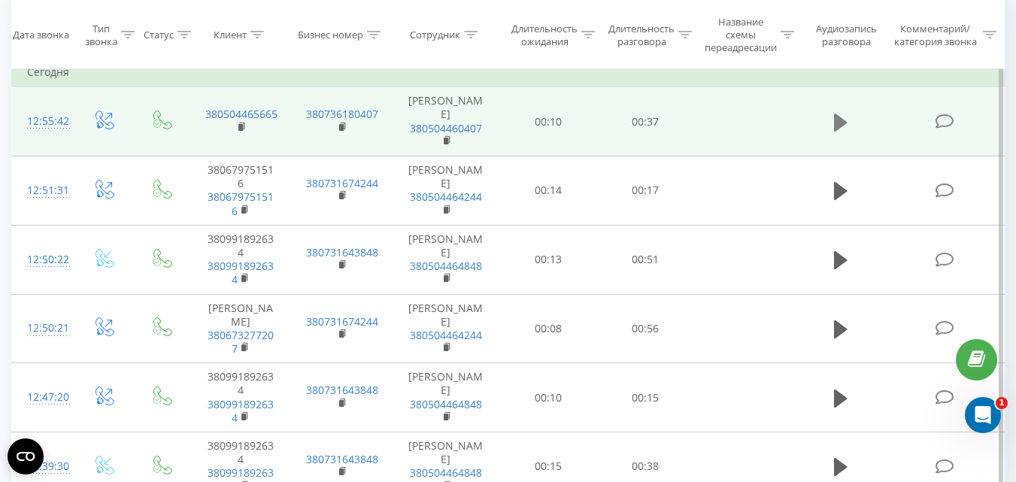
click at [838, 123] on icon at bounding box center [841, 122] width 14 height 18
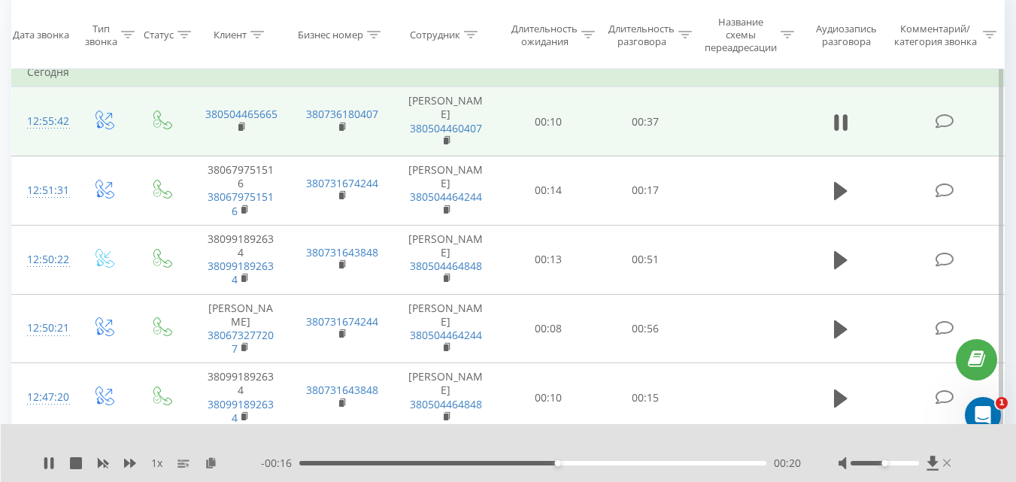
click at [944, 465] on icon at bounding box center [947, 463] width 8 height 8
